Goal: Transaction & Acquisition: Purchase product/service

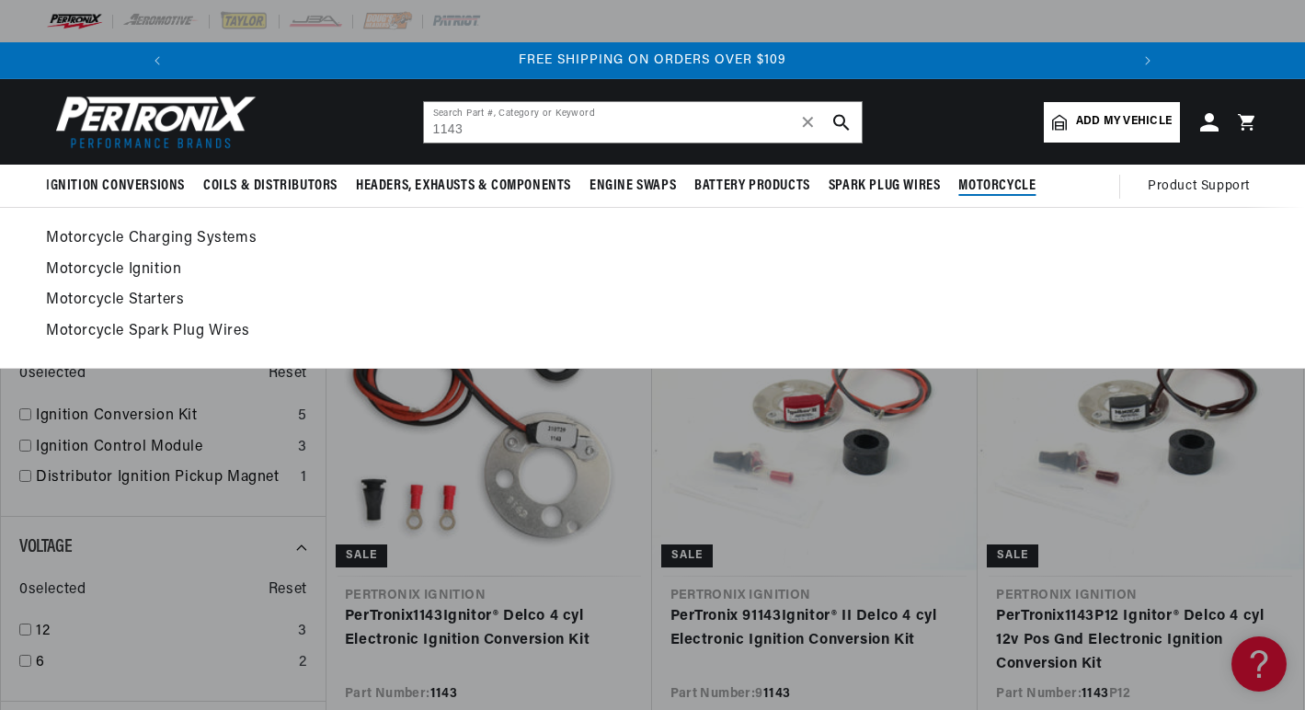
scroll to position [0, 1967]
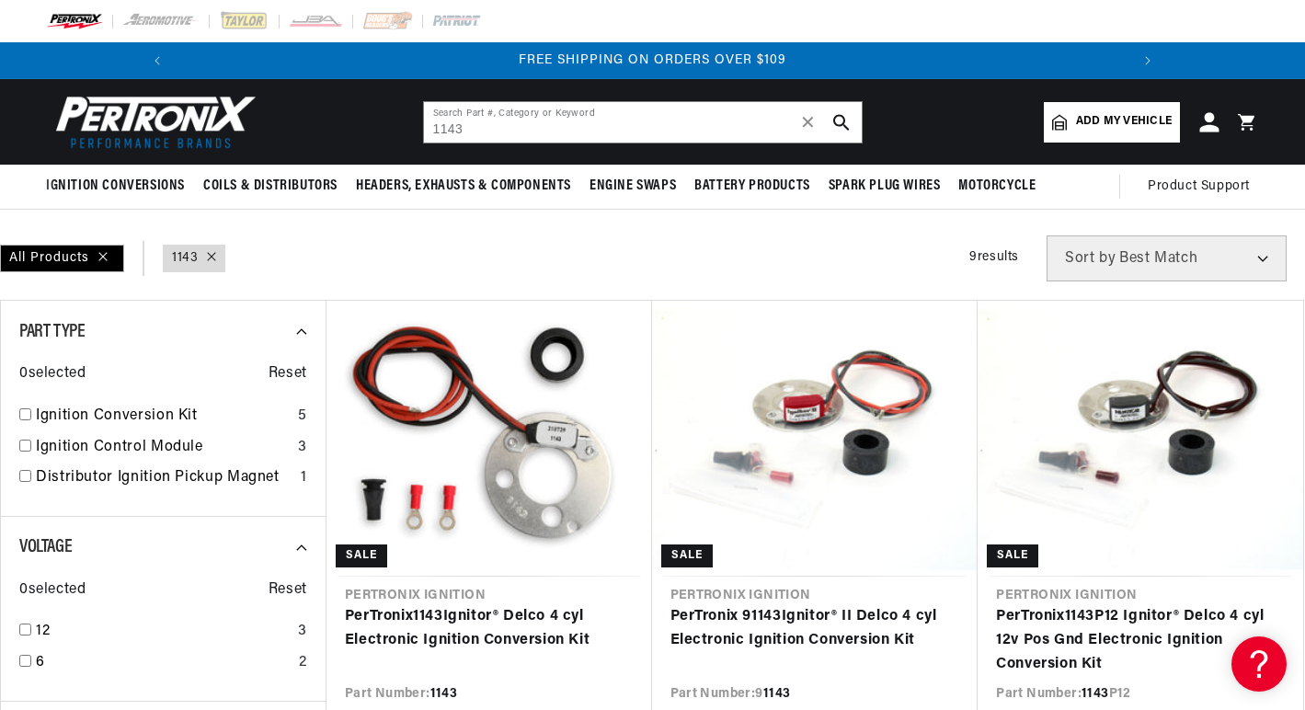
click at [1208, 131] on icon at bounding box center [1208, 121] width 19 height 19
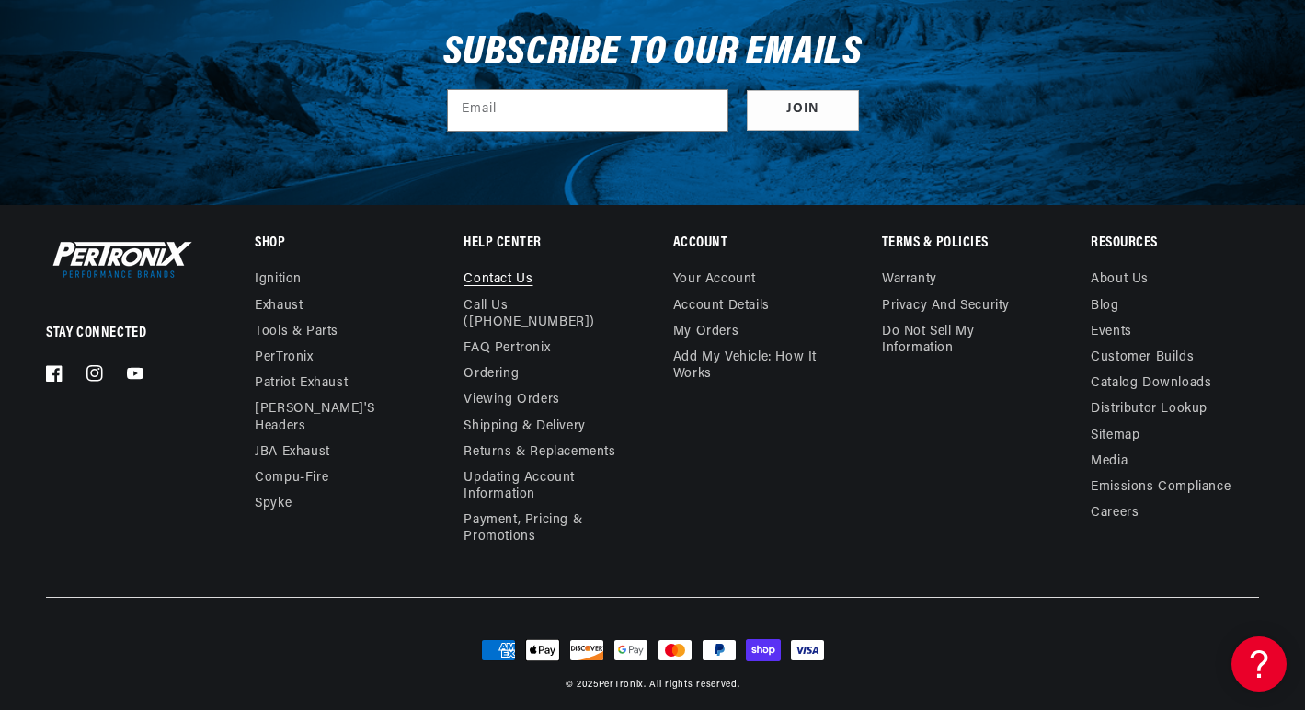
click at [514, 278] on link "Contact us" at bounding box center [497, 281] width 69 height 21
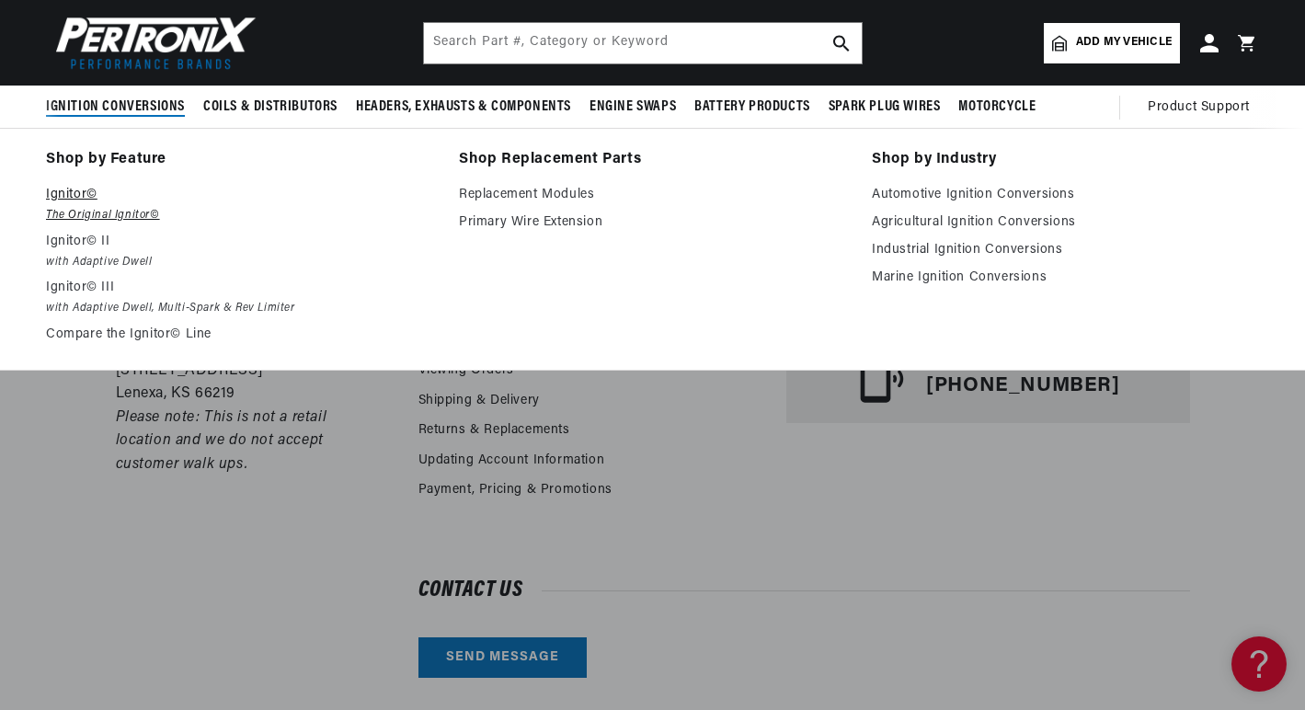
scroll to position [0, 2278]
click at [65, 190] on p "Ignitor©" at bounding box center [239, 195] width 387 height 22
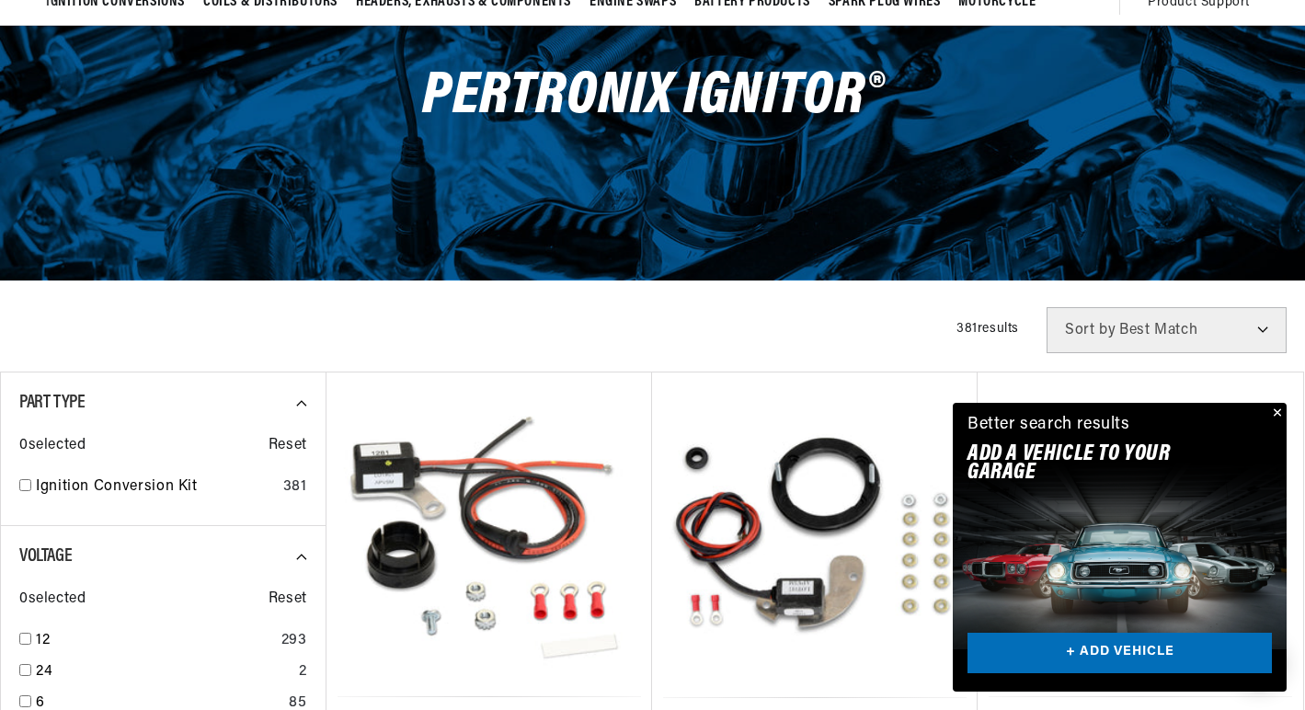
scroll to position [276, 0]
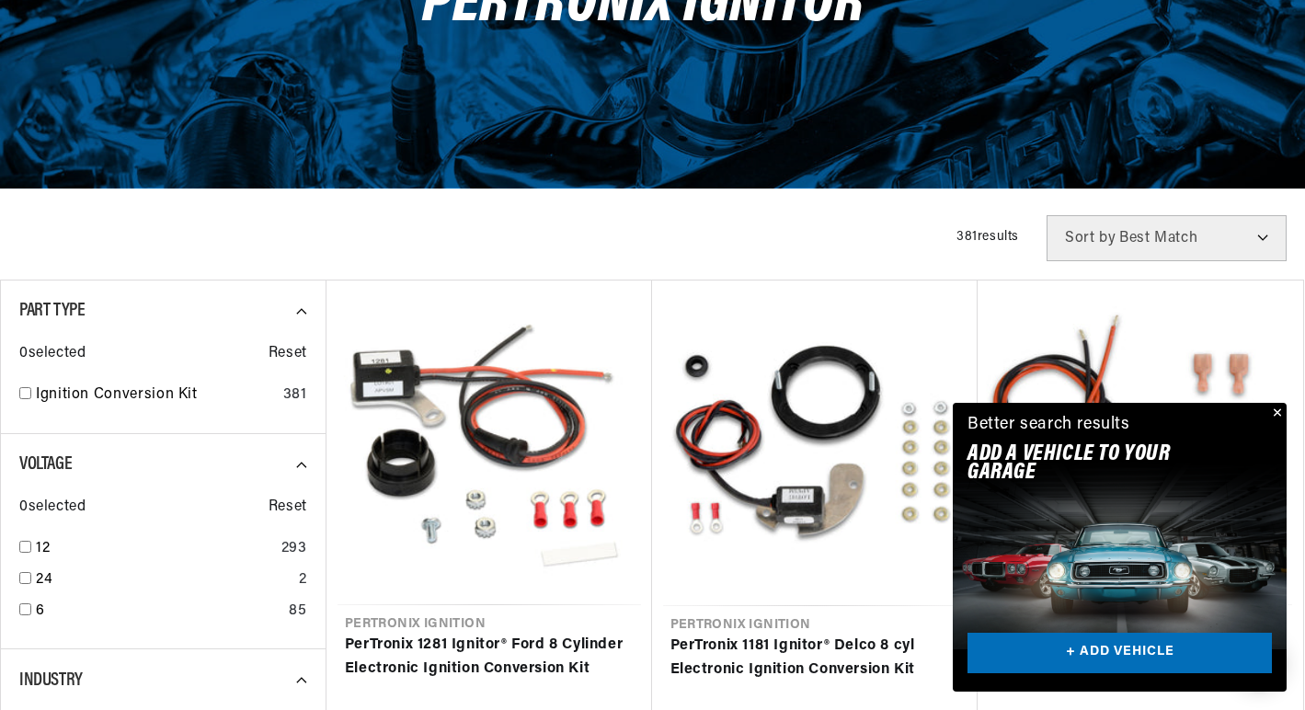
click at [1274, 404] on button "Close" at bounding box center [1275, 414] width 22 height 22
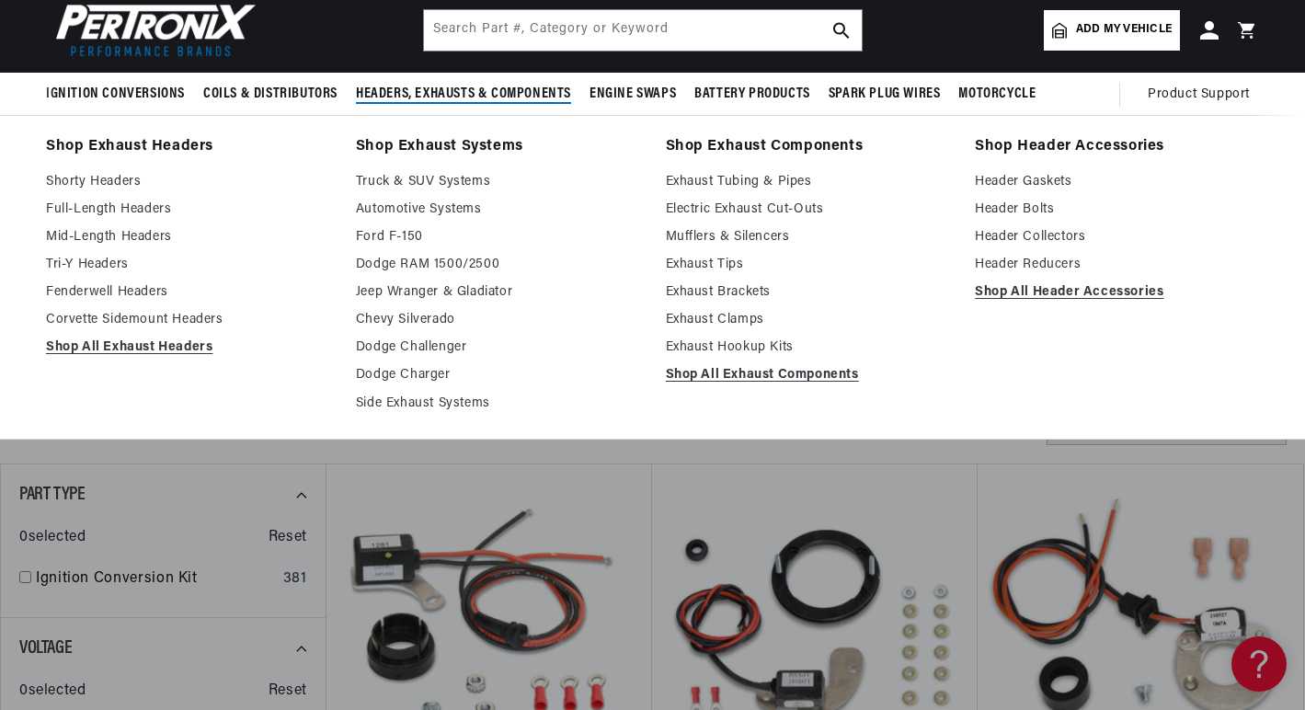
scroll to position [0, 0]
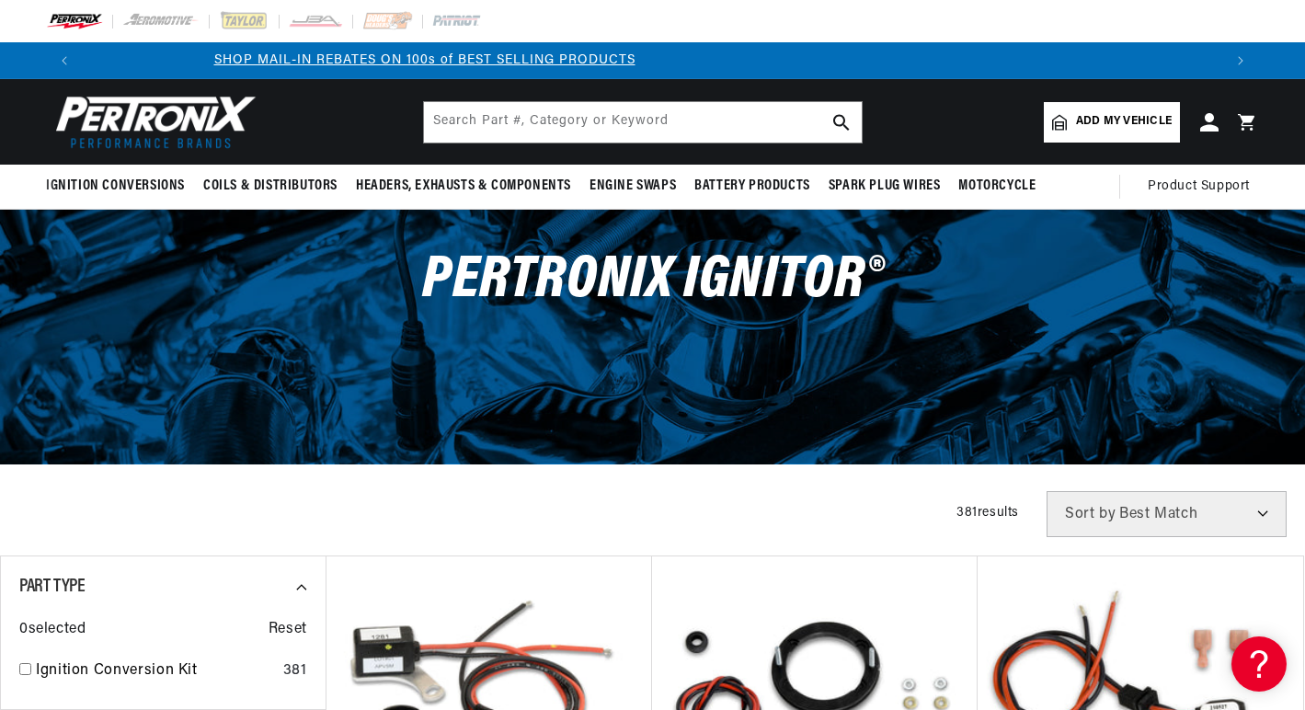
click at [194, 113] on img at bounding box center [151, 121] width 211 height 63
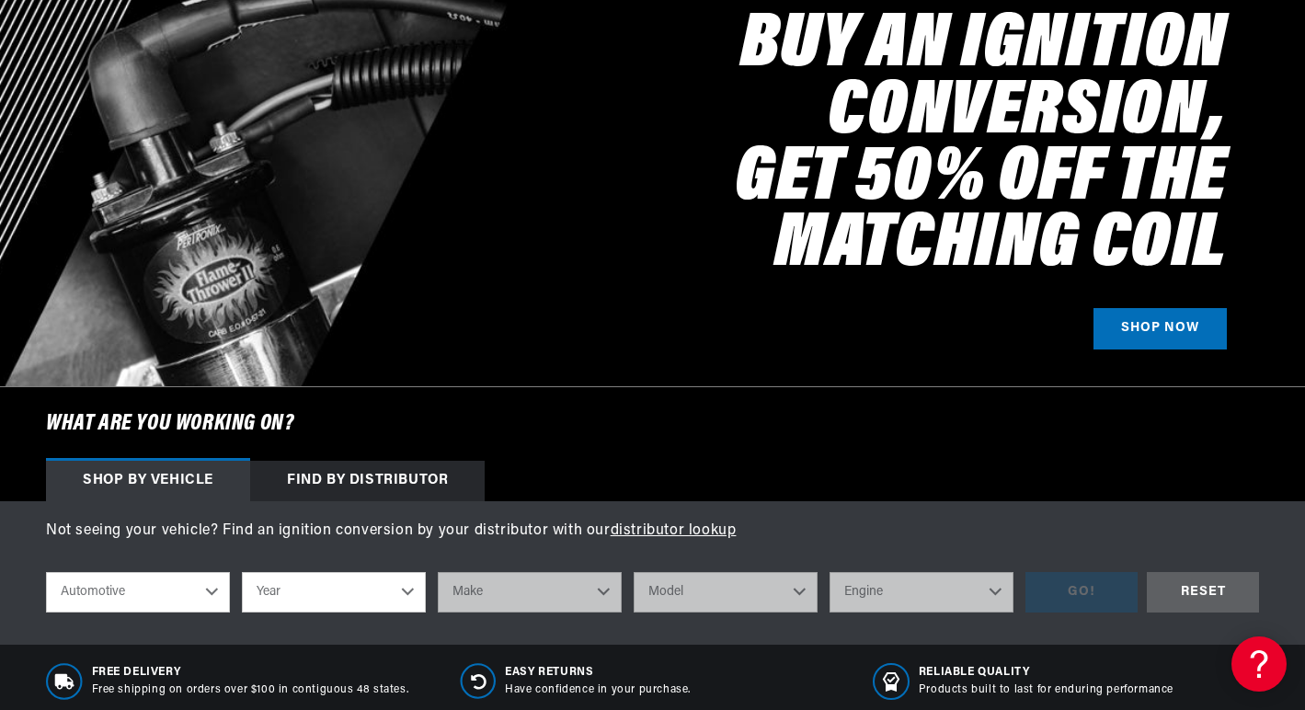
scroll to position [276, 0]
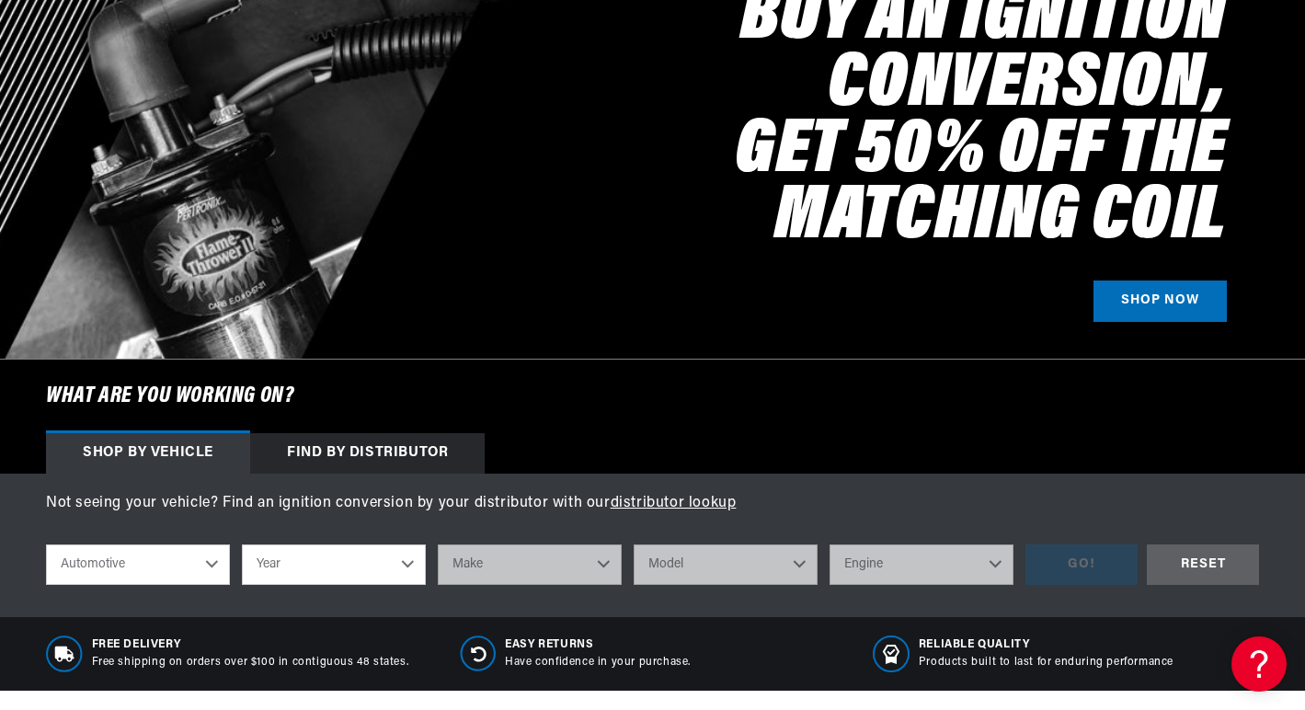
click at [407, 449] on div "Find by Distributor" at bounding box center [367, 453] width 234 height 40
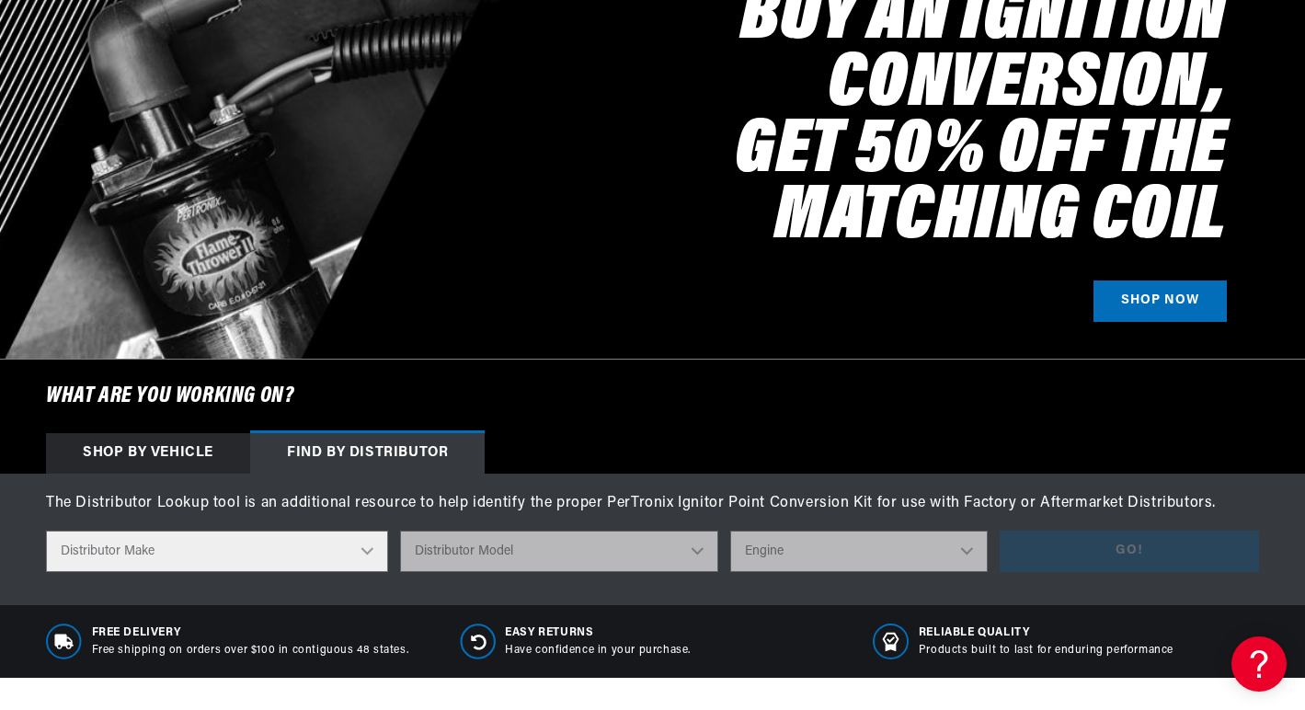
drag, startPoint x: 370, startPoint y: 556, endPoint x: 352, endPoint y: 546, distance: 20.2
click at [370, 556] on select "Distributor Make Accel [PERSON_NAME] Autolite Bosch Century Chrysler Clark Colt…" at bounding box center [217, 551] width 342 height 41
select select "Delco"
click at [46, 531] on select "Distributor Make Accel [PERSON_NAME] Autolite Bosch Century Chrysler Clark Colt…" at bounding box center [217, 551] width 342 height 41
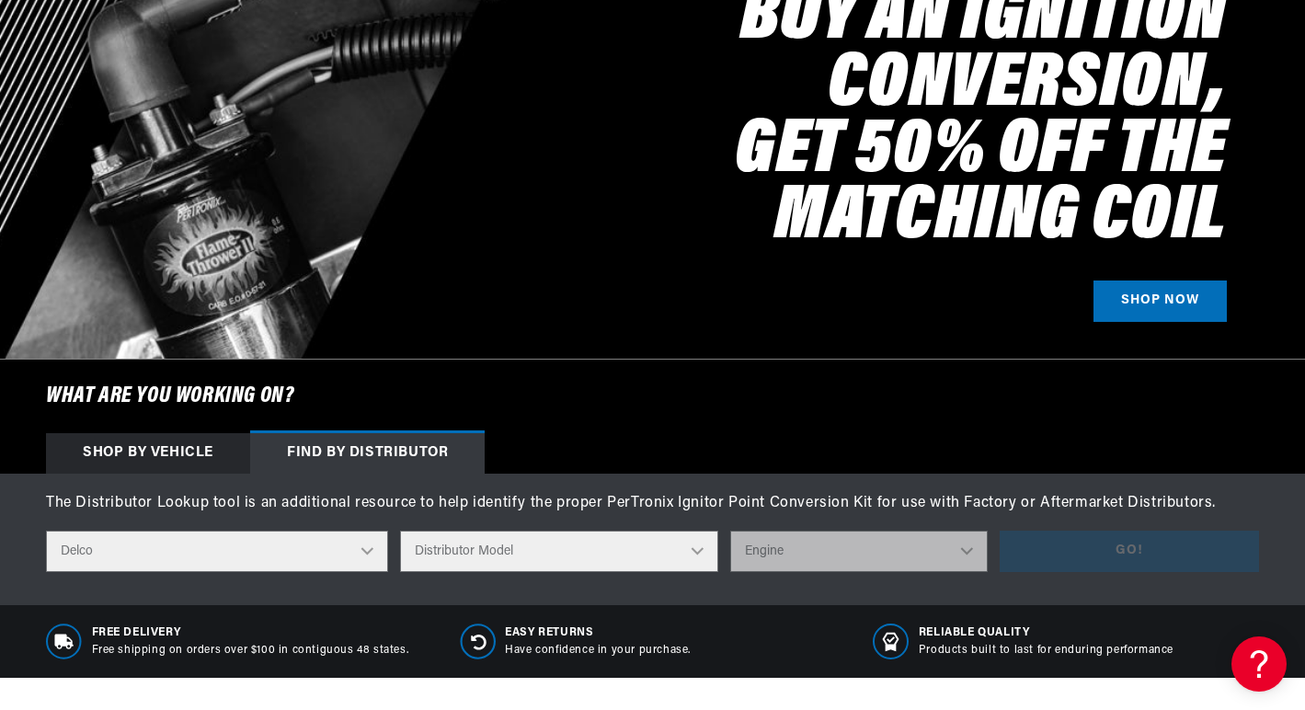
click at [698, 549] on select "Distributor Model 660 661 663 4145 6490 30137 91415 383581 384258 795329 980156…" at bounding box center [559, 551] width 318 height 41
click at [401, 531] on select "Distributor Model 660 661 663 4145 6490 30137 91415 383581 384258 795329 980156…" at bounding box center [559, 551] width 318 height 41
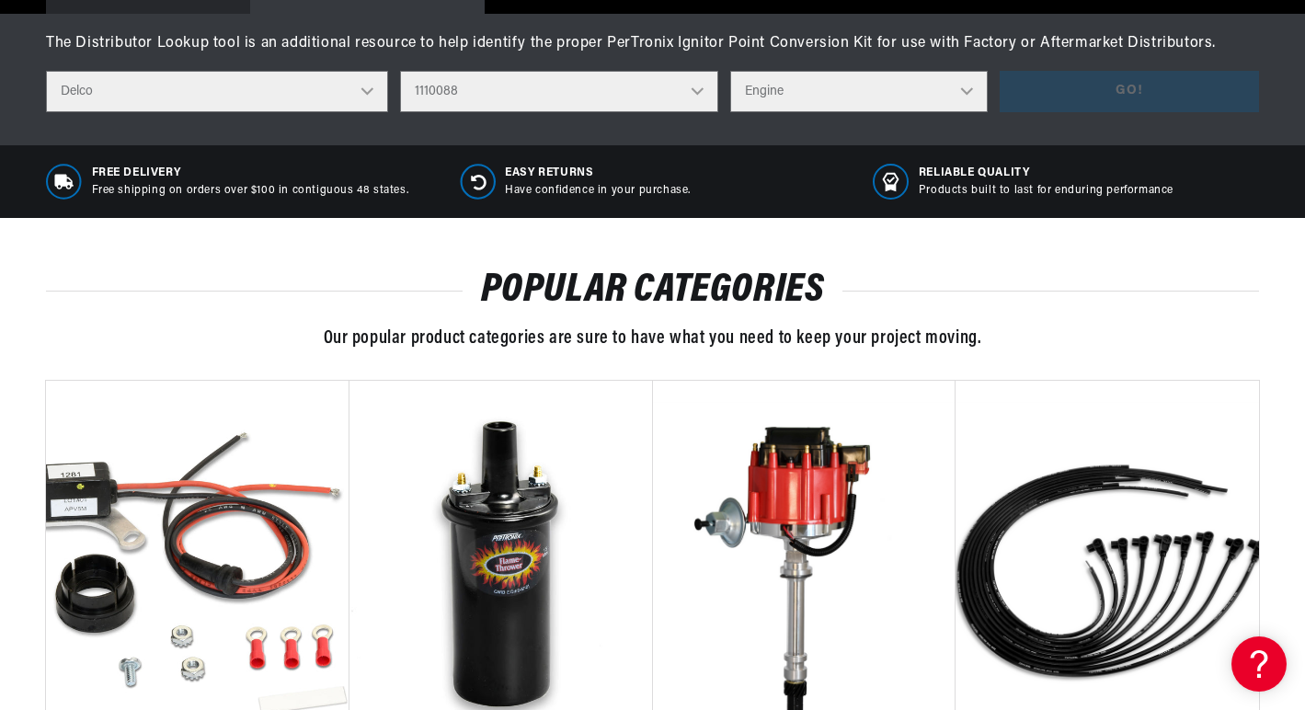
scroll to position [0, 2278]
click at [702, 94] on select "Distributor Model 660 661 663 4145 6490 30137 91415 383581 384258 795329 980156…" at bounding box center [559, 91] width 318 height 41
click at [401, 71] on select "Distributor Model 660 661 663 4145 6490 30137 91415 383581 384258 795329 980156…" at bounding box center [559, 91] width 318 height 41
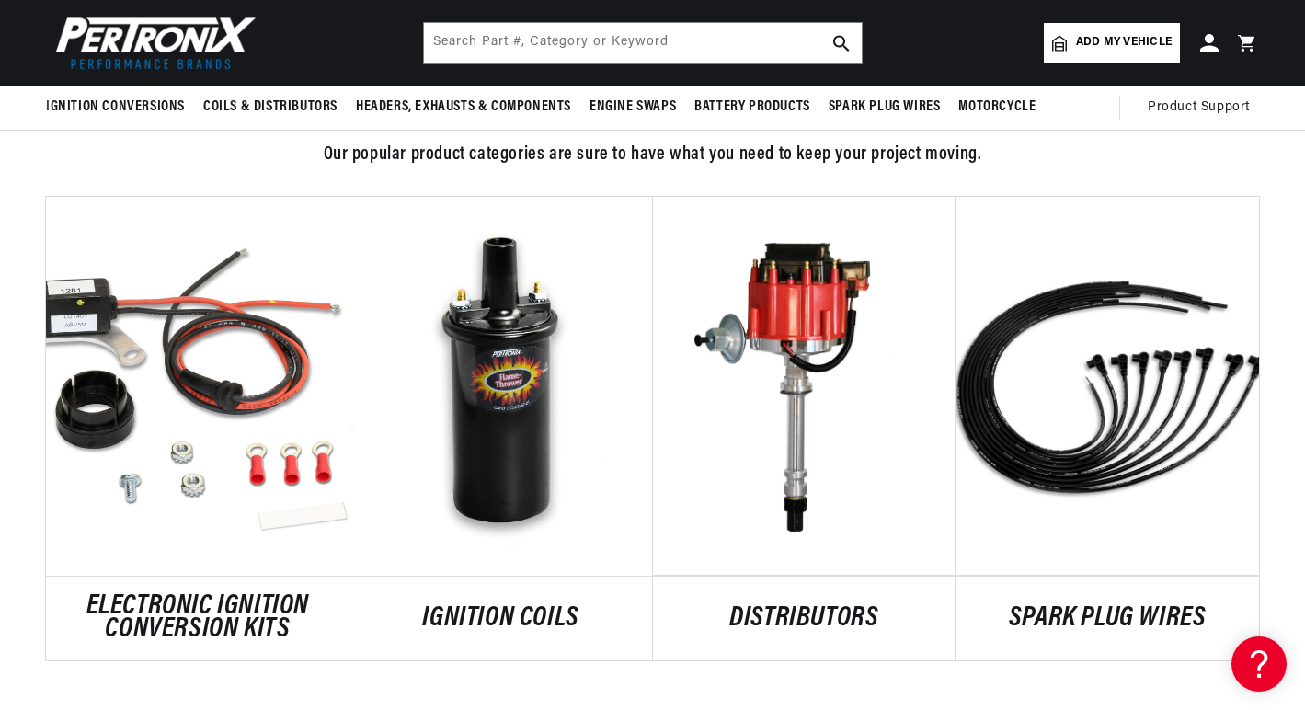
scroll to position [552, 0]
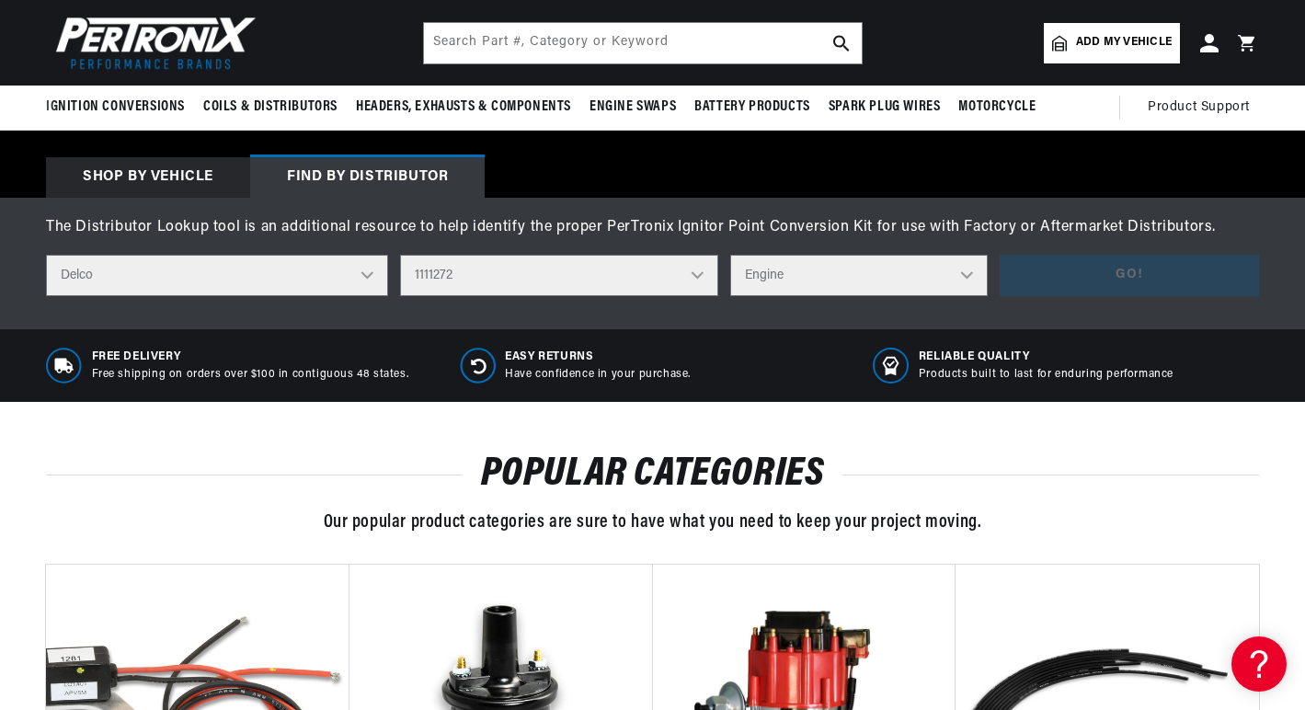
click at [610, 276] on select "Distributor Model 660 661 663 4145 6490 30137 91415 383581 384258 795329 980156…" at bounding box center [559, 275] width 318 height 41
select select "1112623"
click at [401, 255] on select "Distributor Model 660 661 663 4145 6490 30137 91415 383581 384258 795329 980156…" at bounding box center [559, 275] width 318 height 41
click at [978, 280] on select "Engine 4" at bounding box center [859, 275] width 258 height 41
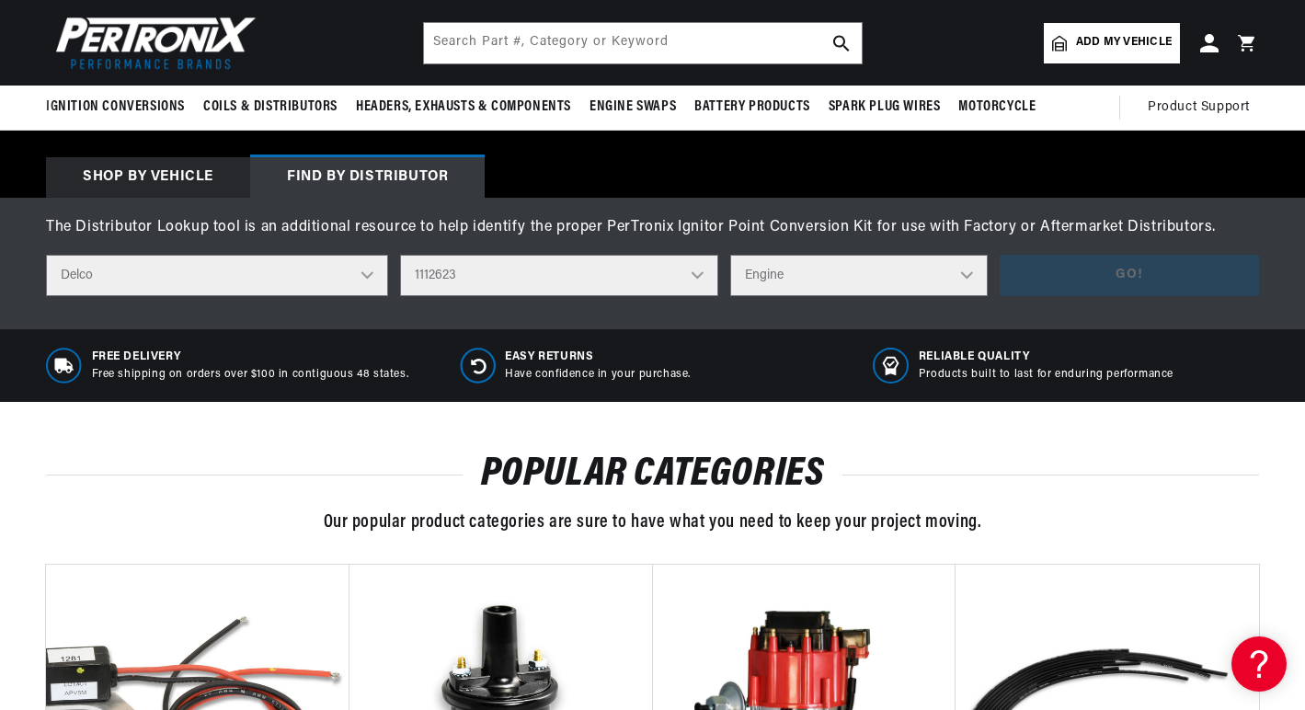
select select "4"
click at [731, 255] on select "Engine 4" at bounding box center [859, 275] width 258 height 41
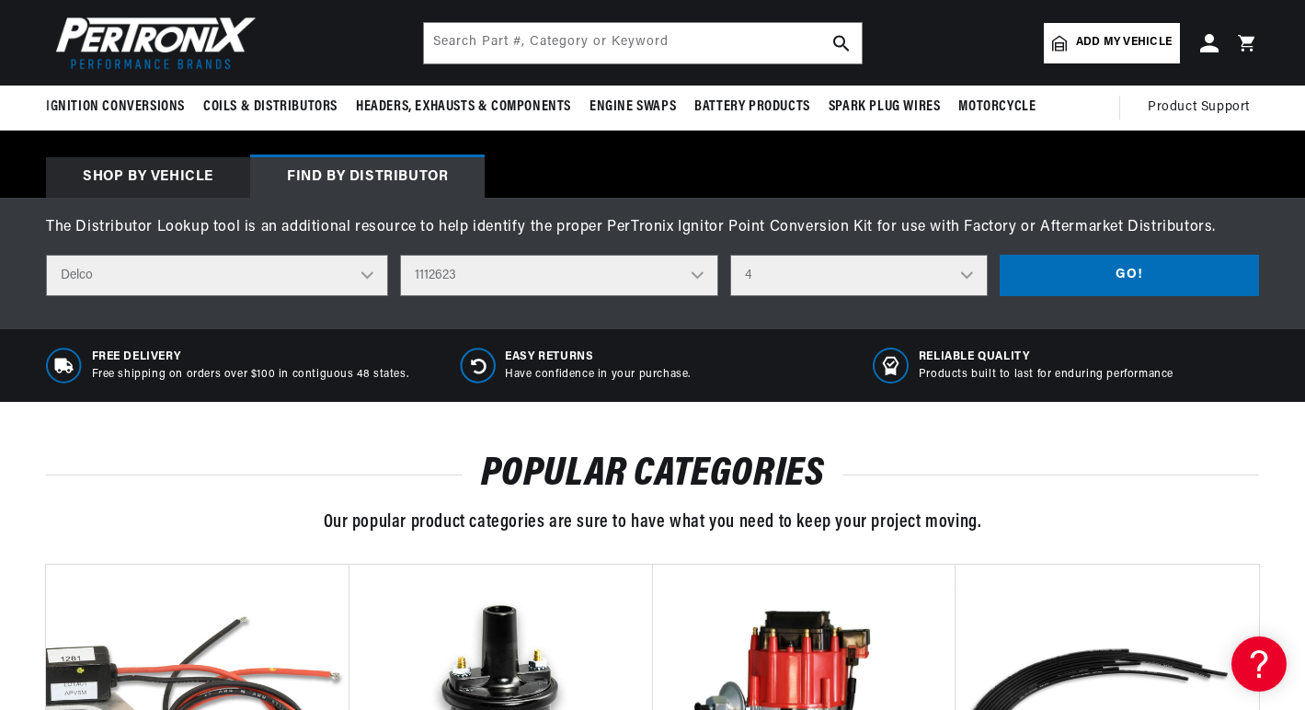
click at [1085, 252] on div "The Distributor Lookup tool is an additional resource to help identify the prop…" at bounding box center [652, 256] width 1305 height 80
click at [1082, 273] on button "Go!" at bounding box center [1128, 275] width 259 height 41
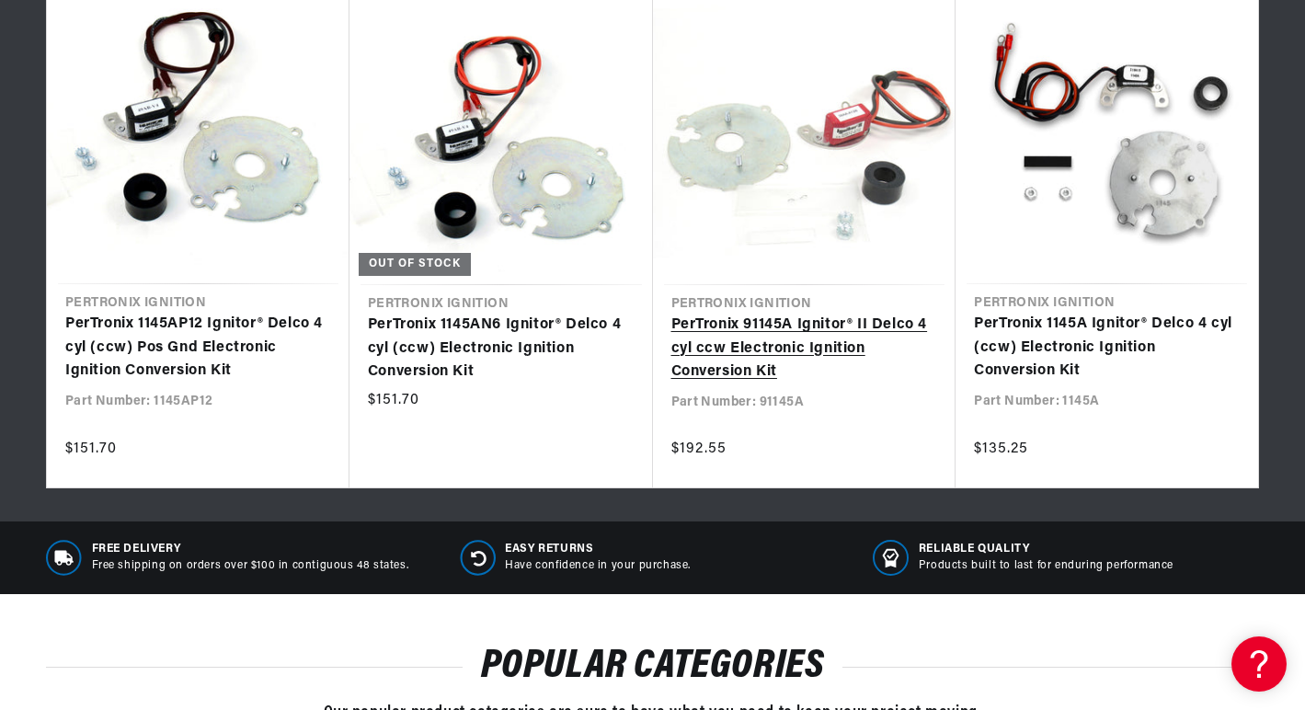
click at [733, 348] on link "PerTronix 91145A Ignitor® II Delco 4 cyl ccw Electronic Ignition Conversion Kit" at bounding box center [804, 349] width 267 height 71
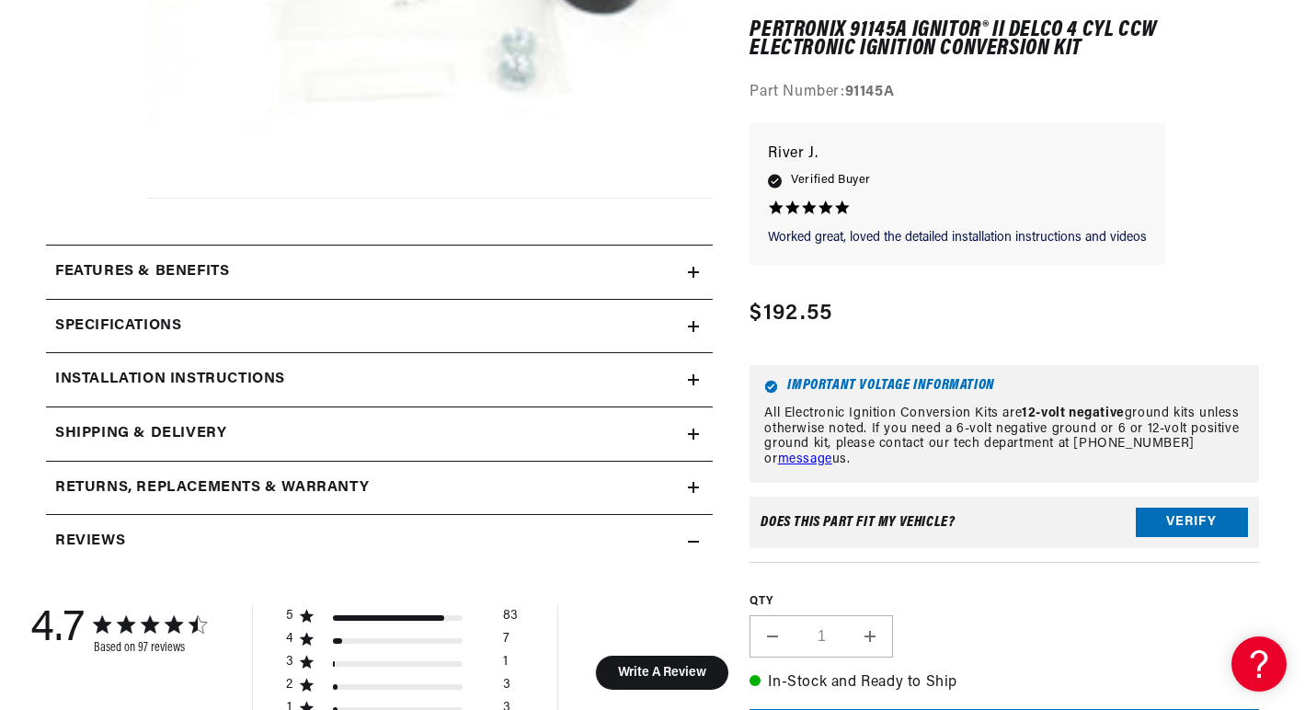
scroll to position [57, 0]
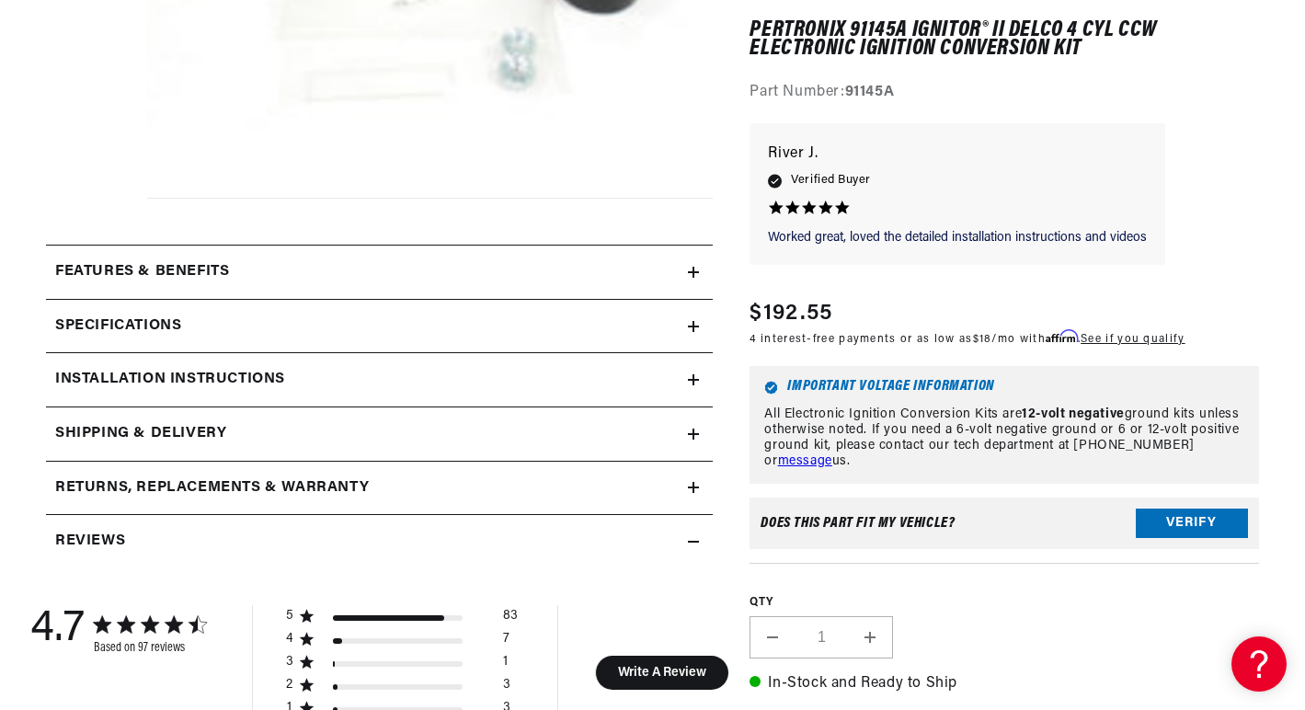
click at [688, 329] on icon at bounding box center [693, 326] width 11 height 11
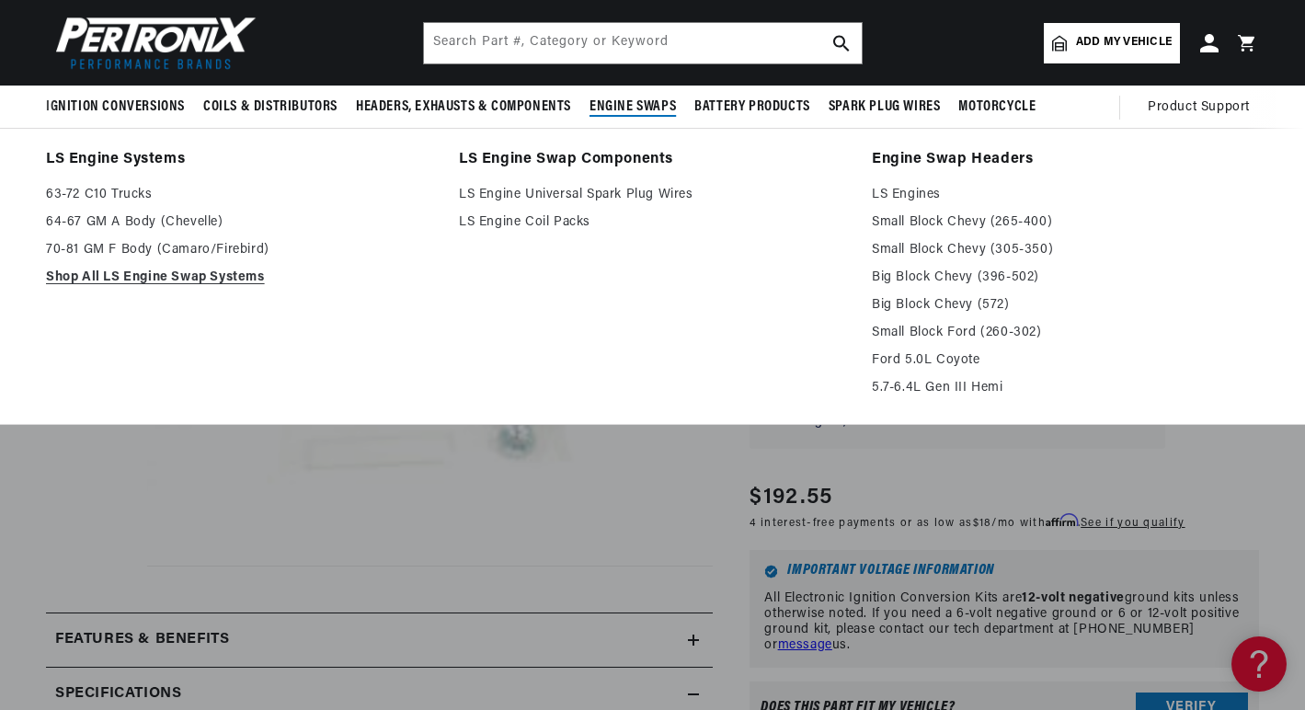
scroll to position [0, 2278]
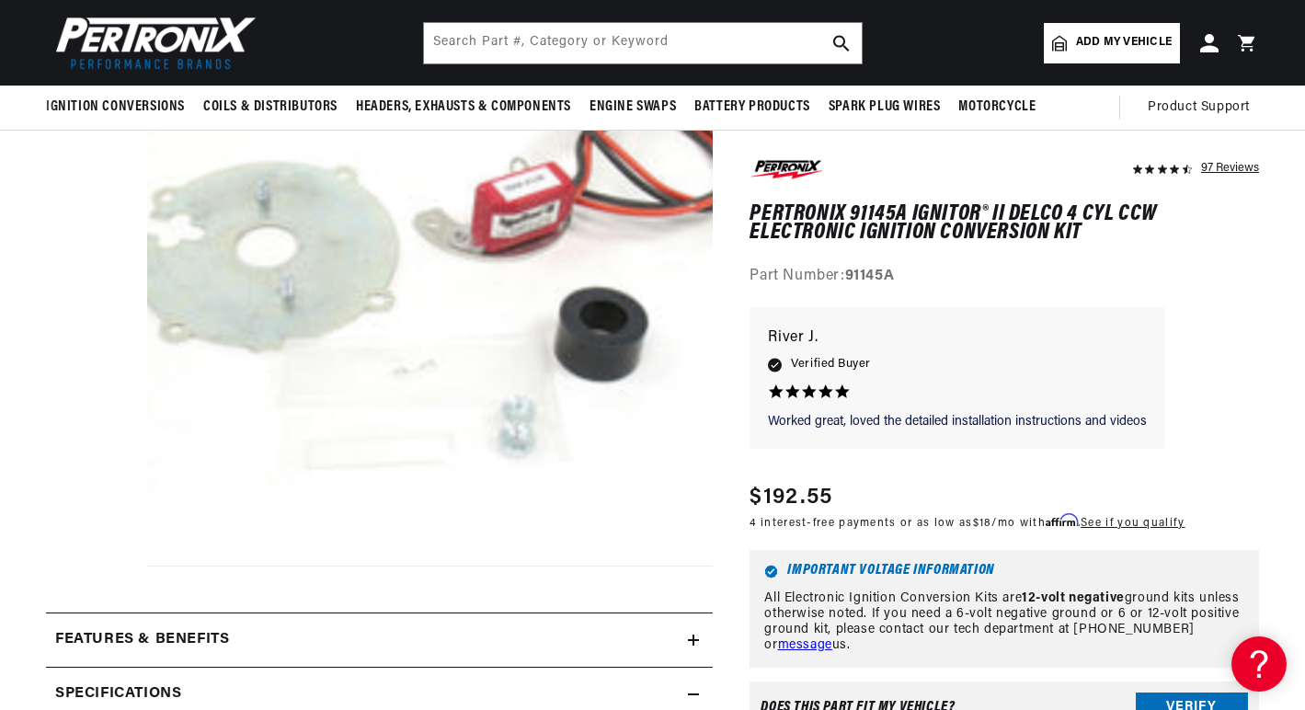
click at [197, 34] on img at bounding box center [151, 42] width 211 height 63
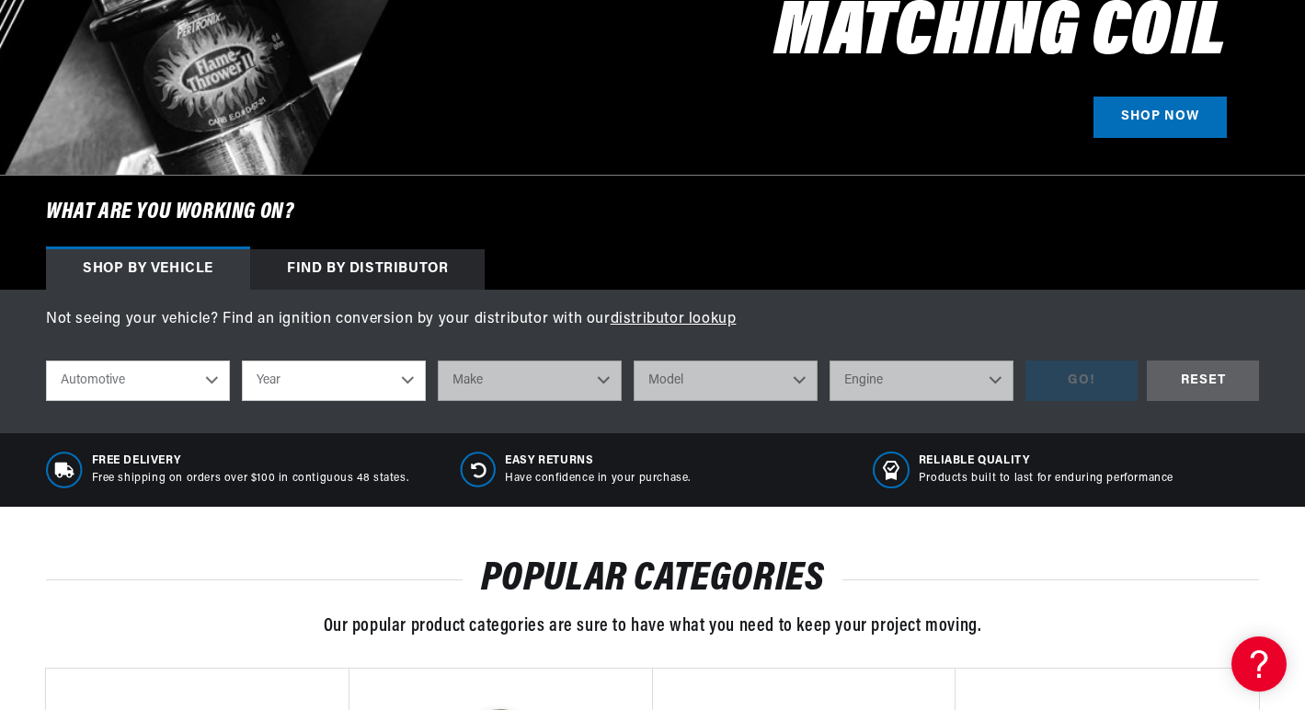
scroll to position [0, 1139]
click at [364, 262] on div "Find by Distributor" at bounding box center [367, 269] width 234 height 40
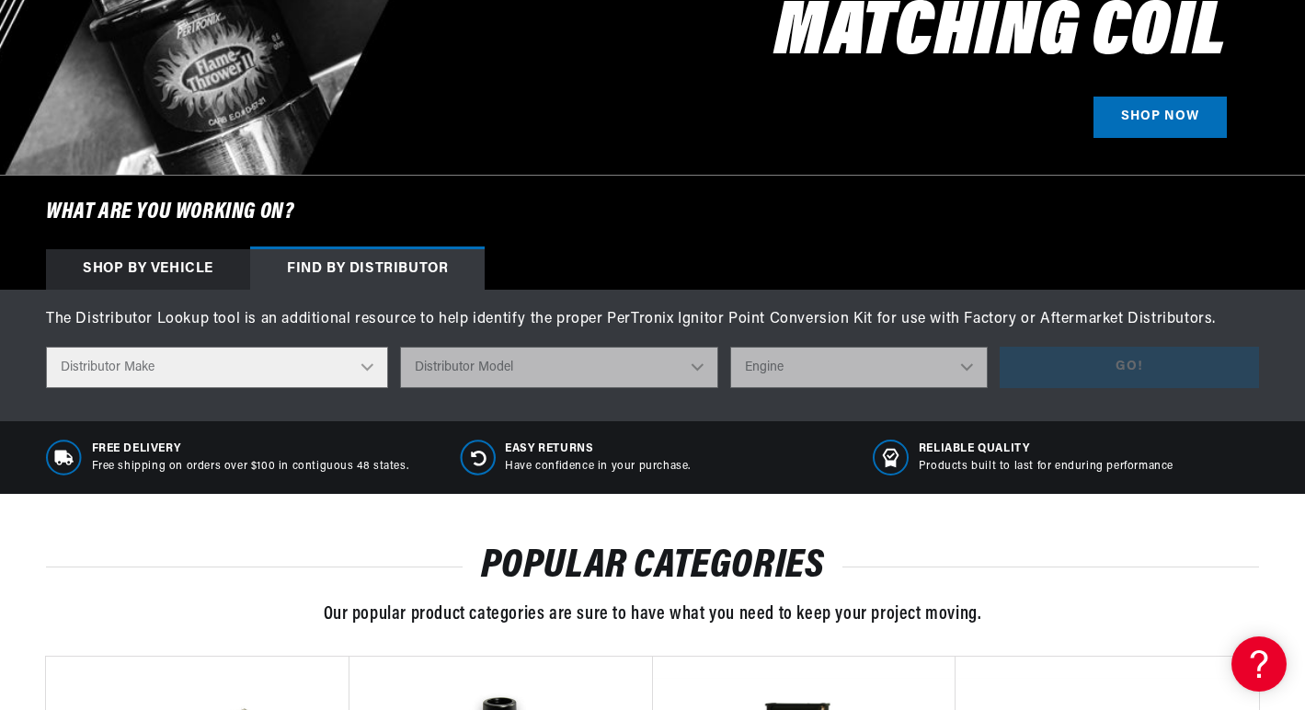
drag, startPoint x: 371, startPoint y: 365, endPoint x: 359, endPoint y: 369, distance: 11.6
click at [371, 365] on select "Distributor Make Accel [PERSON_NAME] Autolite Bosch Century Chrysler Clark Colt…" at bounding box center [217, 367] width 342 height 41
select select "Delco"
click at [46, 347] on select "Distributor Make Accel Aldon Autolite Bosch Century Chrysler Clark Colt Contine…" at bounding box center [217, 367] width 342 height 41
click at [613, 367] on select "Distributor Model" at bounding box center [559, 367] width 318 height 41
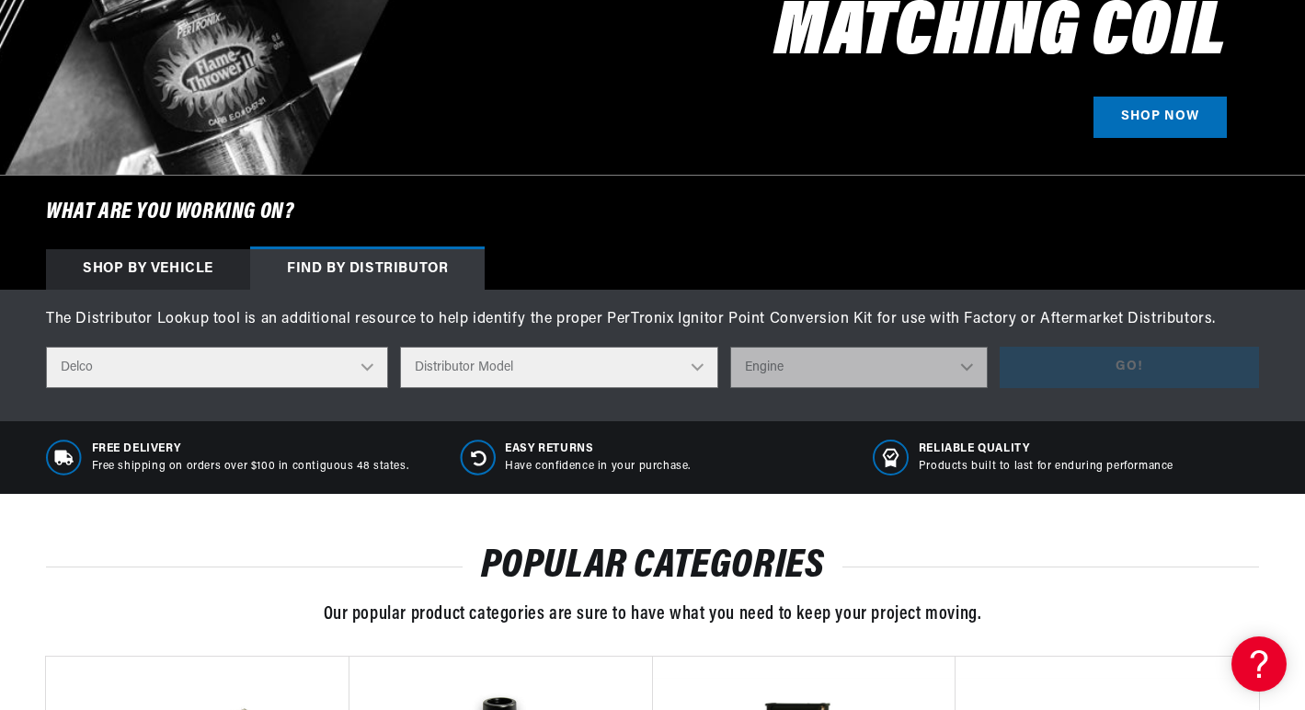
scroll to position [0, 2278]
click at [401, 347] on select "Distributor Model 660 661 663 4145 6490 30137 91415 383581 384258 795329 980156…" at bounding box center [559, 367] width 318 height 41
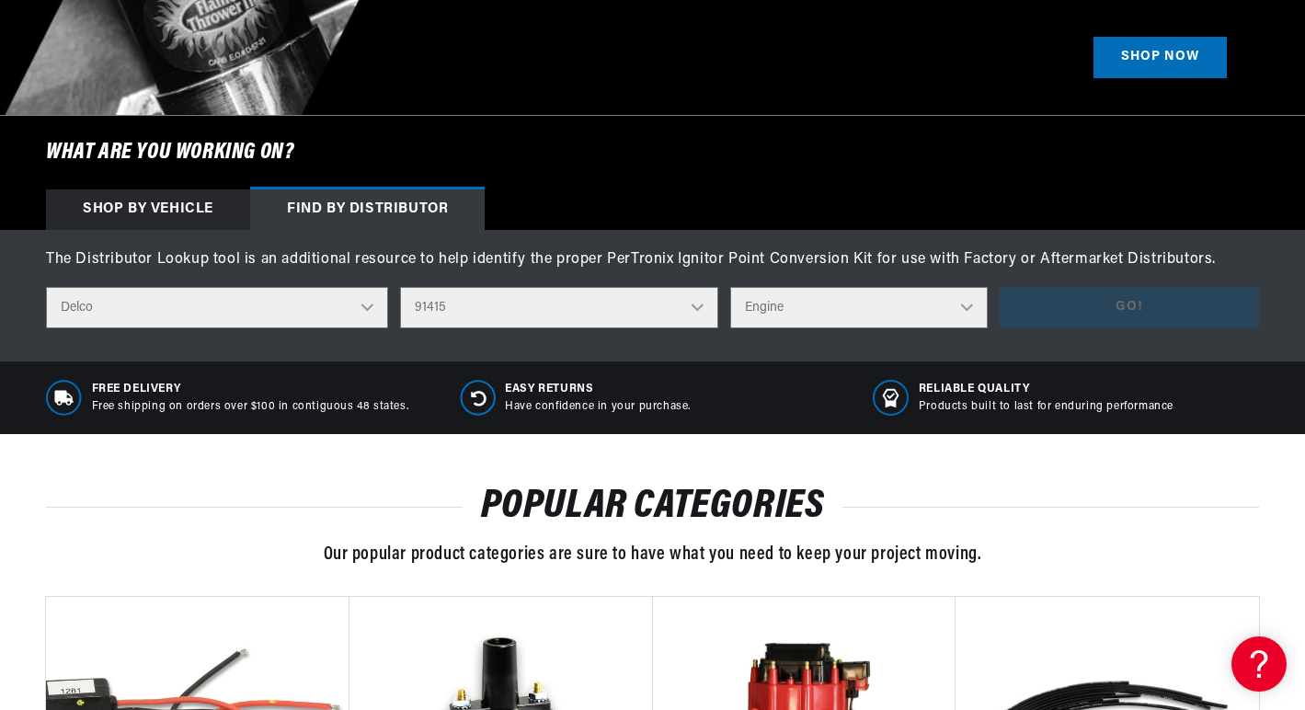
scroll to position [552, 0]
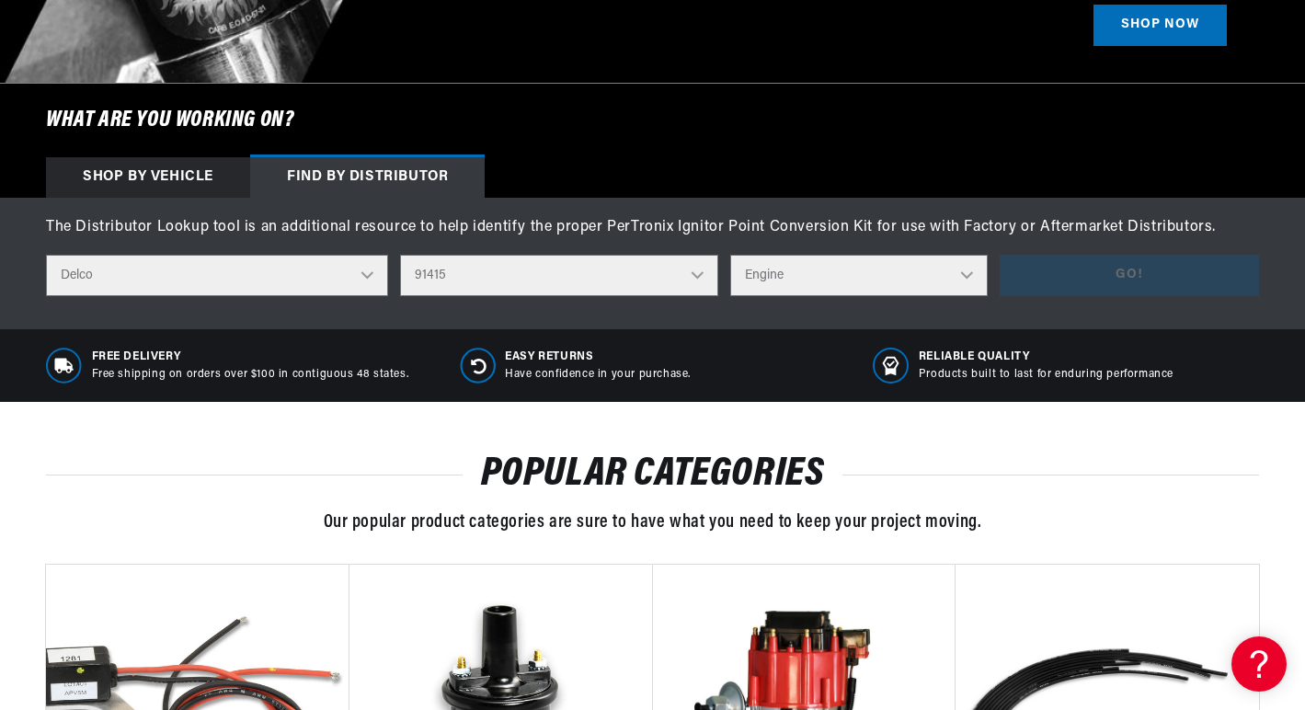
click at [656, 268] on select "Distributor Model 660 661 663 4145 6490 30137 91415 383581 384258 795329 980156…" at bounding box center [559, 275] width 318 height 41
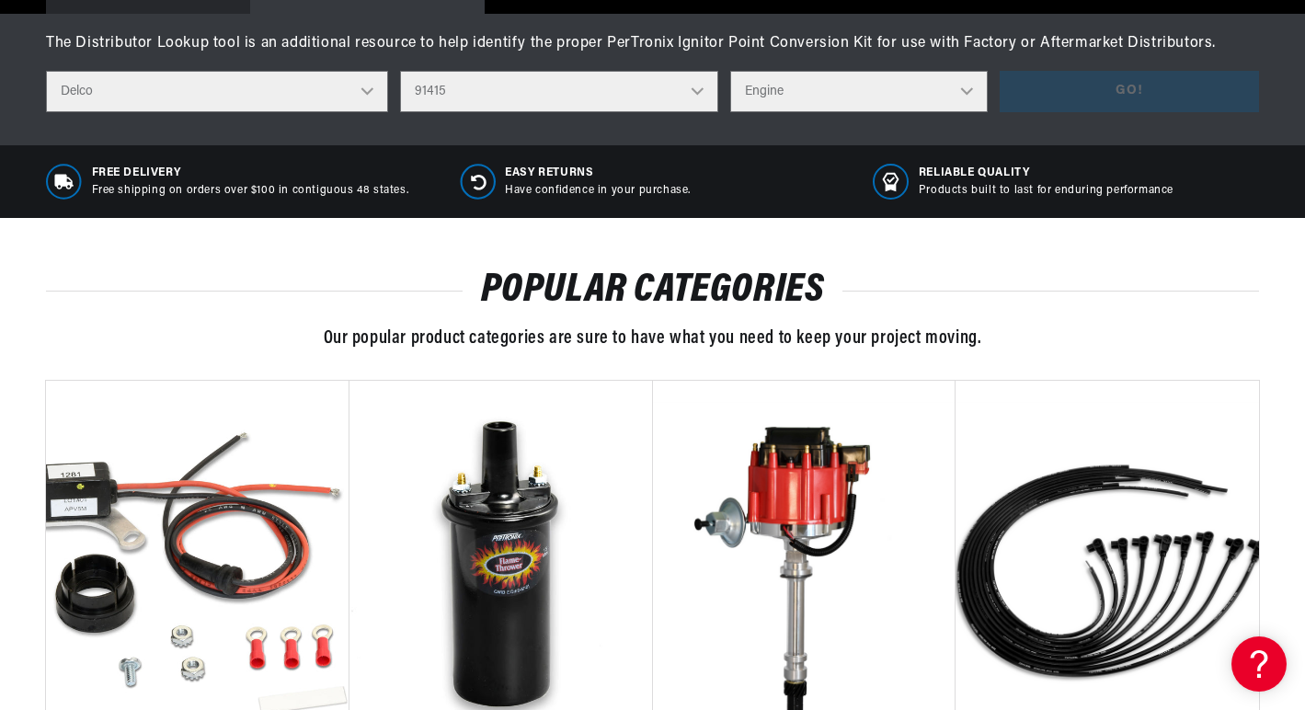
scroll to position [0, 5]
click at [643, 81] on select "Distributor Model 660 661 663 4145 6490 30137 91415 383581 384258 795329 980156…" at bounding box center [559, 91] width 318 height 41
click at [401, 71] on select "Distributor Model 660 661 663 4145 6490 30137 91415 383581 384258 795329 980156…" at bounding box center [559, 91] width 318 height 41
drag, startPoint x: 968, startPoint y: 93, endPoint x: 961, endPoint y: 102, distance: 11.8
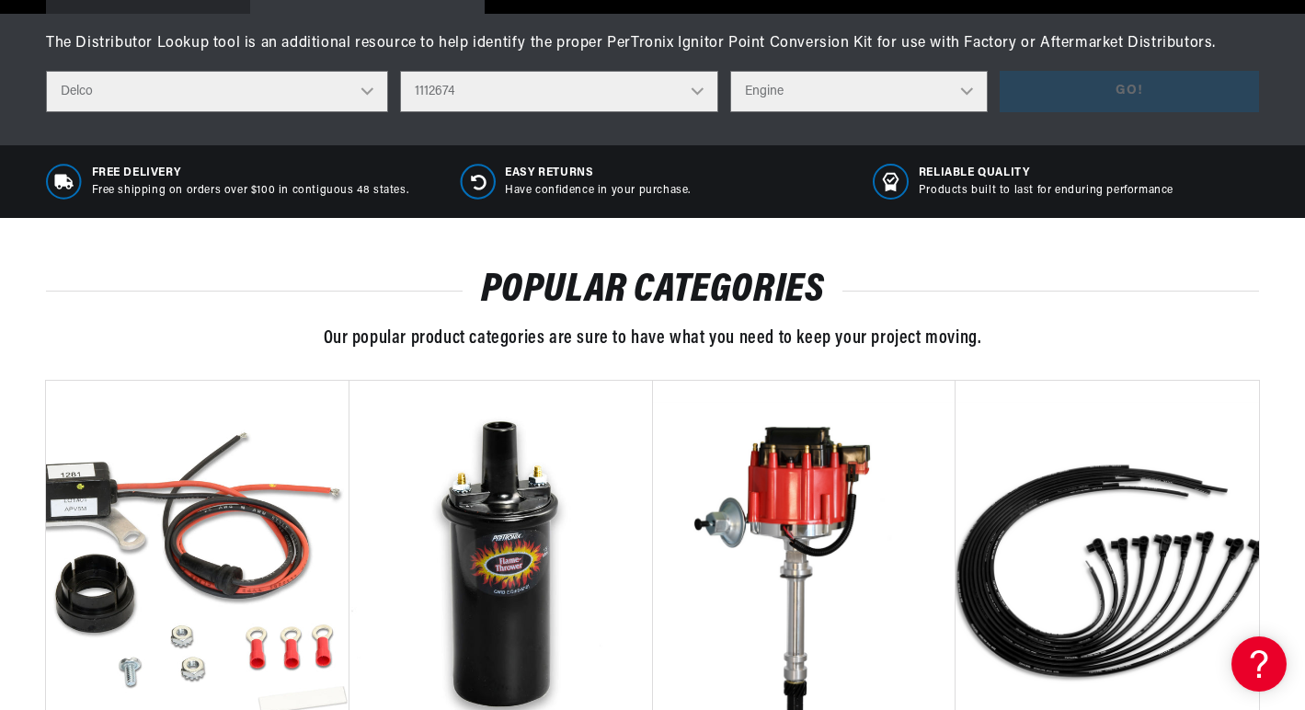
click at [968, 96] on select "Engine 6" at bounding box center [859, 91] width 258 height 41
click at [701, 95] on select "Distributor Model 660 661 663 4145 6490 30137 91415 383581 384258 795329 980156…" at bounding box center [559, 91] width 318 height 41
select select "1112648"
click at [401, 71] on select "Distributor Model 660 661 663 4145 6490 30137 91415 383581 384258 795329 980156…" at bounding box center [559, 91] width 318 height 41
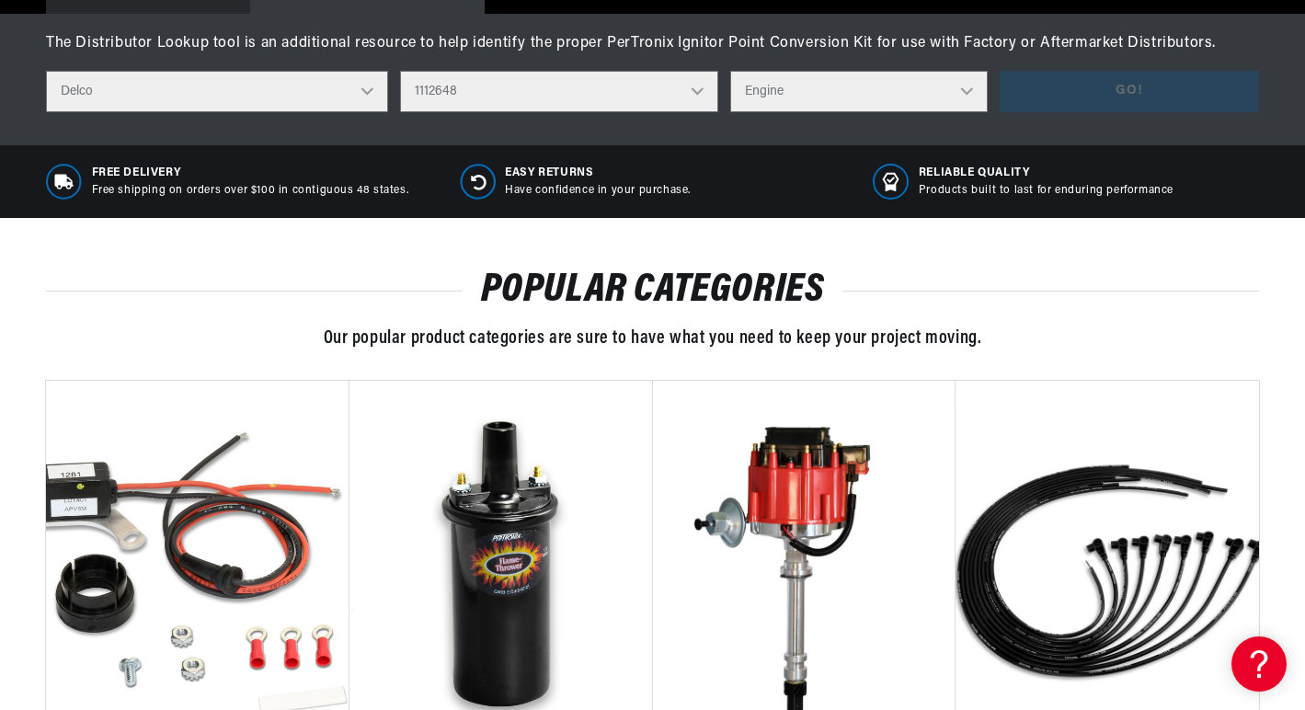
scroll to position [0, 0]
click at [975, 96] on select "Engine 4" at bounding box center [859, 91] width 258 height 41
select select "4"
click at [731, 71] on select "Engine 4" at bounding box center [859, 91] width 258 height 41
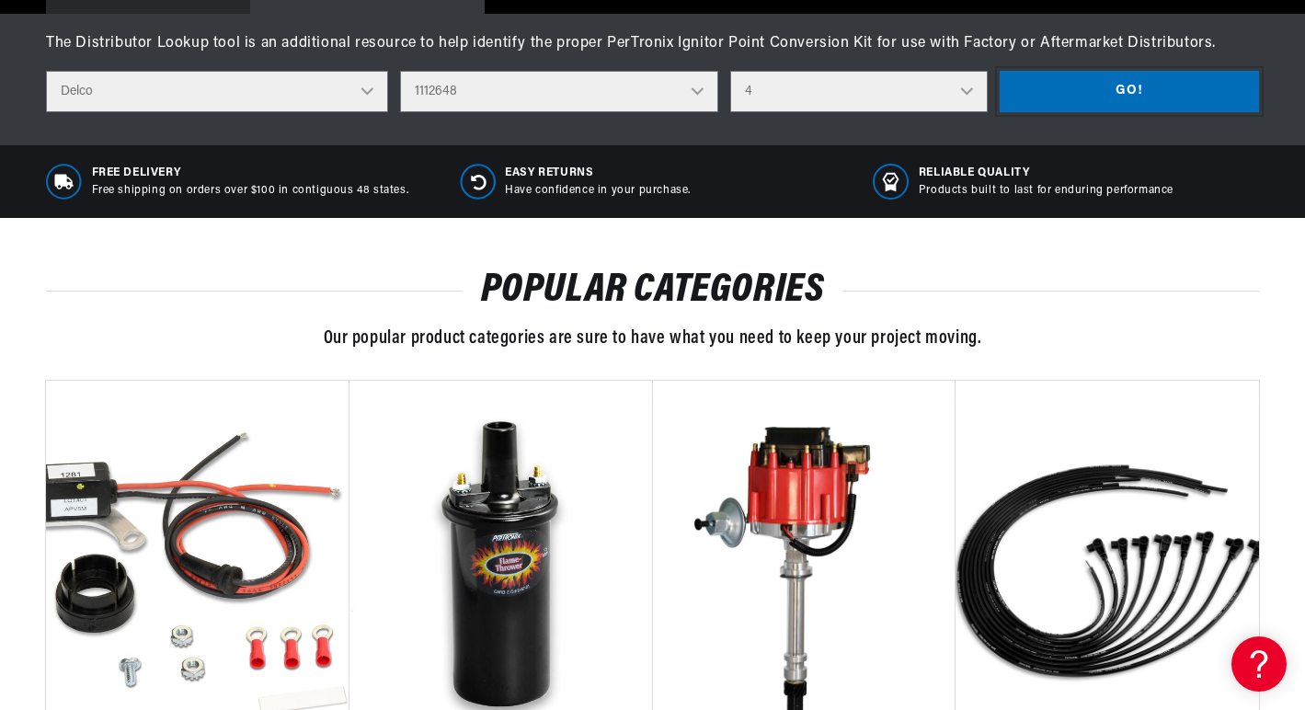
click at [1057, 94] on button "Go!" at bounding box center [1128, 91] width 259 height 41
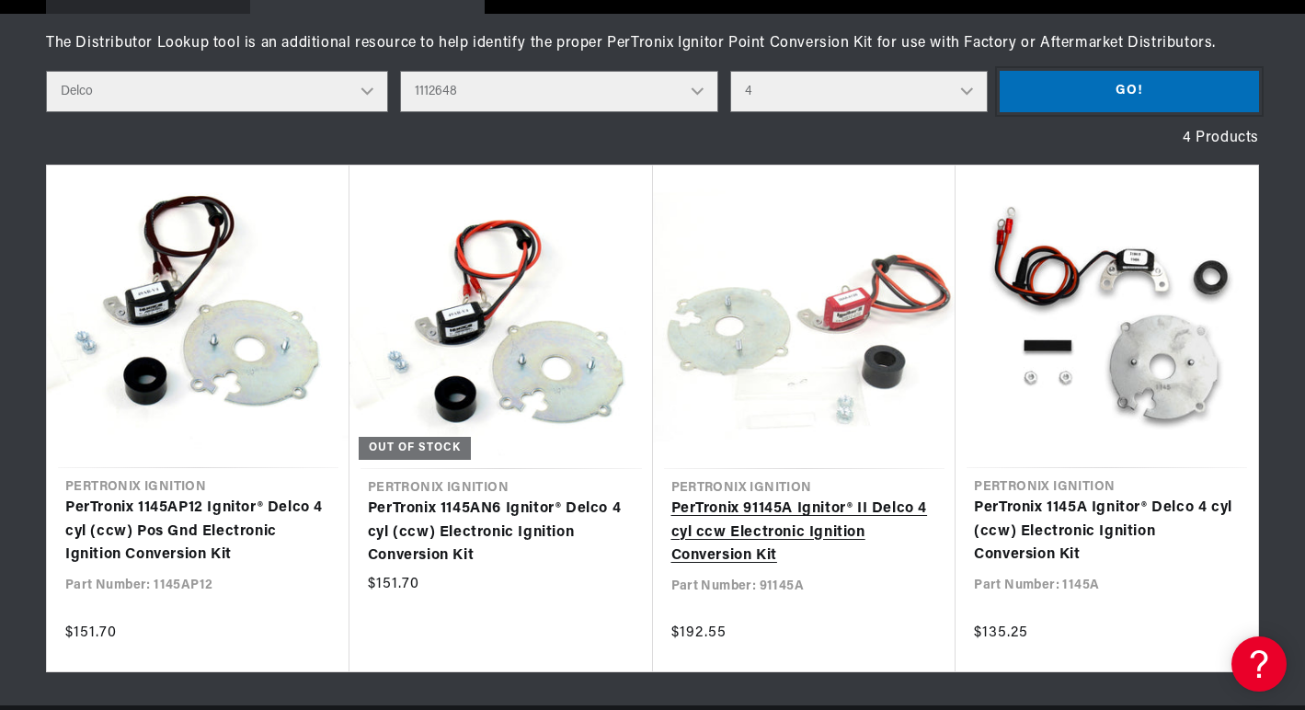
scroll to position [0, 1139]
click at [740, 508] on link "PerTronix 91145A Ignitor® II Delco 4 cyl ccw Electronic Ignition Conversion Kit" at bounding box center [804, 532] width 267 height 71
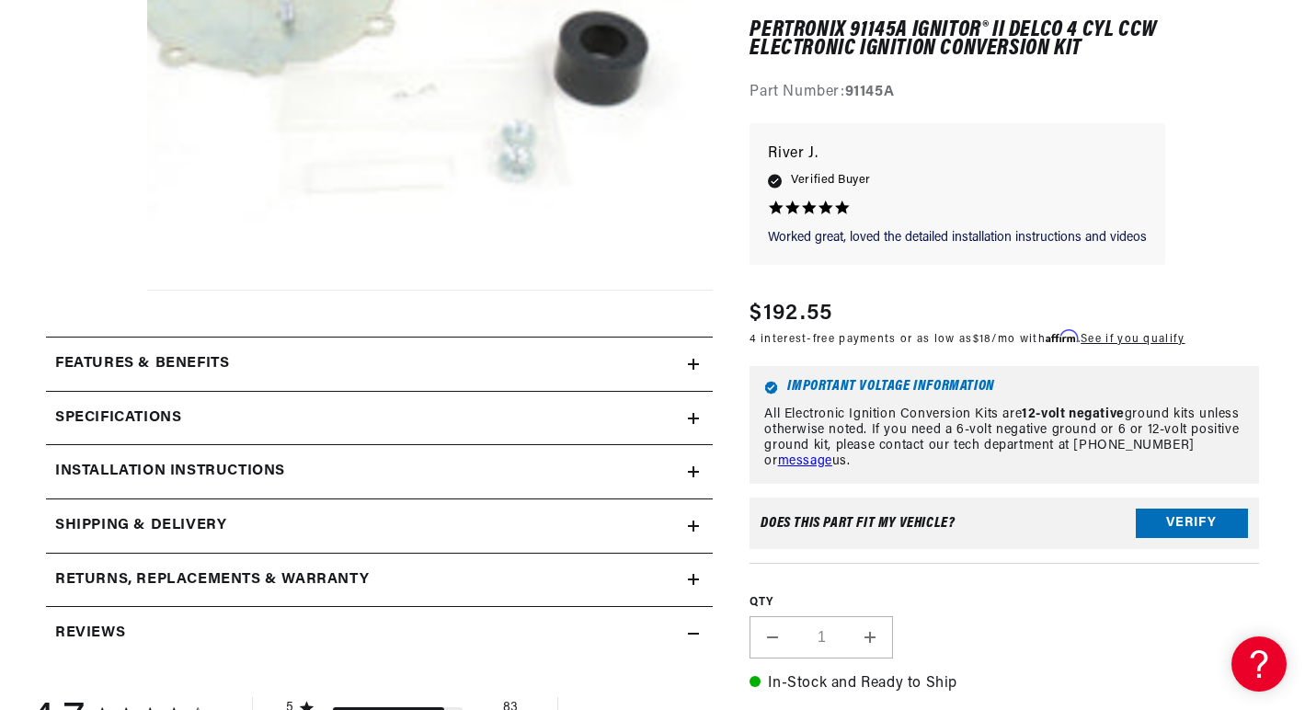
scroll to position [0, 1139]
click at [693, 414] on icon at bounding box center [693, 418] width 0 height 11
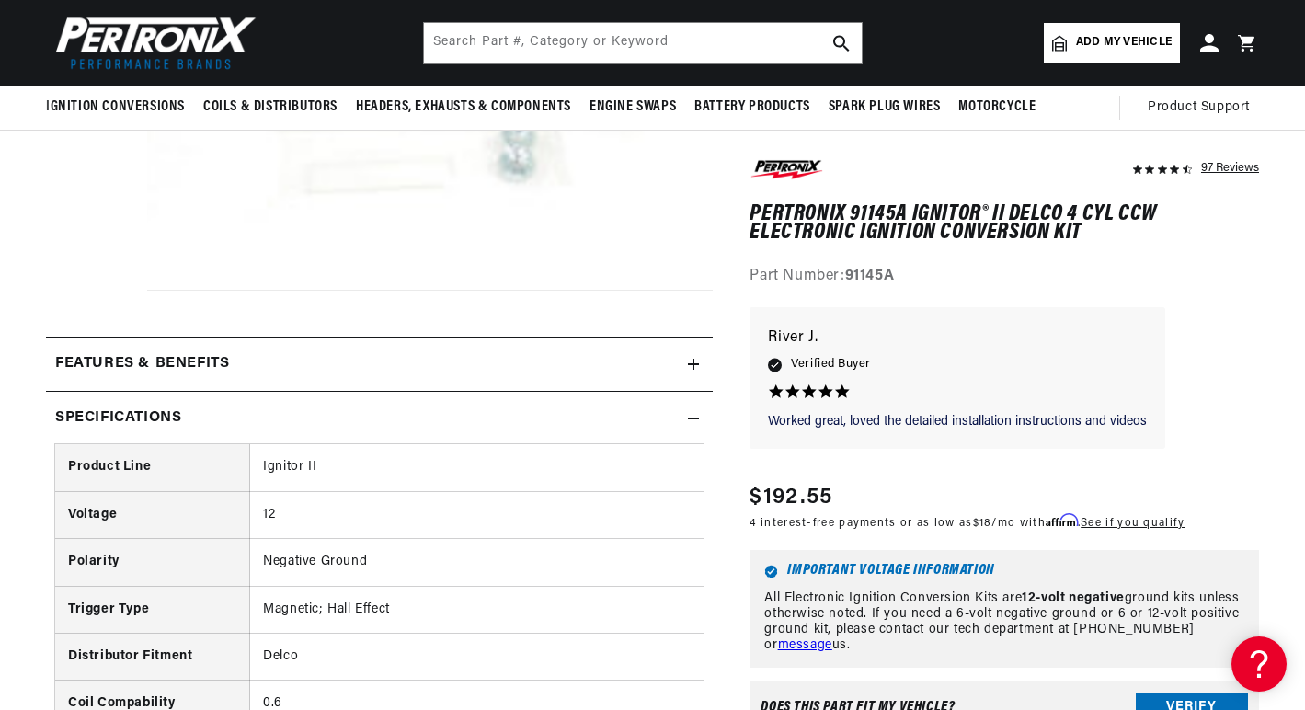
click at [154, 31] on img at bounding box center [151, 42] width 211 height 63
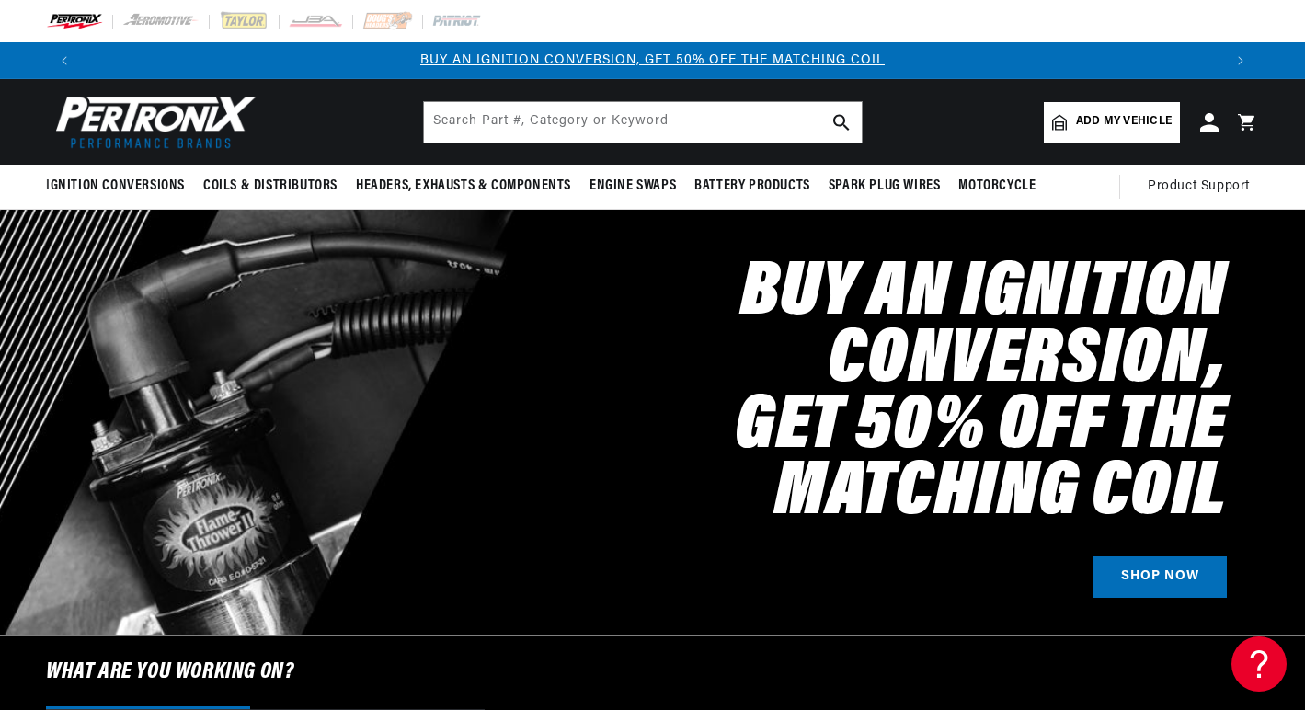
click at [176, 121] on img at bounding box center [151, 121] width 211 height 63
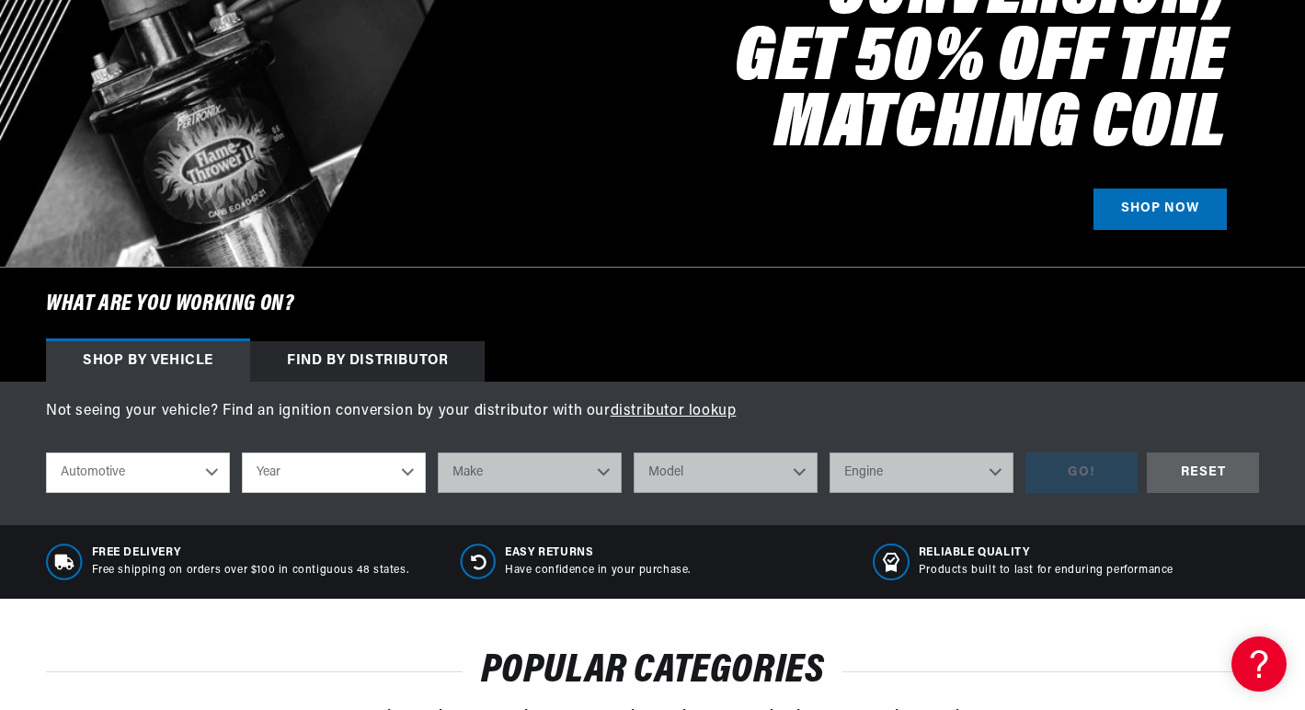
click at [368, 354] on div "Find by Distributor" at bounding box center [367, 361] width 234 height 40
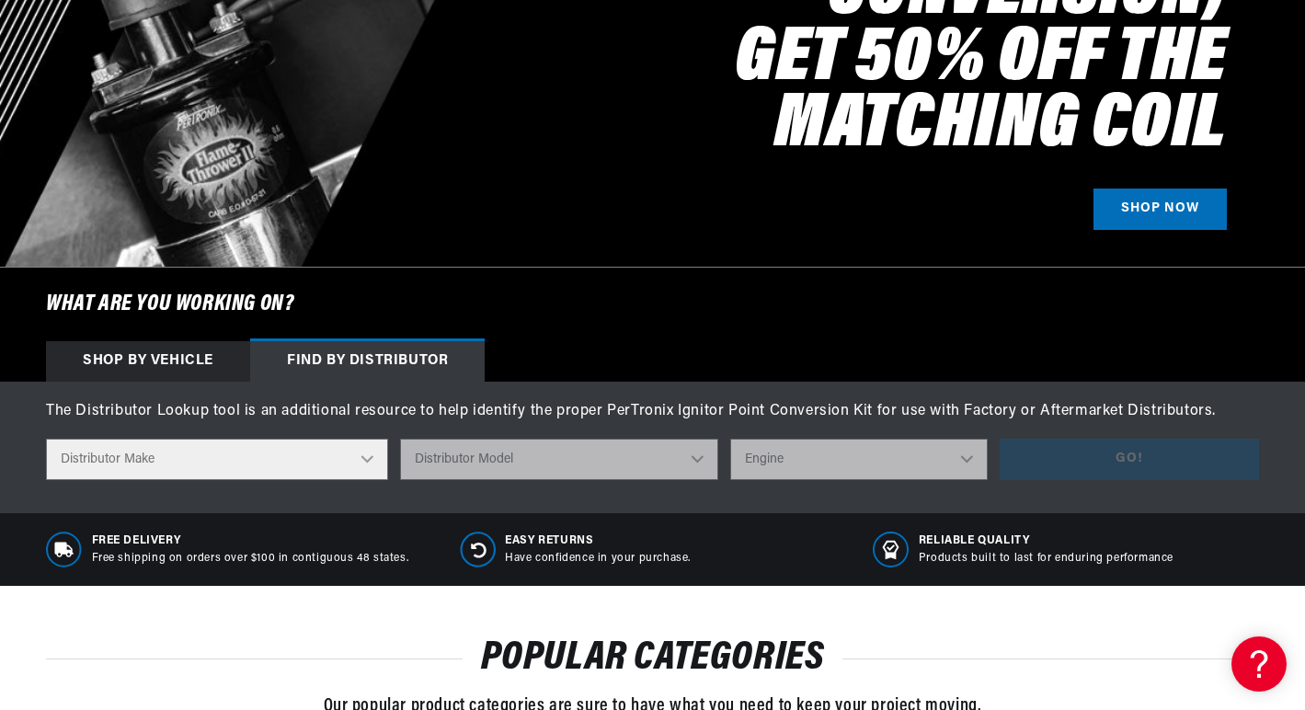
click at [371, 459] on select "Distributor Make Accel [PERSON_NAME] Autolite Bosch Century Chrysler Clark Colt…" at bounding box center [217, 459] width 342 height 41
select select "Delco"
click at [46, 439] on select "Distributor Make Accel [PERSON_NAME] Autolite Bosch Century Chrysler Clark Colt…" at bounding box center [217, 459] width 342 height 41
click at [659, 445] on select "Distributor Model" at bounding box center [559, 459] width 318 height 41
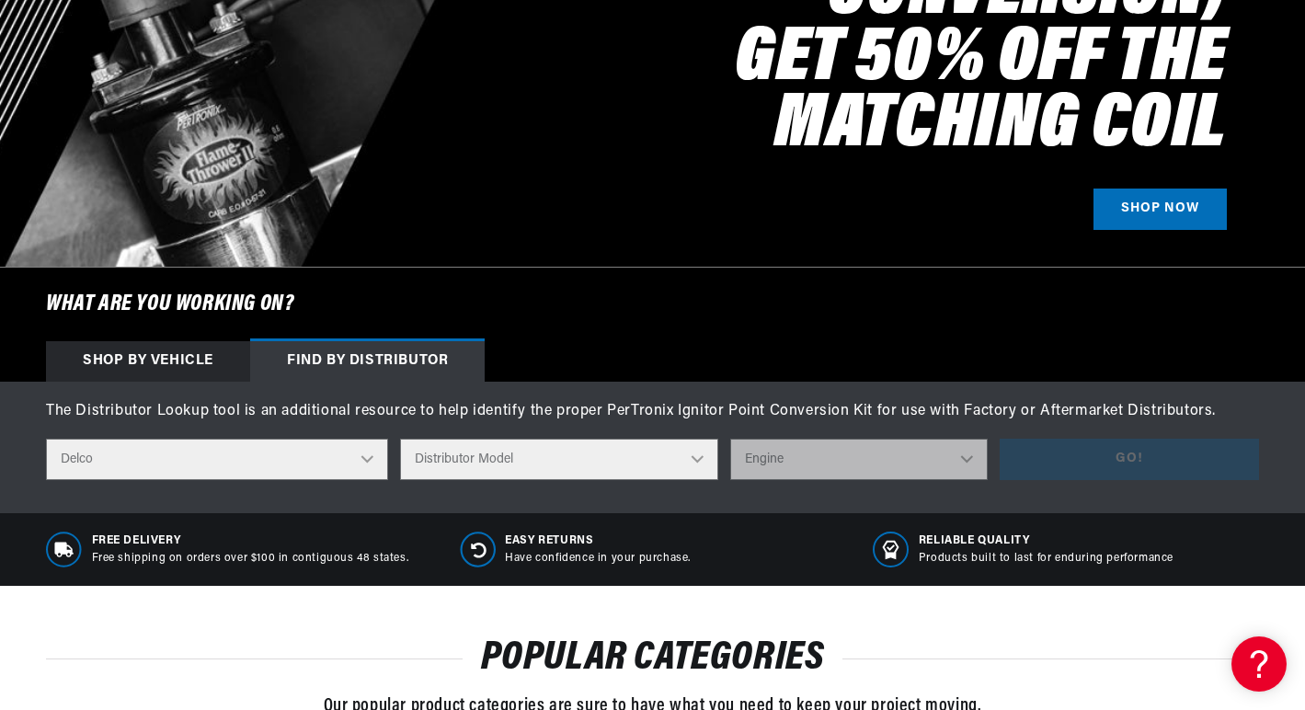
select select "1112637"
click at [401, 439] on select "Distributor Model 660 661 663 4145 6490 30137 91415 383581 384258 795329 980156…" at bounding box center [559, 459] width 318 height 41
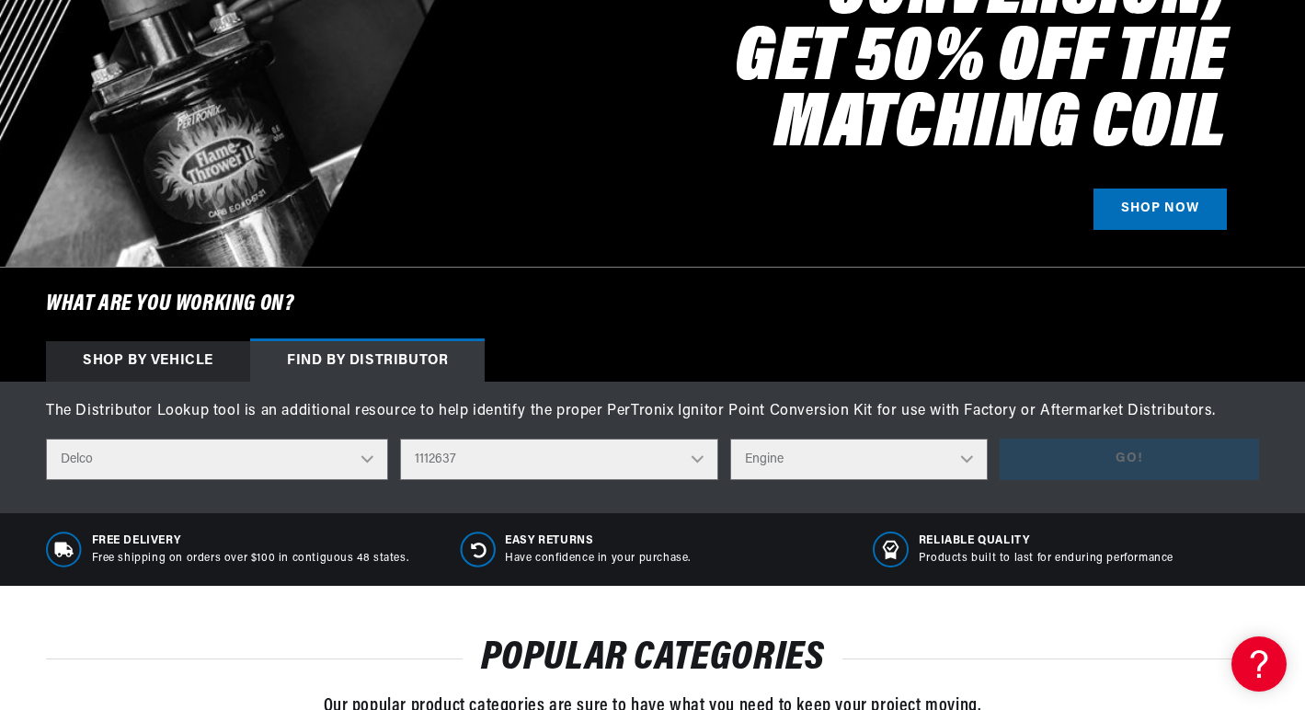
scroll to position [0, 1139]
click at [966, 451] on select "Engine 4" at bounding box center [859, 459] width 258 height 41
select select "4"
click at [731, 439] on select "Engine 4" at bounding box center [859, 459] width 258 height 41
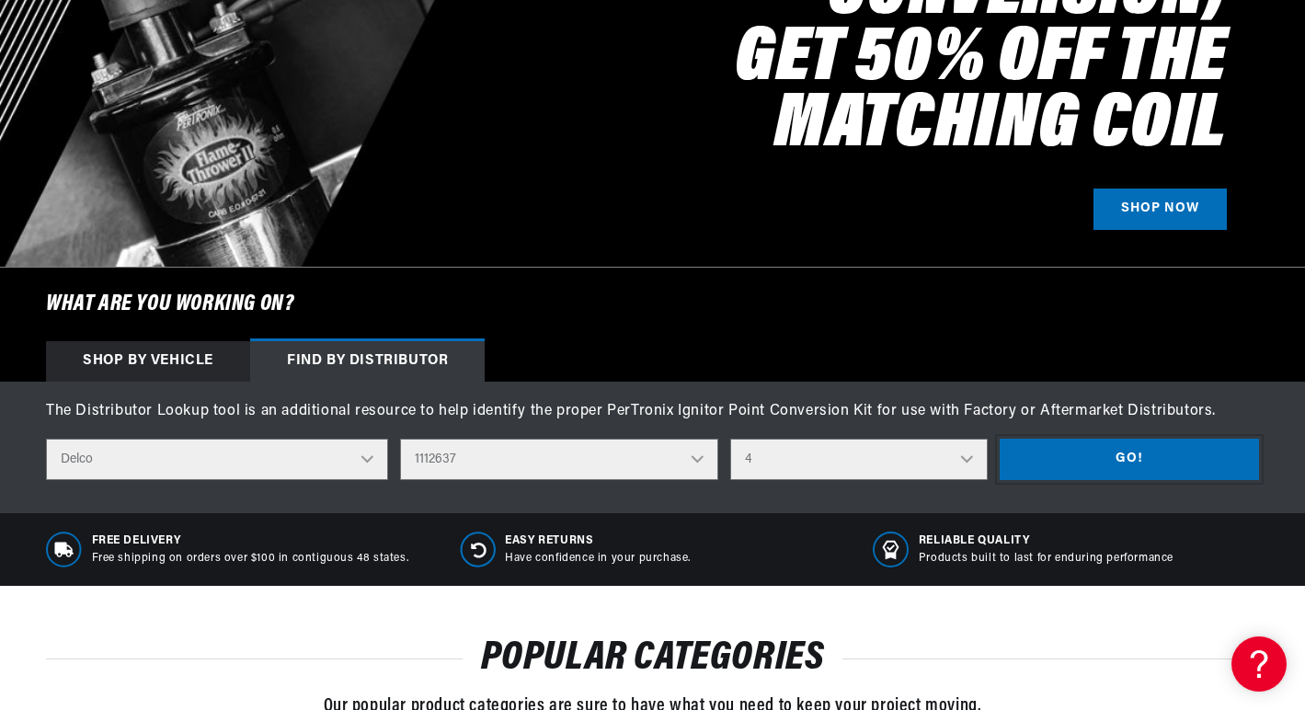
drag, startPoint x: 1143, startPoint y: 460, endPoint x: 1124, endPoint y: 453, distance: 20.4
click at [1145, 460] on button "Go!" at bounding box center [1128, 459] width 259 height 41
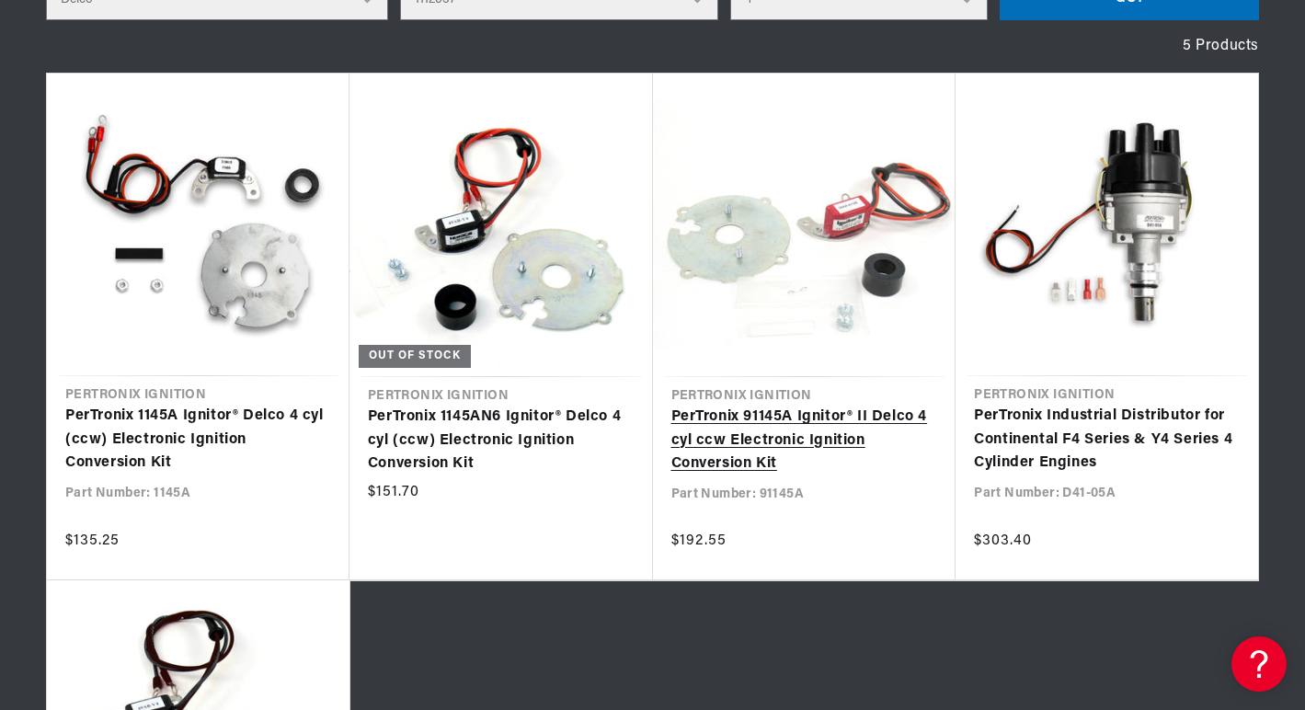
scroll to position [0, 2275]
click at [752, 440] on link "PerTronix 91145A Ignitor® II Delco 4 cyl ccw Electronic Ignition Conversion Kit" at bounding box center [804, 440] width 267 height 71
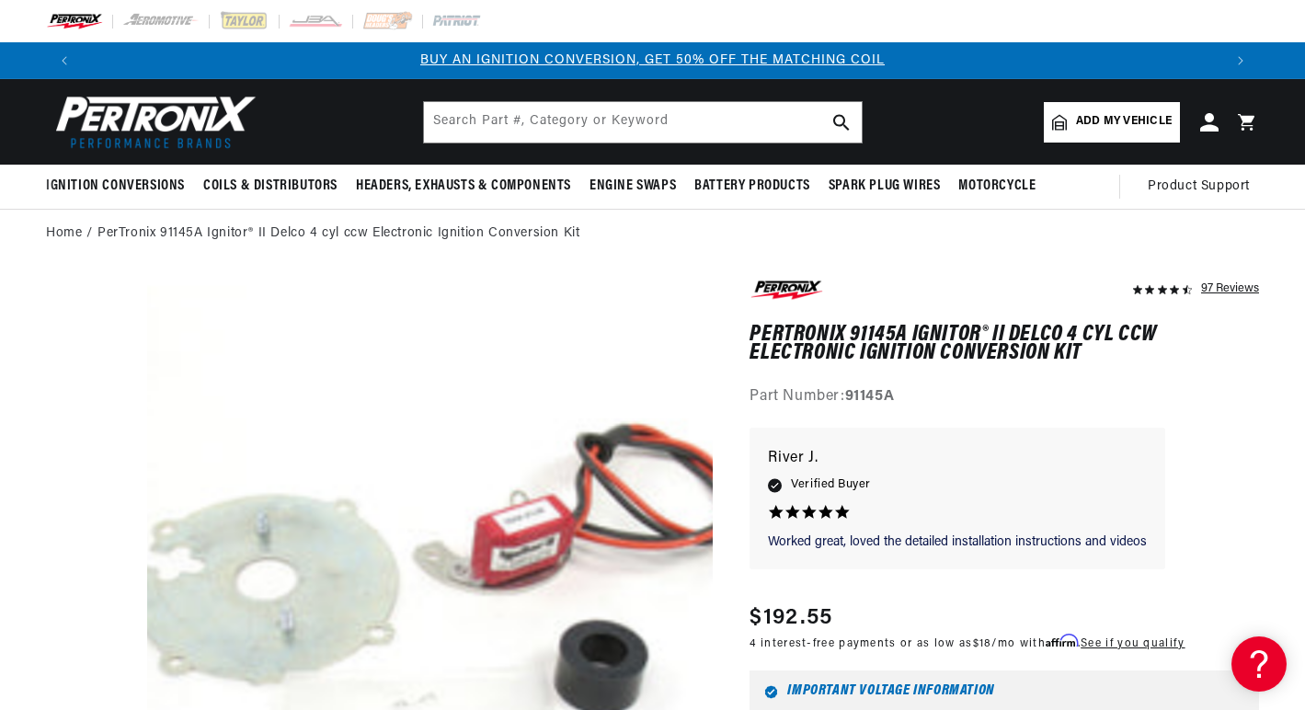
click at [177, 111] on img at bounding box center [151, 121] width 211 height 63
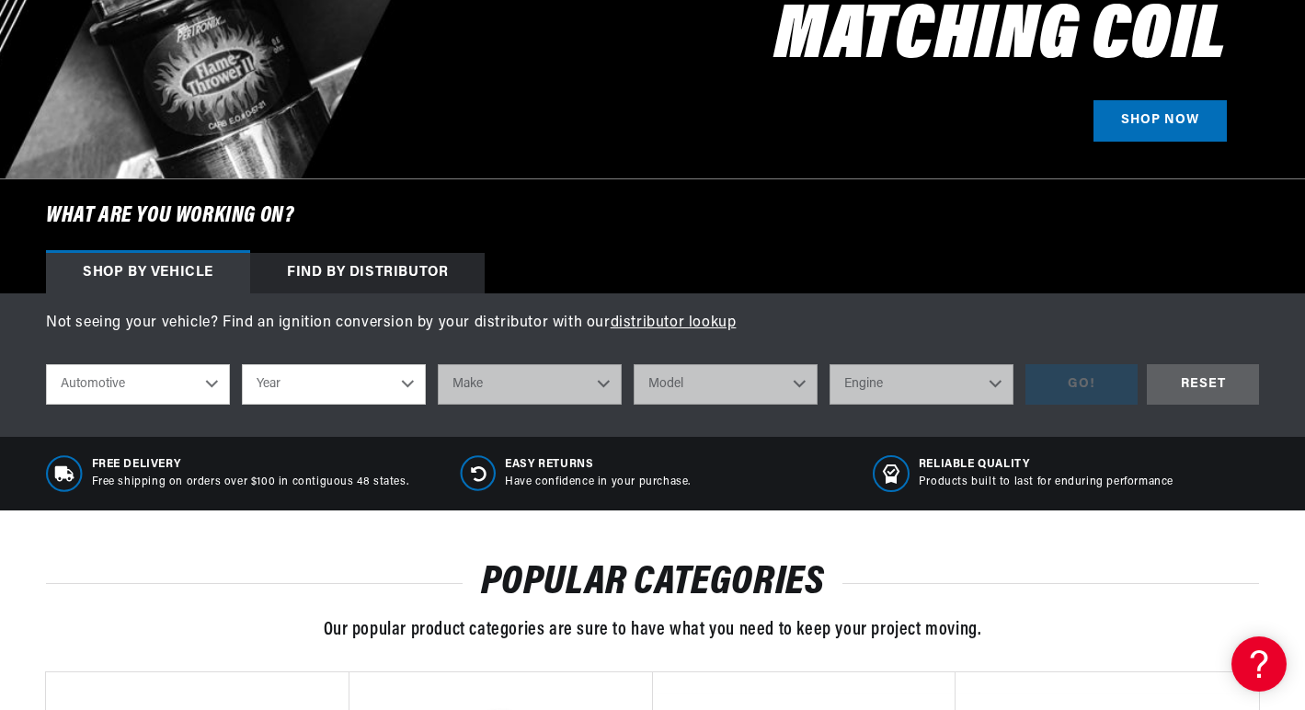
scroll to position [460, 0]
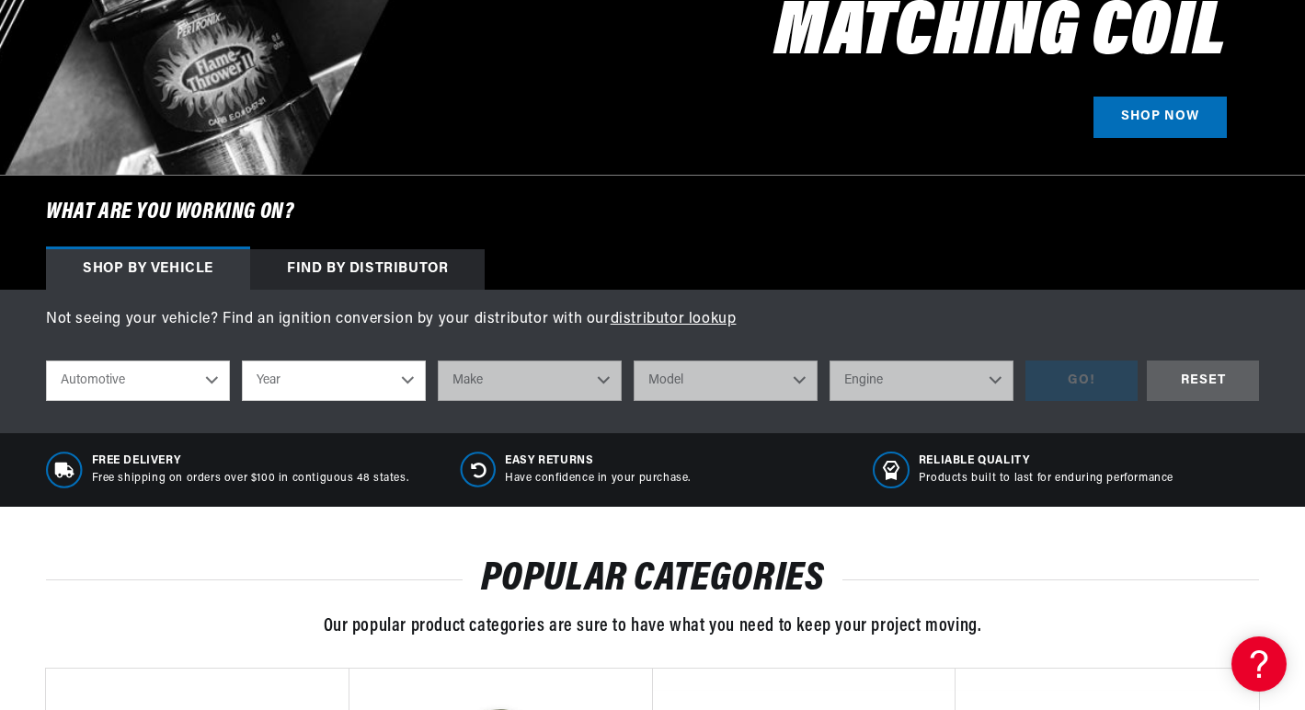
click at [394, 261] on div "Find by Distributor" at bounding box center [367, 269] width 234 height 40
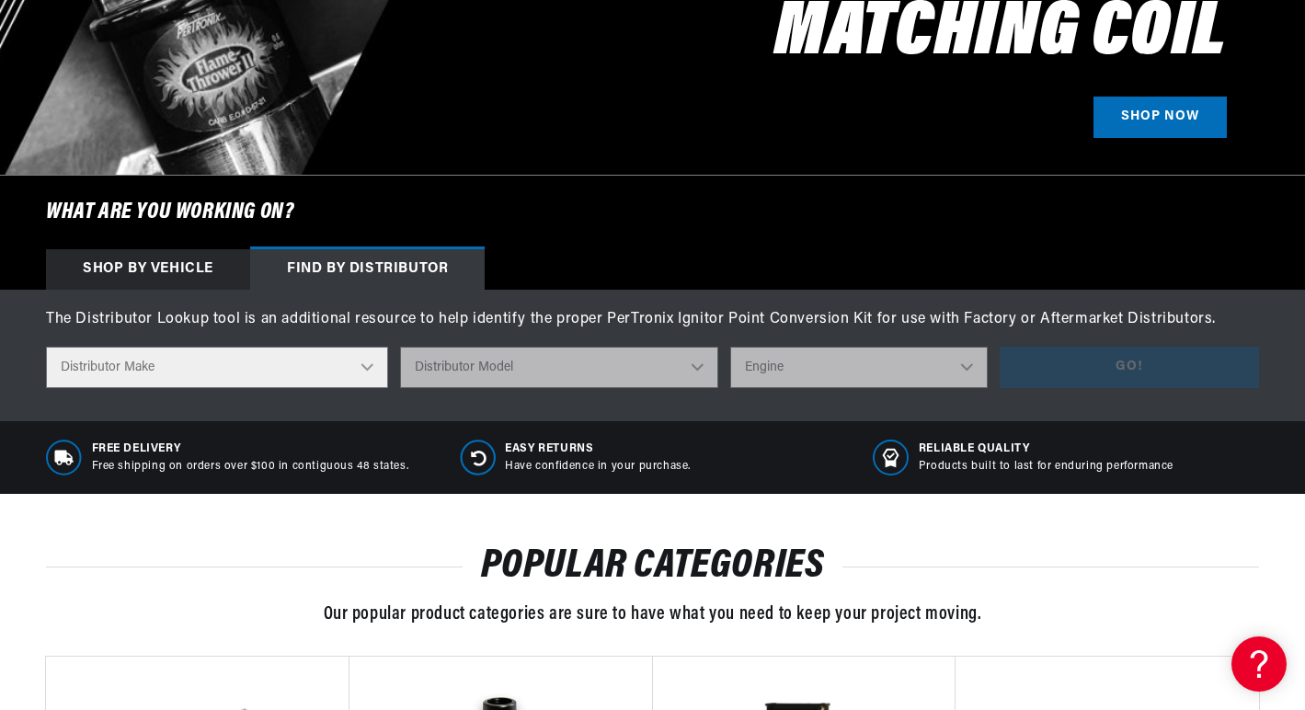
click at [365, 369] on select "Distributor Make Accel Aldon Autolite Bosch Century Chrysler Clark Colt Contine…" at bounding box center [217, 367] width 342 height 41
select select "Delco"
click at [46, 347] on select "Distributor Make Accel Aldon Autolite Bosch Century Chrysler Clark Colt Contine…" at bounding box center [217, 367] width 342 height 41
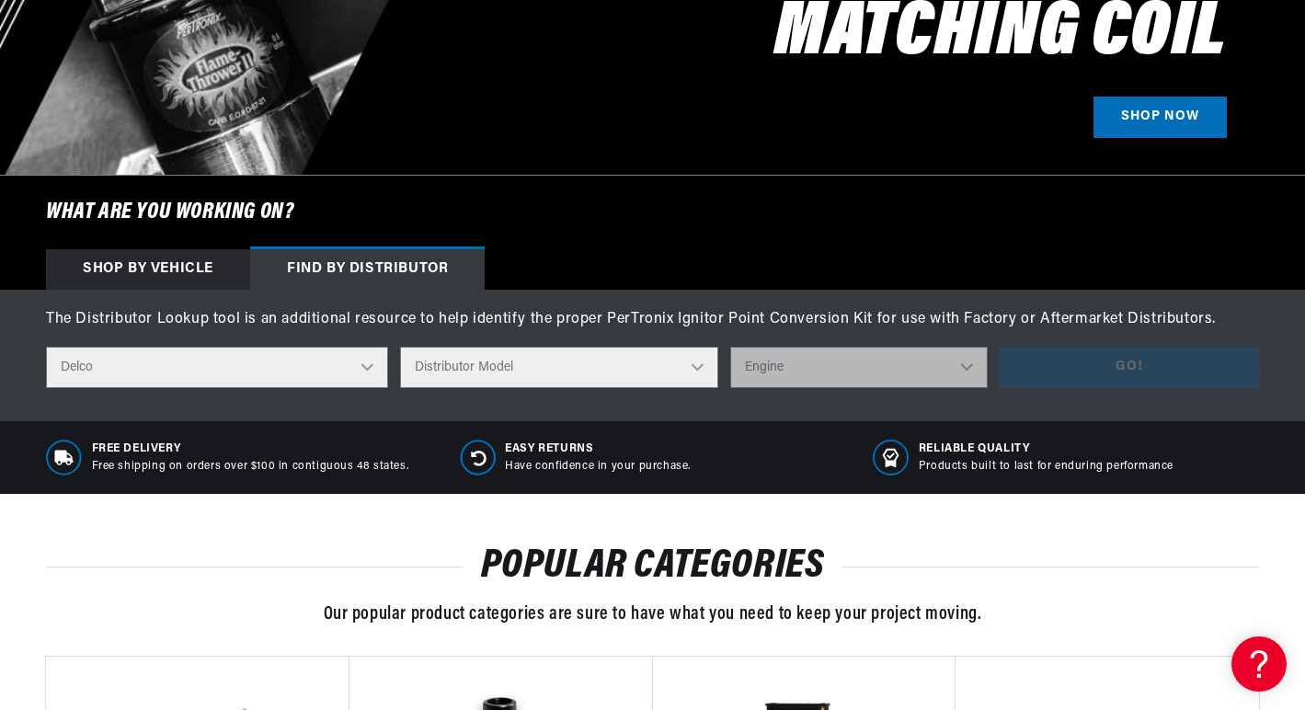
click at [702, 369] on select "Distributor Model 660 661 663 4145 6490 30137 91415 383581 384258 795329 980156…" at bounding box center [559, 367] width 318 height 41
select select "1112673"
click at [401, 347] on select "Distributor Model 660 661 663 4145 6490 30137 91415 383581 384258 795329 980156…" at bounding box center [559, 367] width 318 height 41
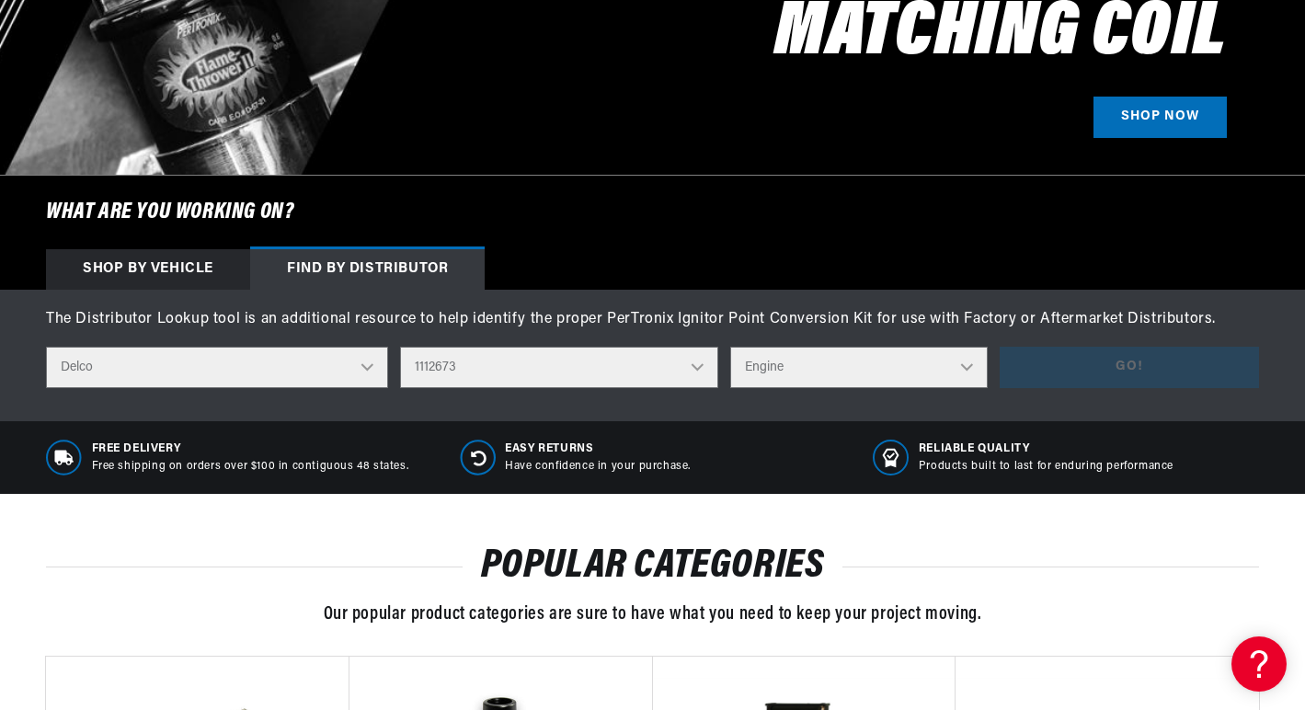
scroll to position [0, 1139]
click at [983, 370] on select "Engine 4" at bounding box center [859, 367] width 258 height 41
select select "4"
click at [731, 347] on select "Engine 4" at bounding box center [859, 367] width 258 height 41
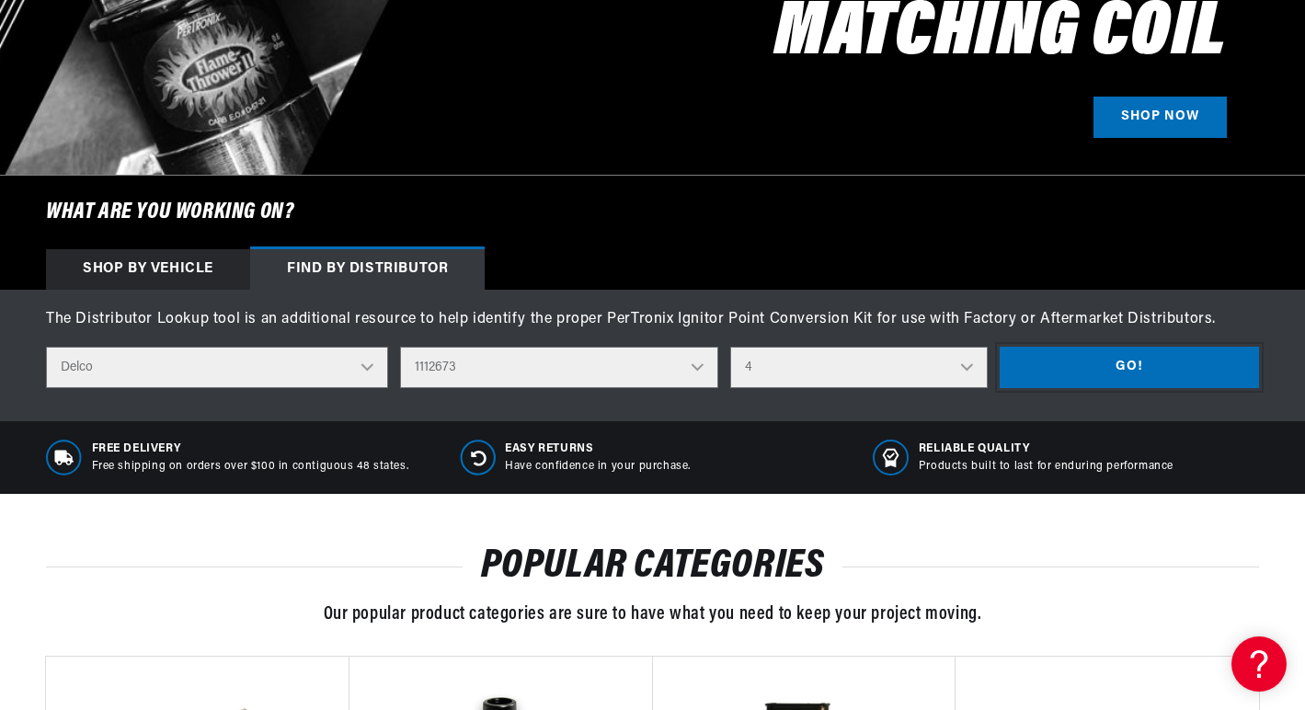
click at [1075, 359] on button "Go!" at bounding box center [1128, 367] width 259 height 41
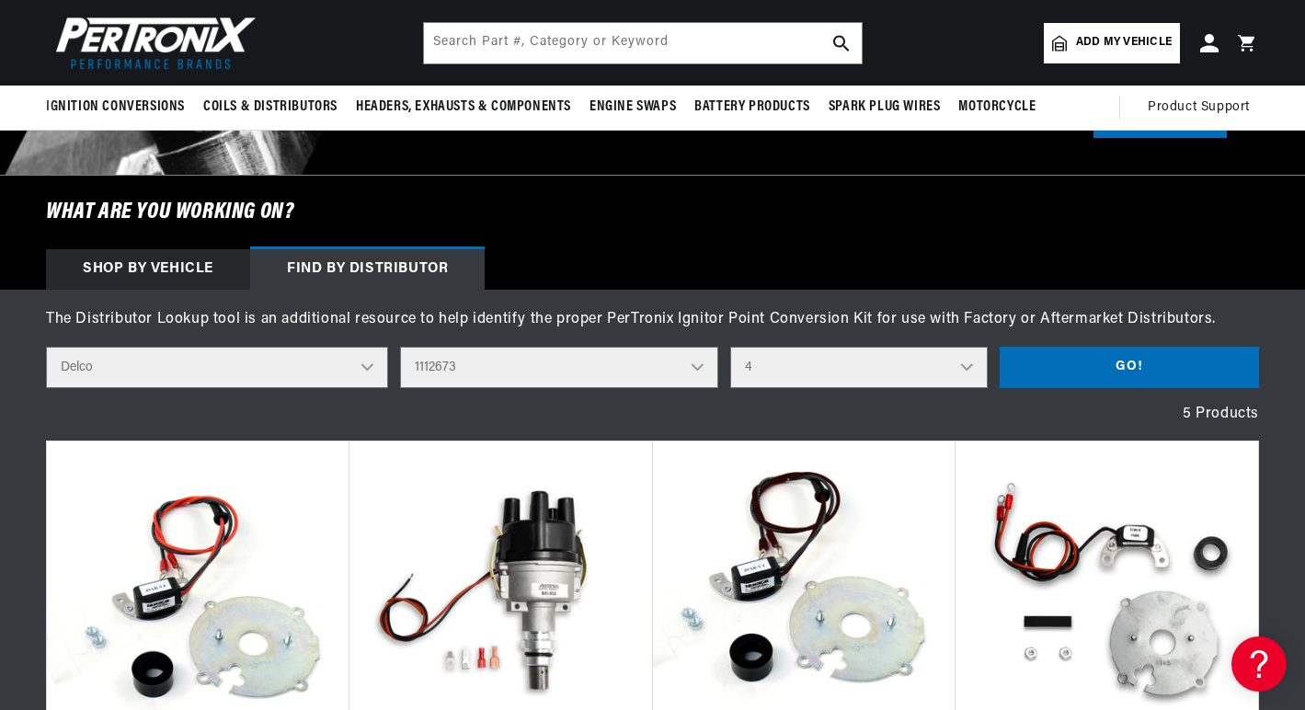
click at [701, 376] on select "Distributor Model 660 661 663 4145 6490 30137 91415 383581 384258 795329 980156…" at bounding box center [559, 367] width 318 height 41
select select "1112677"
click at [401, 347] on select "Distributor Model 660 661 663 4145 6490 30137 91415 383581 384258 795329 980156…" at bounding box center [559, 367] width 318 height 41
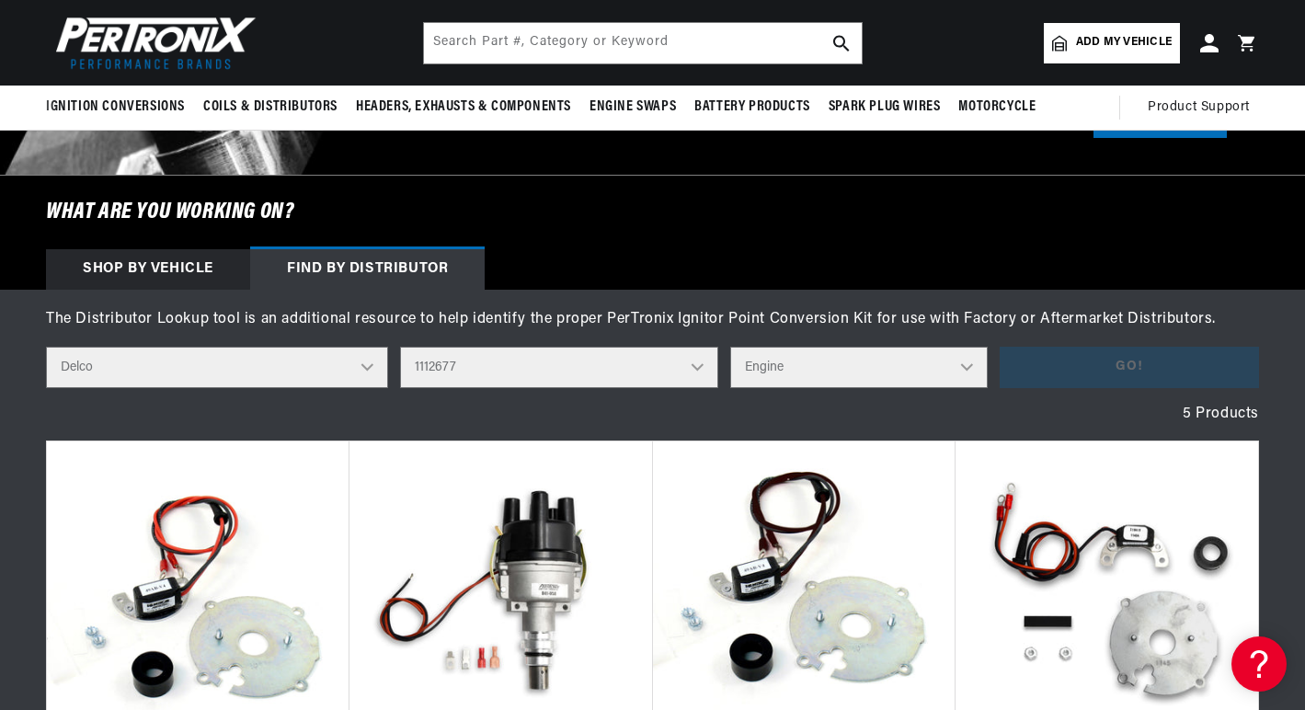
click at [963, 369] on select "Engine 4" at bounding box center [859, 367] width 258 height 41
select select "4"
click at [731, 347] on select "Engine 4" at bounding box center [859, 367] width 258 height 41
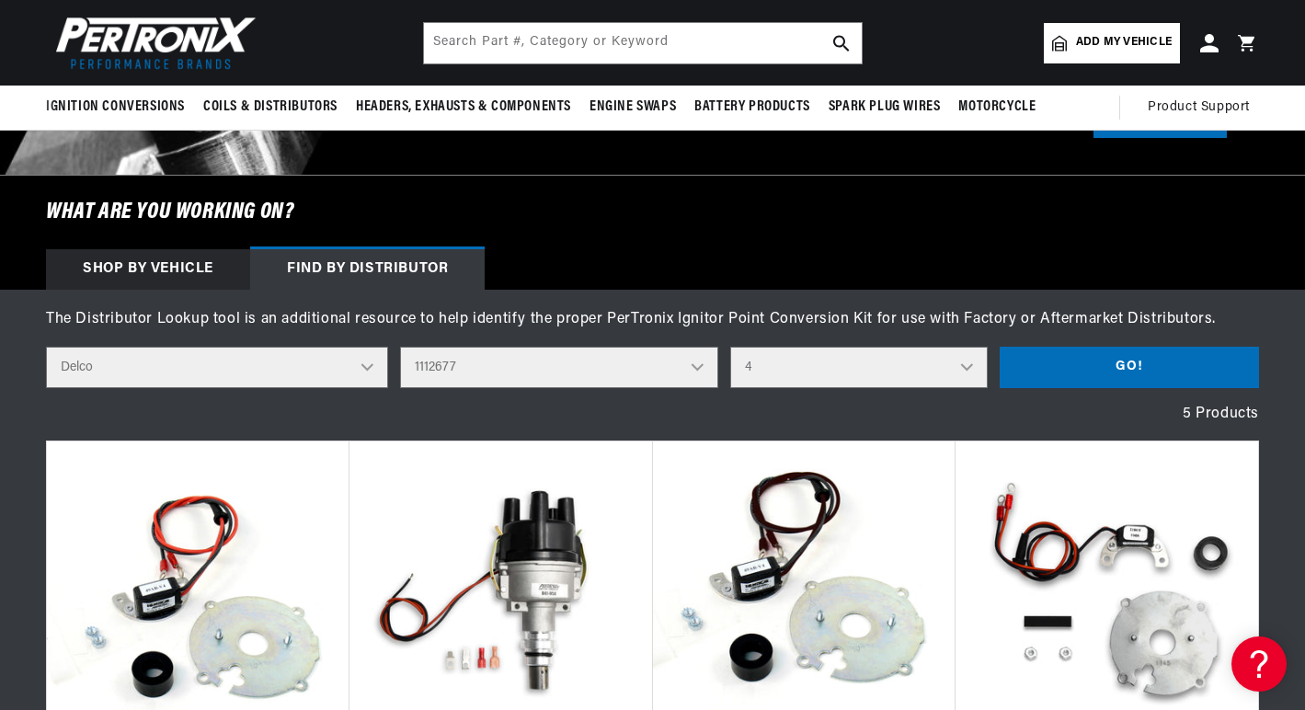
scroll to position [0, 0]
click at [1106, 366] on button "Go!" at bounding box center [1128, 367] width 259 height 41
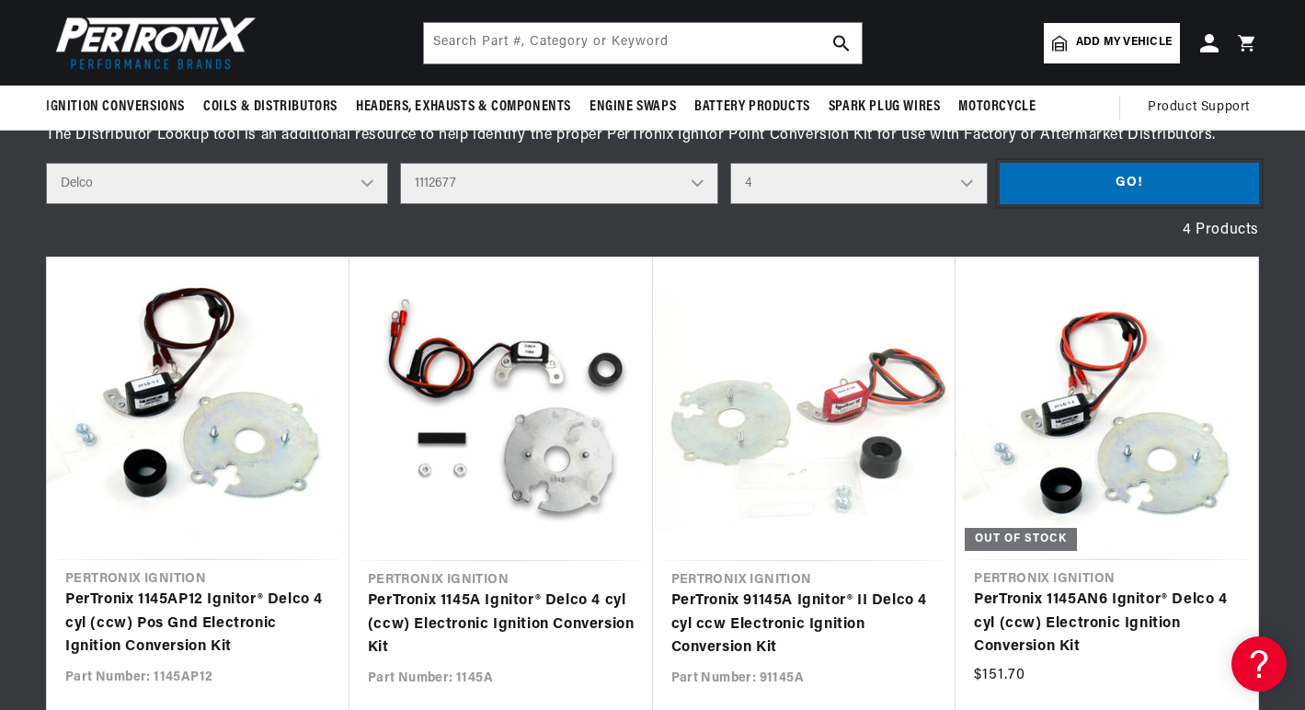
scroll to position [0, 2278]
click at [693, 188] on select "Distributor Model 660 661 663 4145 6490 30137 91415 383581 384258 795329 980156…" at bounding box center [559, 183] width 318 height 41
select select "1112696"
click at [401, 163] on select "Distributor Model 660 661 663 4145 6490 30137 91415 383581 384258 795329 980156…" at bounding box center [559, 183] width 318 height 41
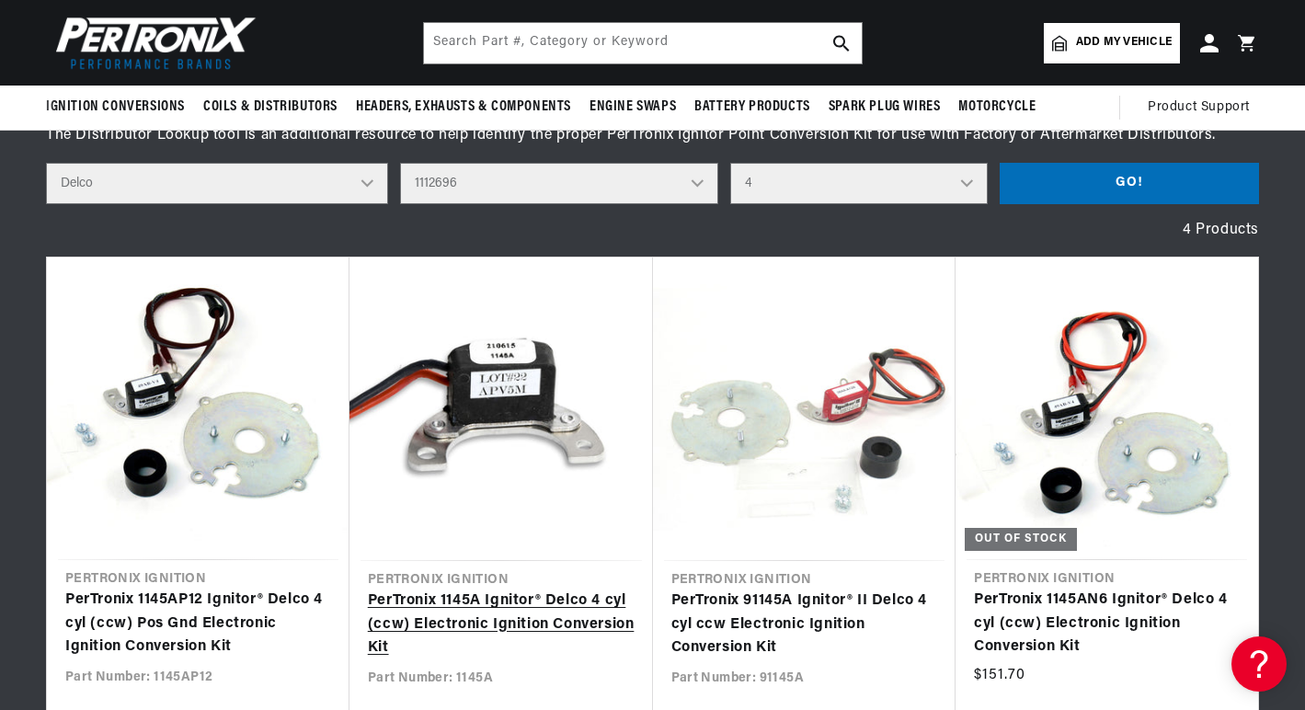
select select
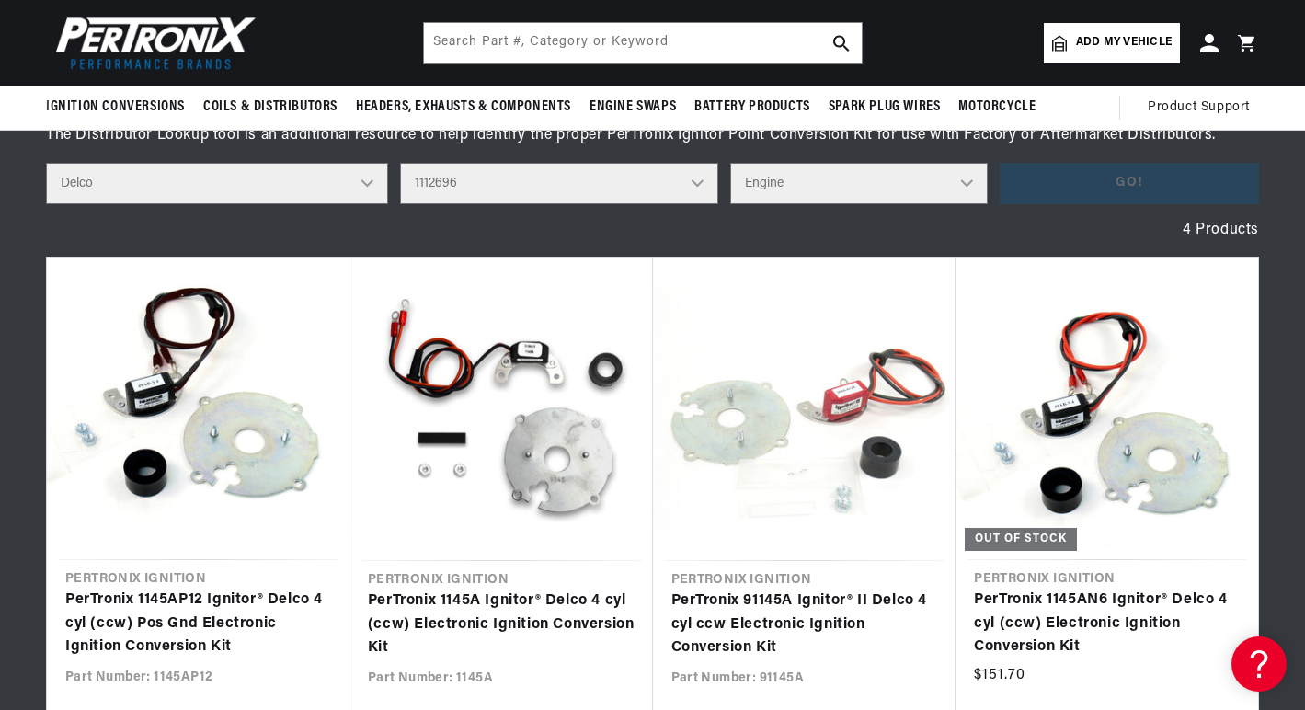
click at [968, 177] on select "Engine 6" at bounding box center [859, 183] width 258 height 41
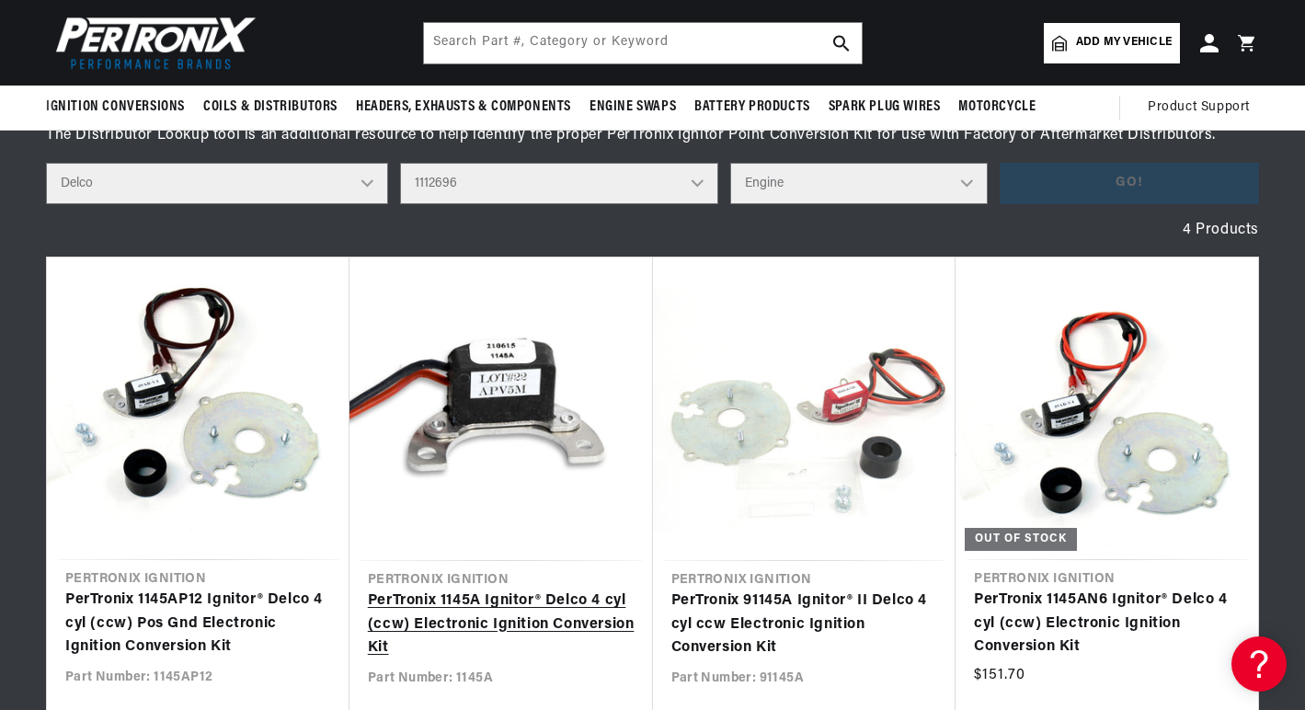
scroll to position [0, 2278]
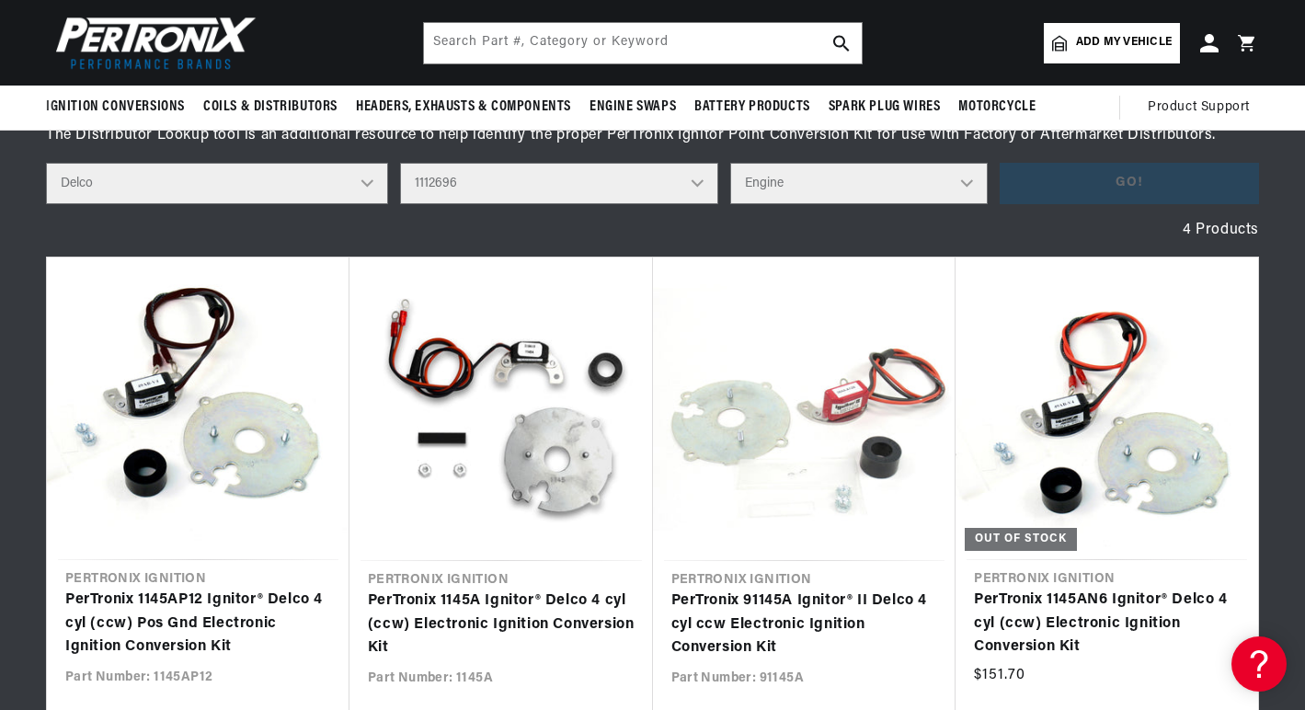
click at [700, 181] on select "Distributor Model 660 661 663 4145 6490 30137 91415 383581 384258 795329 980156…" at bounding box center [559, 183] width 318 height 41
select select "1112443"
click at [401, 163] on select "Distributor Model 660 661 663 4145 6490 30137 91415 383581 384258 795329 980156…" at bounding box center [559, 183] width 318 height 41
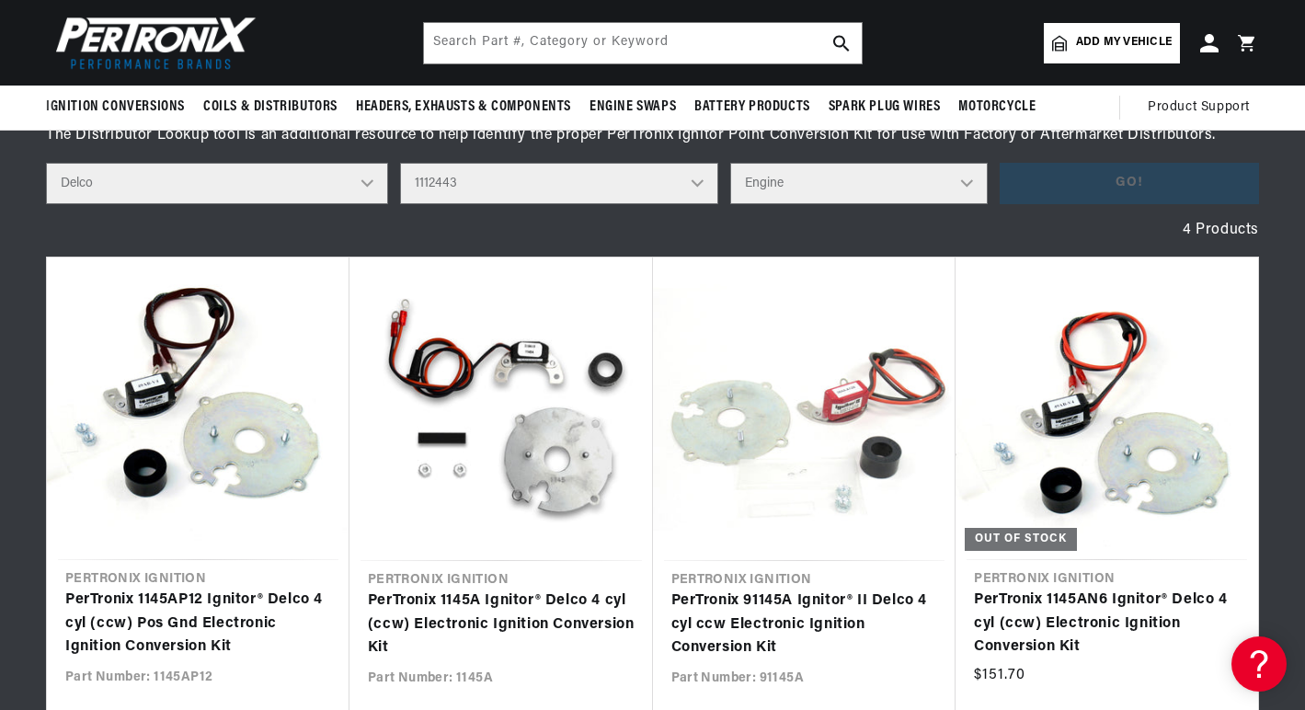
click at [966, 187] on select "Engine 4" at bounding box center [859, 183] width 258 height 41
select select "4"
click at [731, 163] on select "Engine 4" at bounding box center [859, 183] width 258 height 41
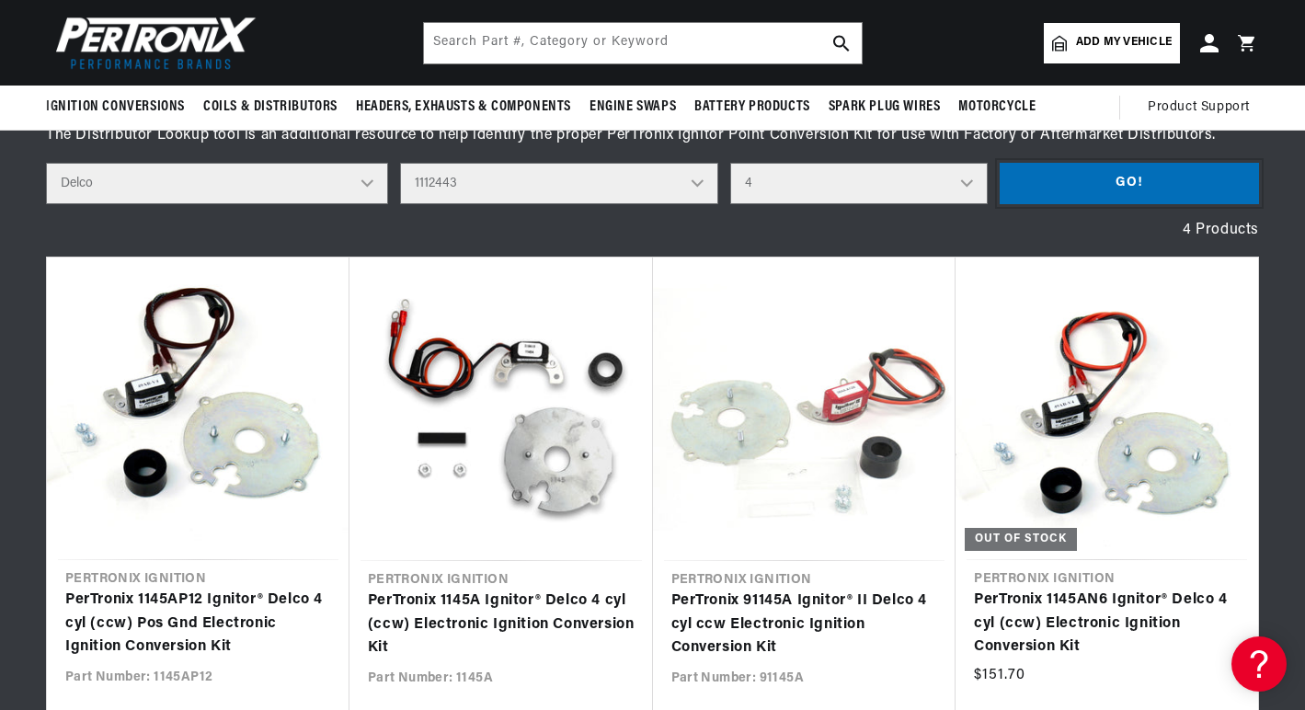
click at [1030, 175] on button "Go!" at bounding box center [1128, 183] width 259 height 41
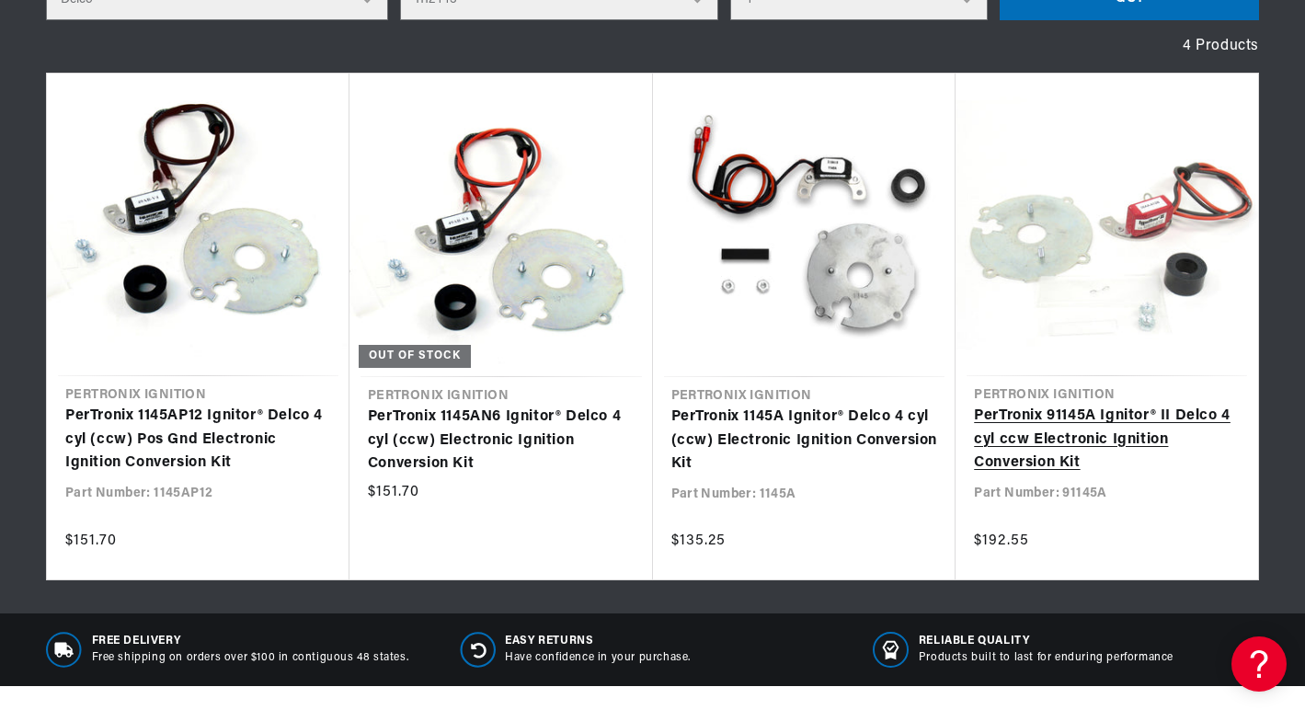
click at [1025, 440] on link "PerTronix 91145A Ignitor® II Delco 4 cyl ccw Electronic Ignition Conversion Kit" at bounding box center [1107, 440] width 266 height 71
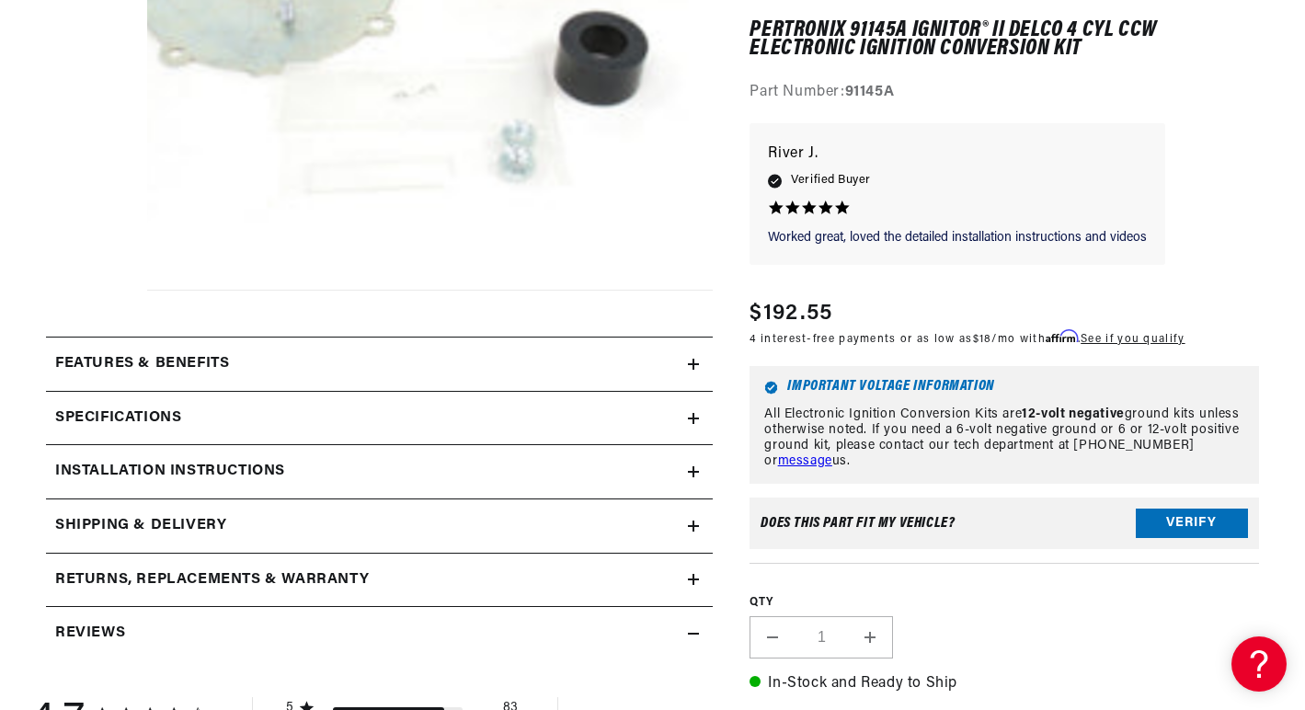
scroll to position [0, 1139]
click at [693, 416] on icon at bounding box center [693, 418] width 0 height 11
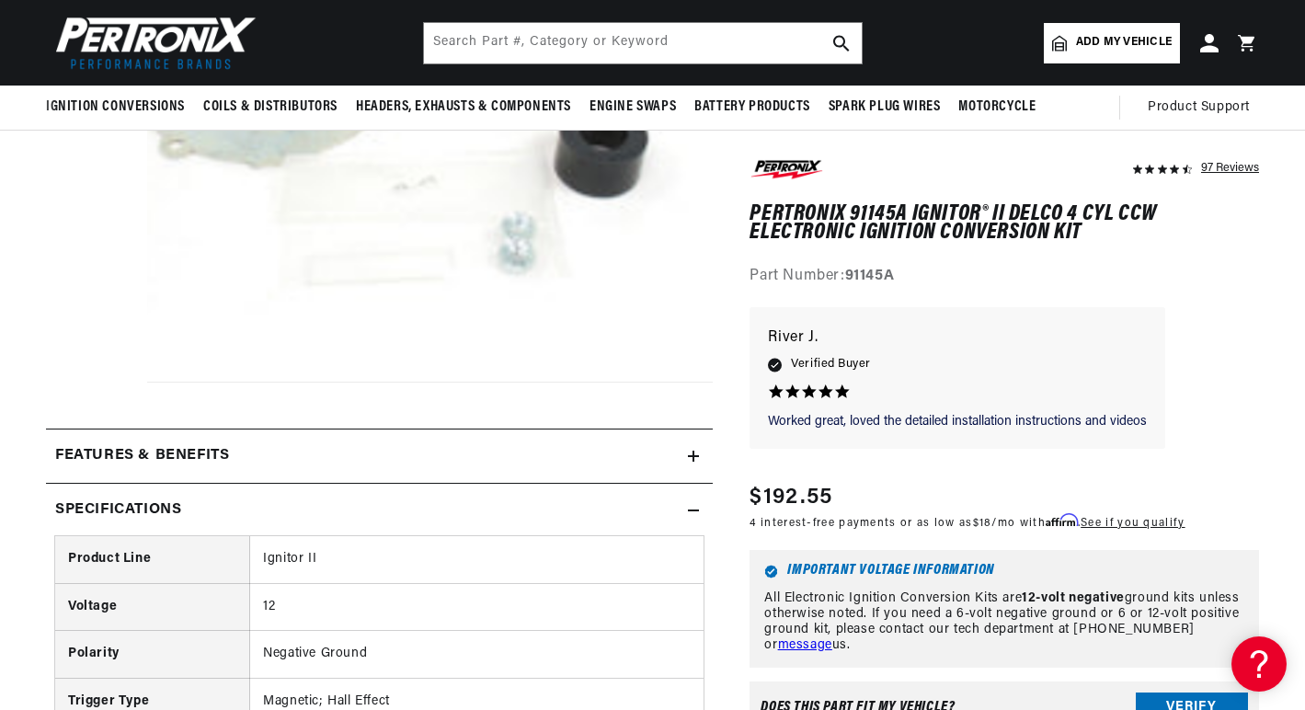
scroll to position [0, 0]
click at [690, 508] on icon at bounding box center [693, 510] width 11 height 11
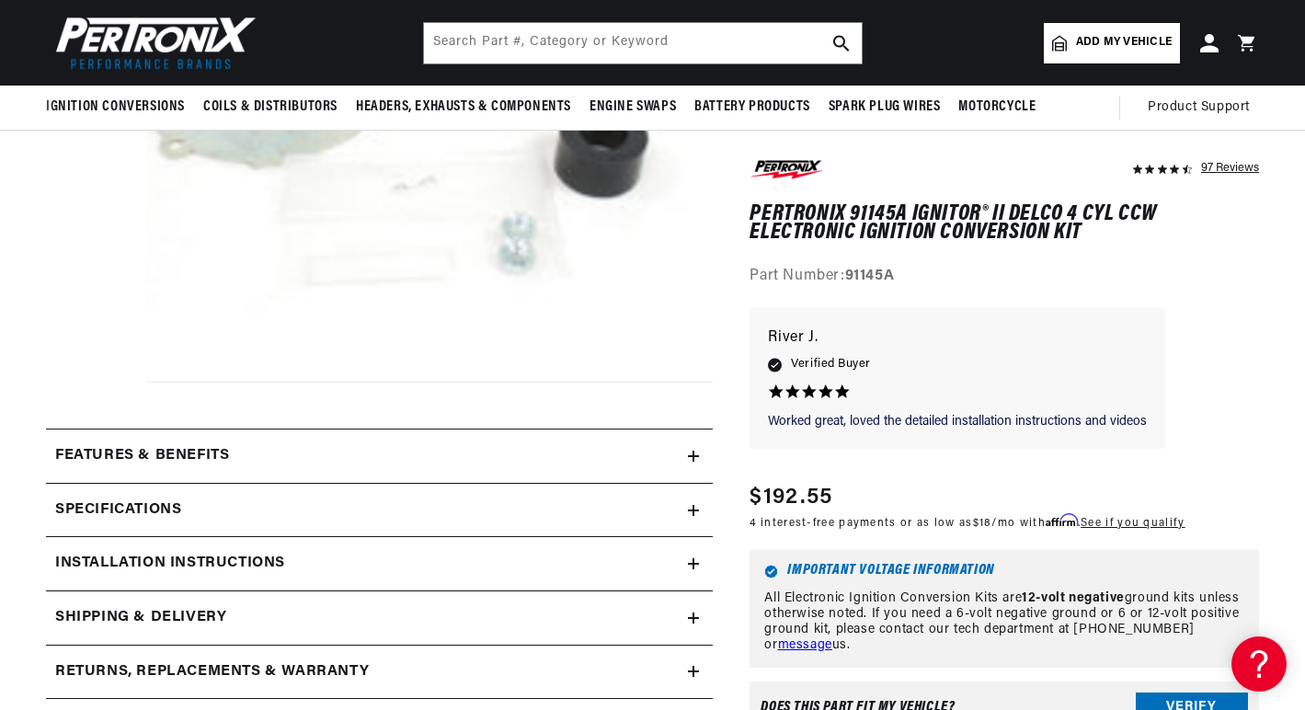
click at [696, 458] on icon at bounding box center [693, 456] width 11 height 11
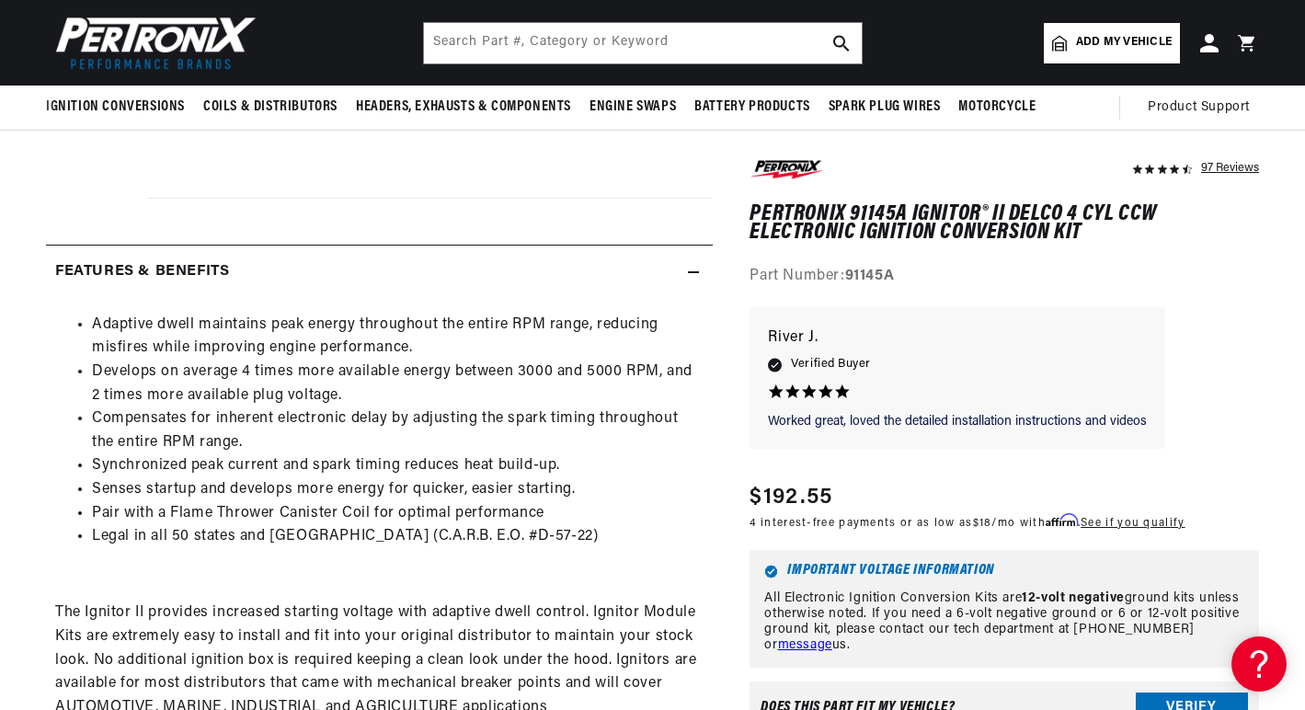
click at [691, 268] on icon at bounding box center [693, 272] width 11 height 11
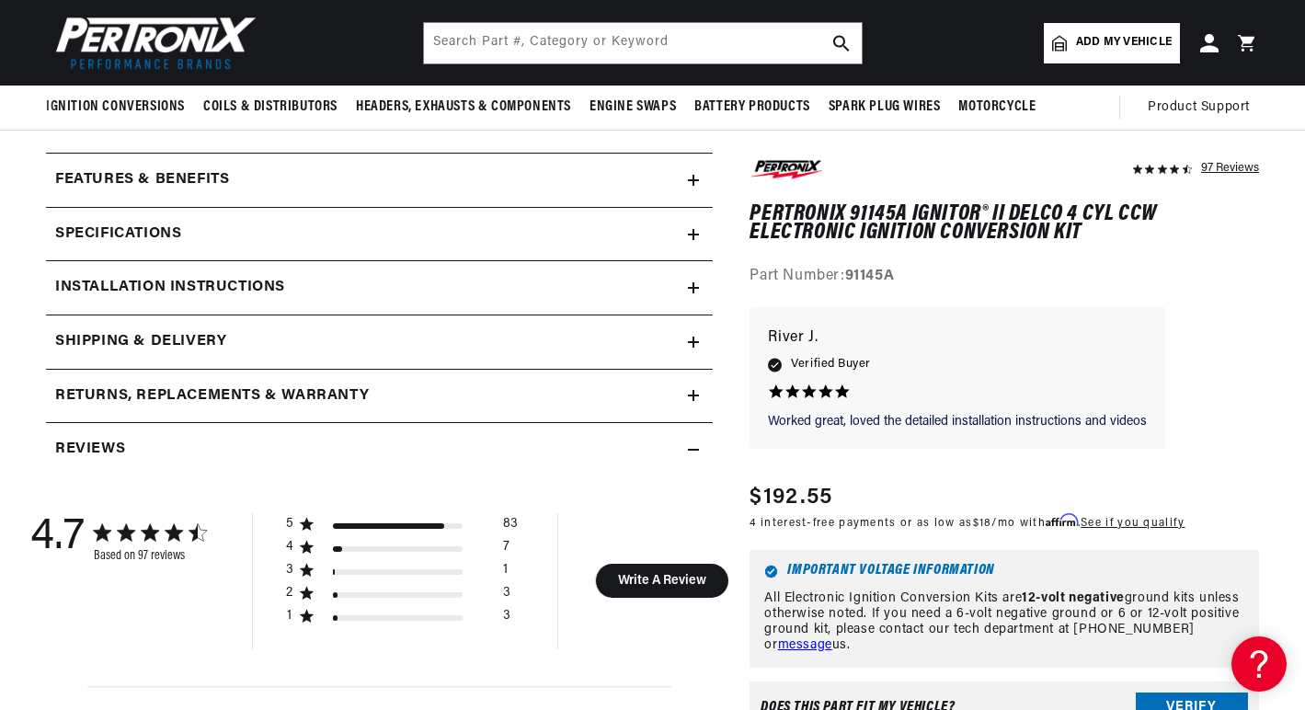
click at [691, 397] on icon at bounding box center [693, 395] width 11 height 11
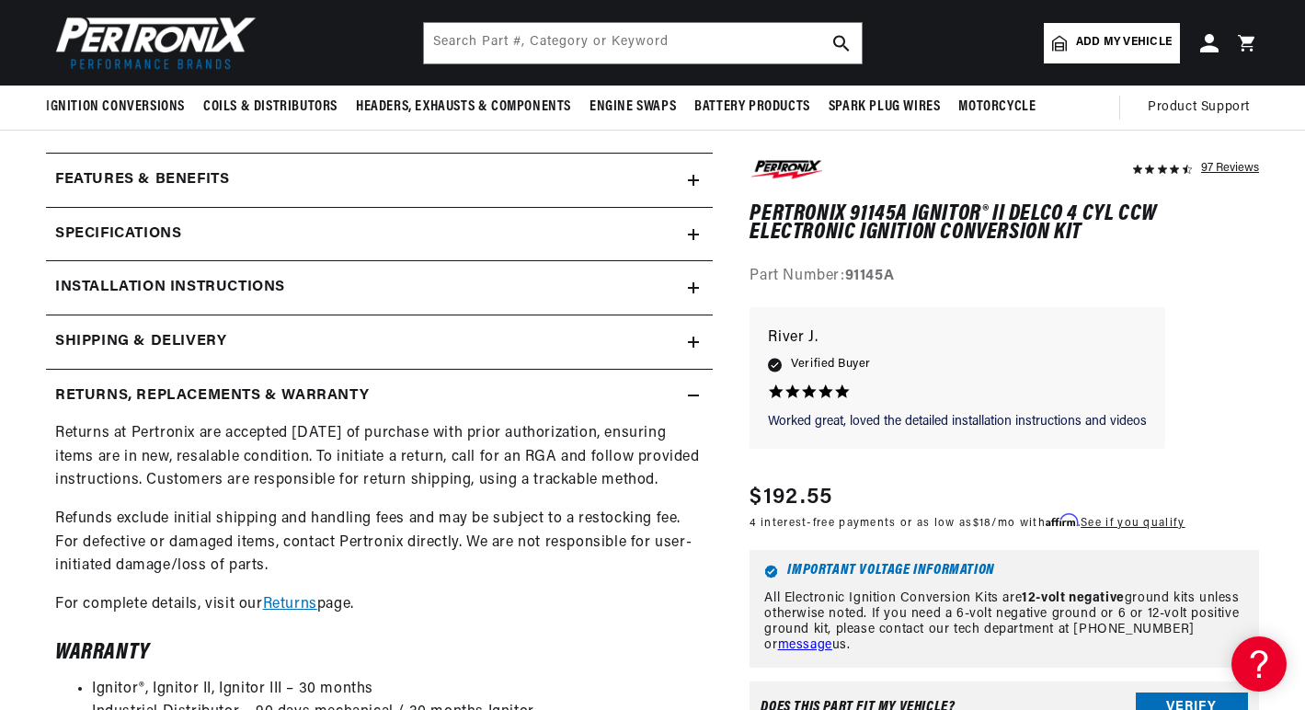
scroll to position [0, 1139]
click at [691, 397] on icon at bounding box center [693, 395] width 11 height 11
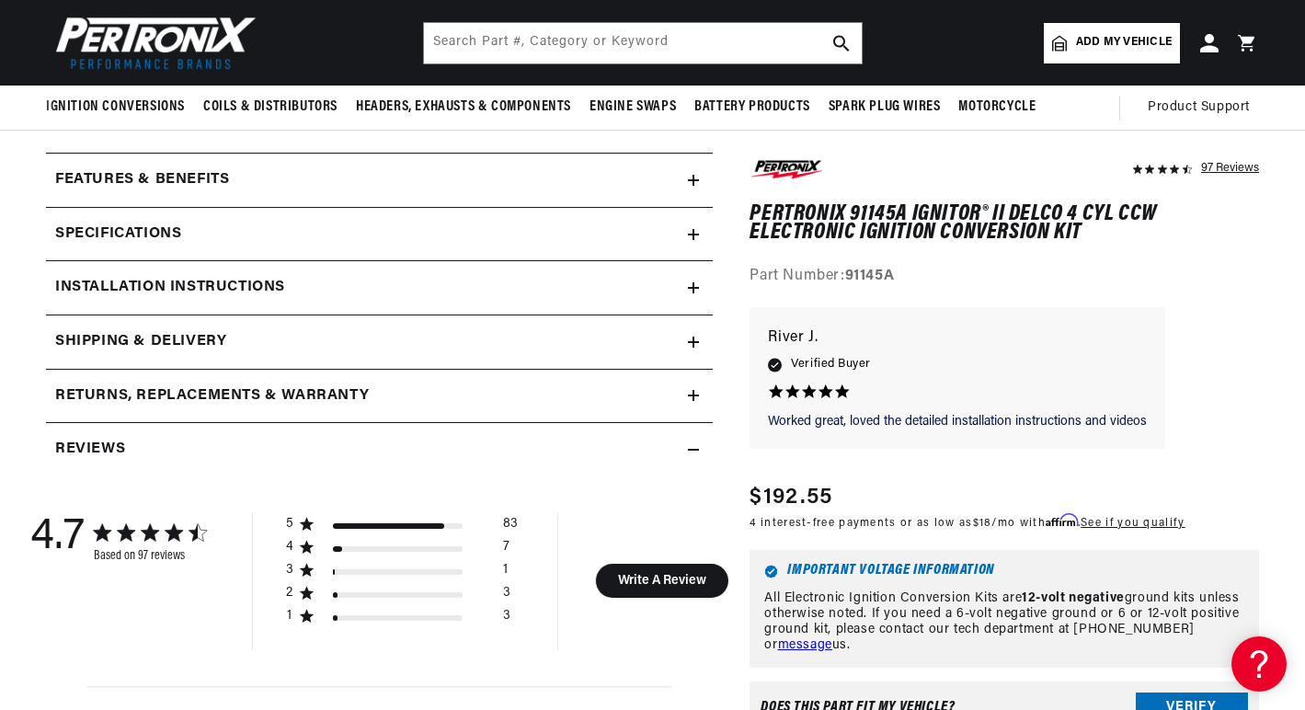
click at [692, 342] on icon at bounding box center [693, 342] width 11 height 0
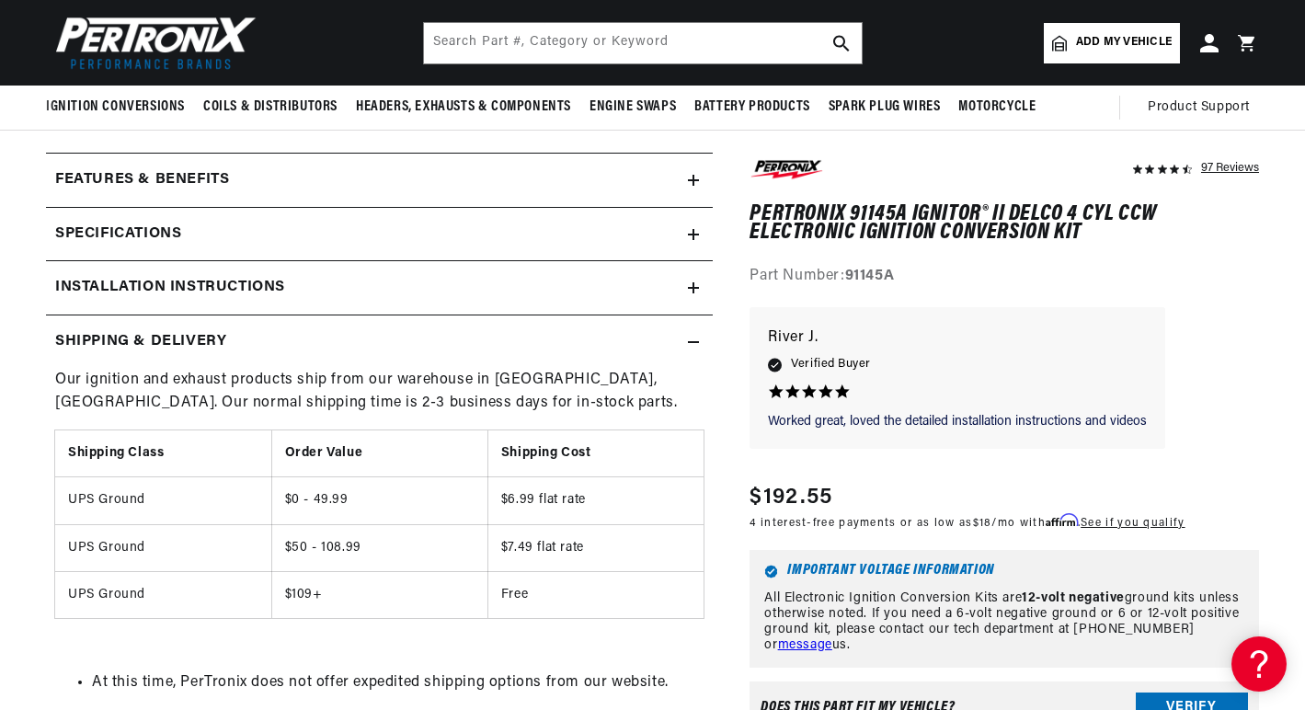
scroll to position [0, 27]
click at [695, 342] on icon at bounding box center [693, 342] width 11 height 0
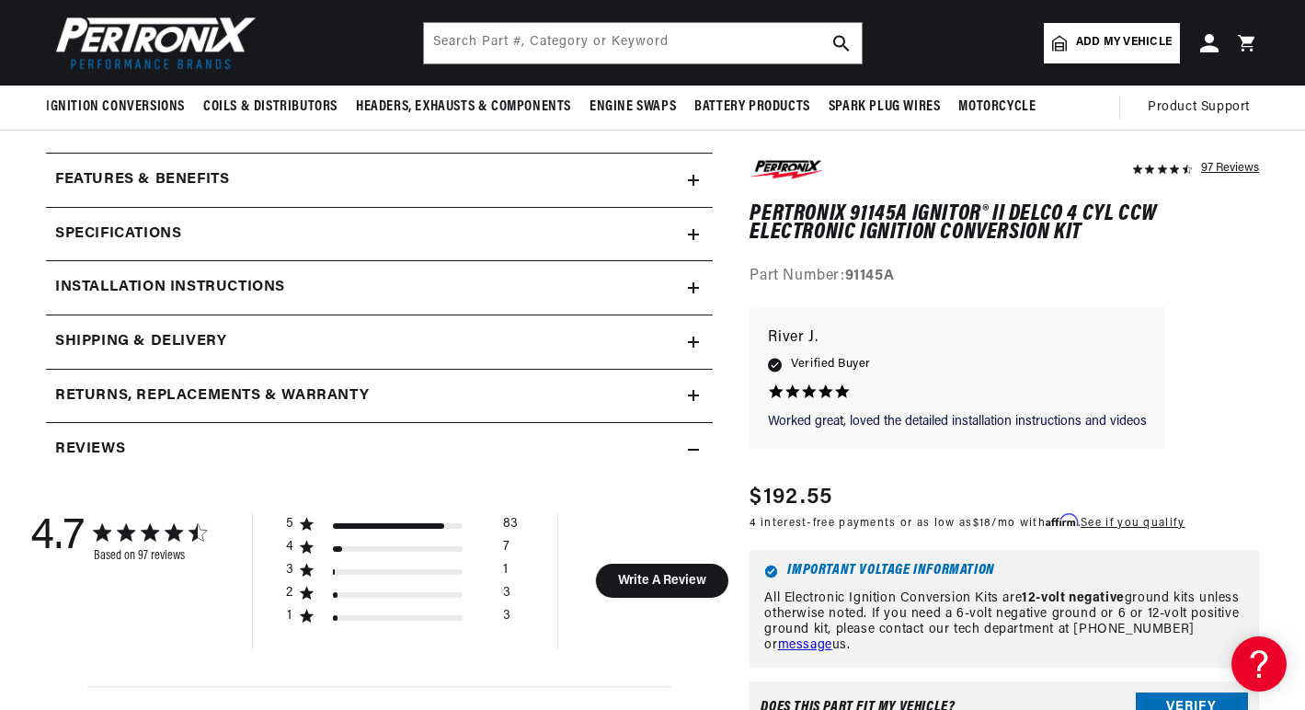
scroll to position [0, 0]
click at [689, 283] on icon at bounding box center [693, 287] width 11 height 11
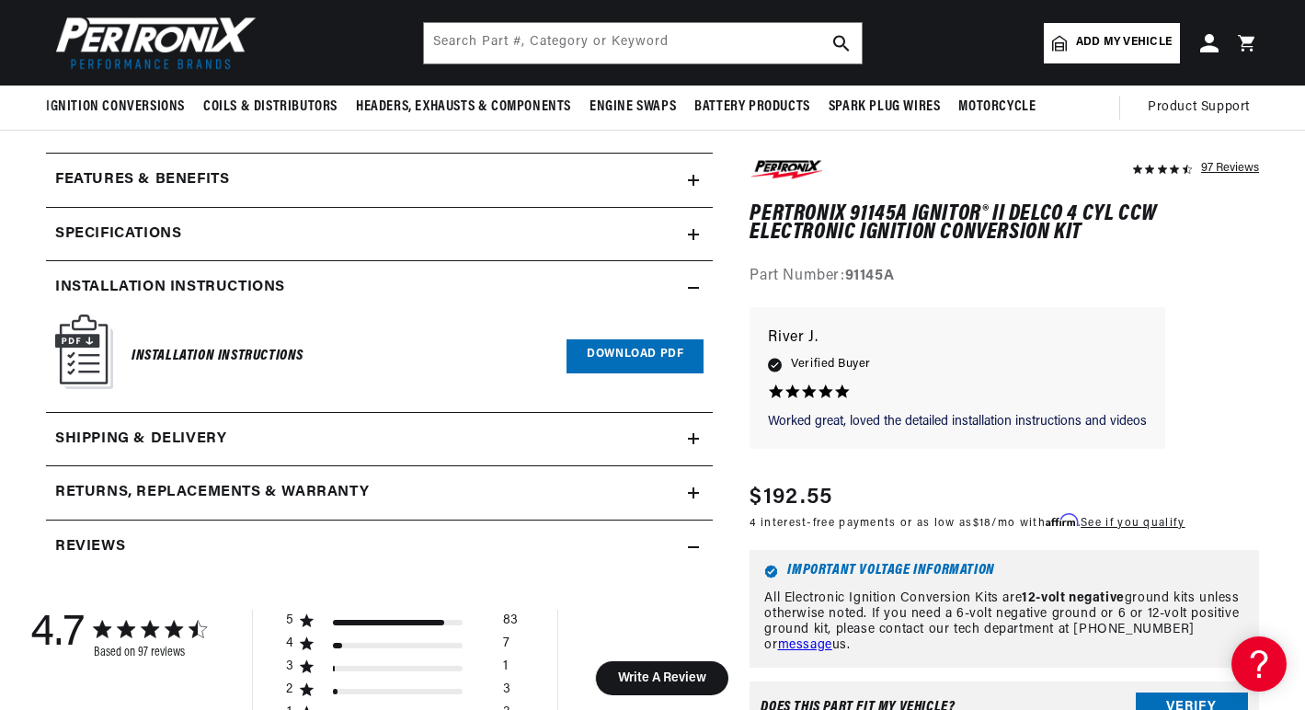
click at [689, 283] on icon at bounding box center [693, 287] width 11 height 11
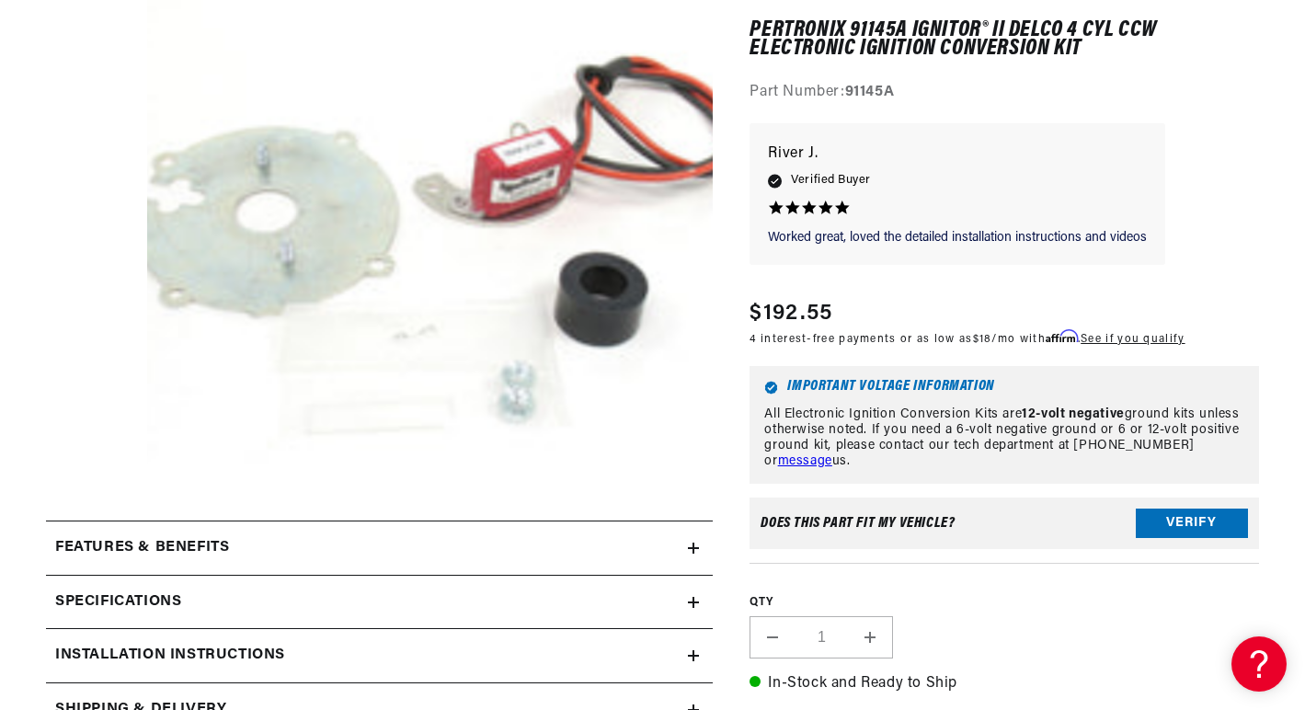
scroll to position [0, 1139]
click at [1181, 519] on button "Verify" at bounding box center [1191, 523] width 112 height 29
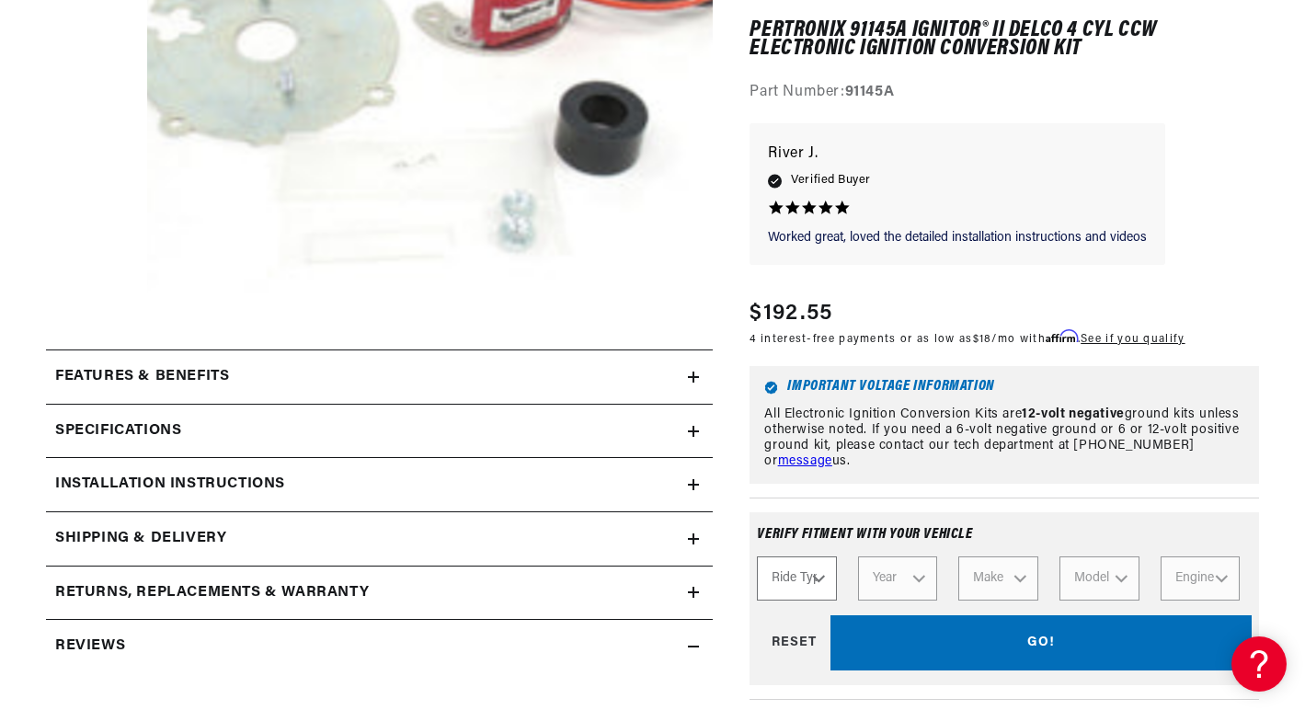
scroll to position [552, 0]
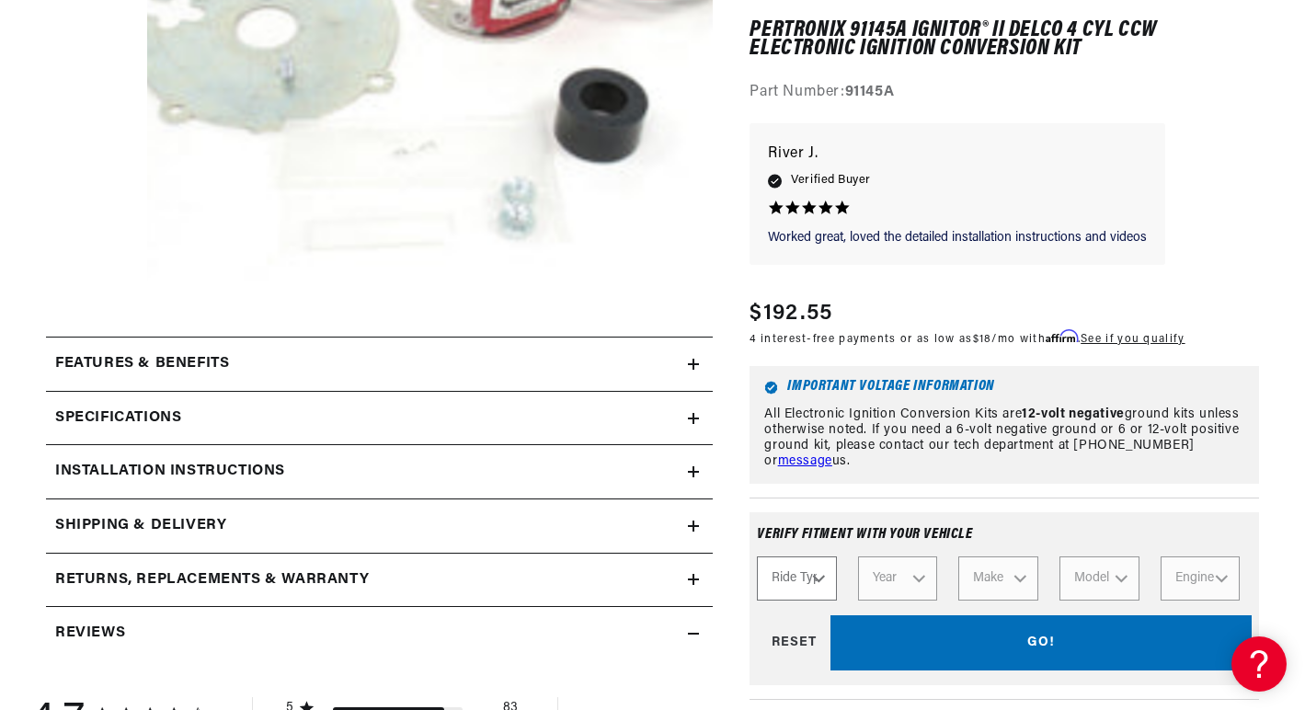
click at [804, 576] on select "Ride Type Automotive Agricultural Industrial Marine Motorcycle" at bounding box center [797, 579] width 80 height 44
select select "Agricultural"
click at [757, 557] on select "Ride Type Automotive Agricultural Industrial Marine Motorcycle" at bounding box center [797, 579] width 80 height 44
select select "Agricultural"
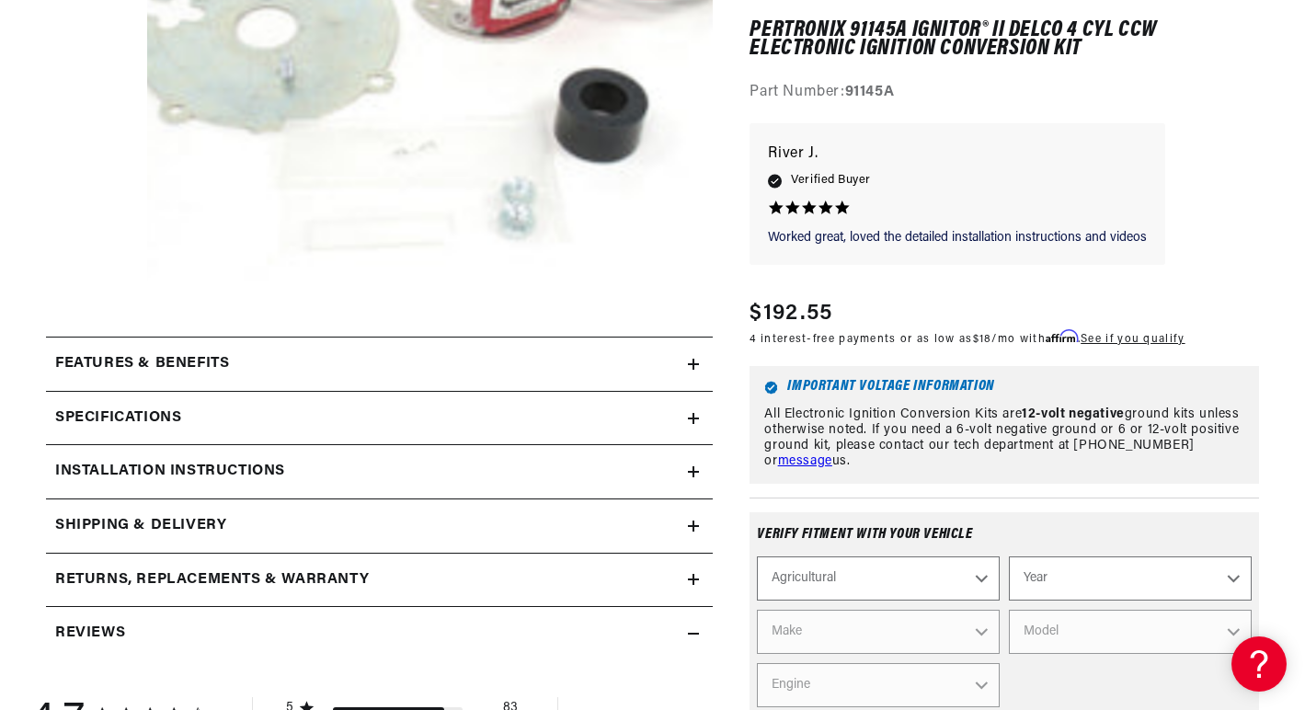
click at [1114, 576] on select "Year 1970 1965 1964 1960 1959 1958 1957 1939 1938 1937" at bounding box center [1130, 579] width 243 height 44
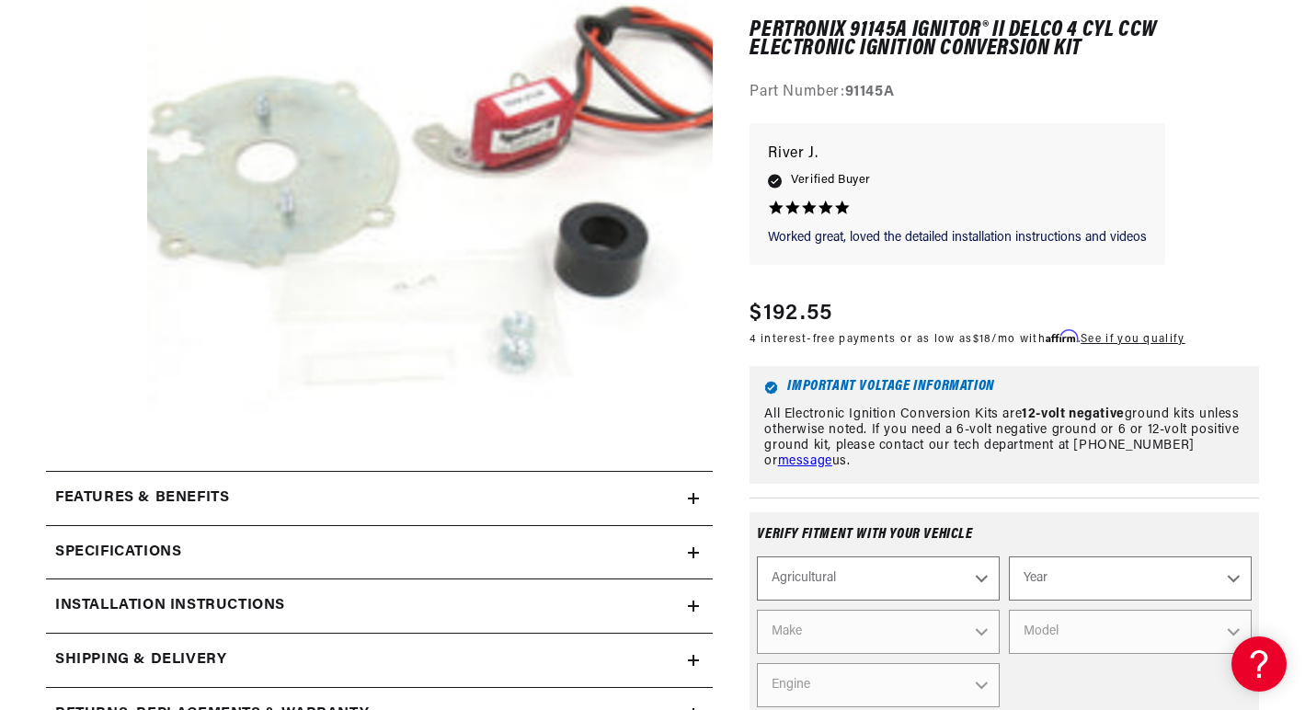
scroll to position [460, 0]
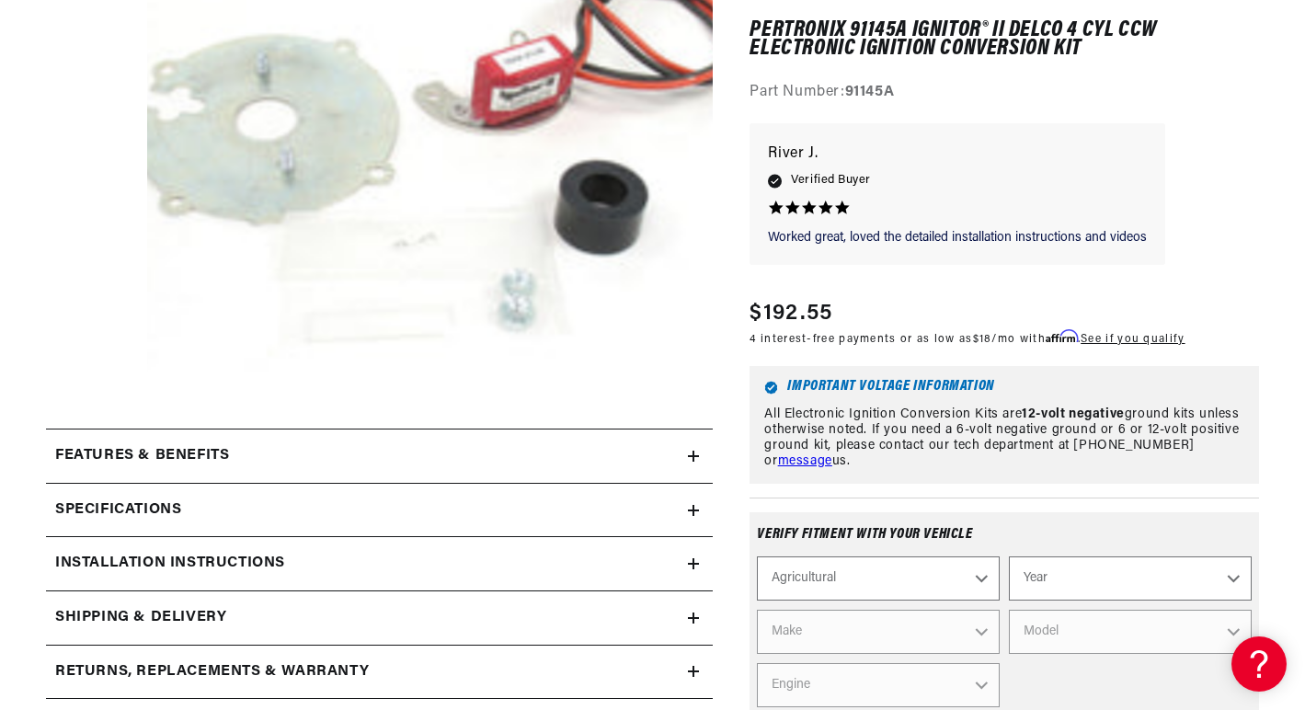
click at [698, 567] on icon at bounding box center [693, 563] width 11 height 11
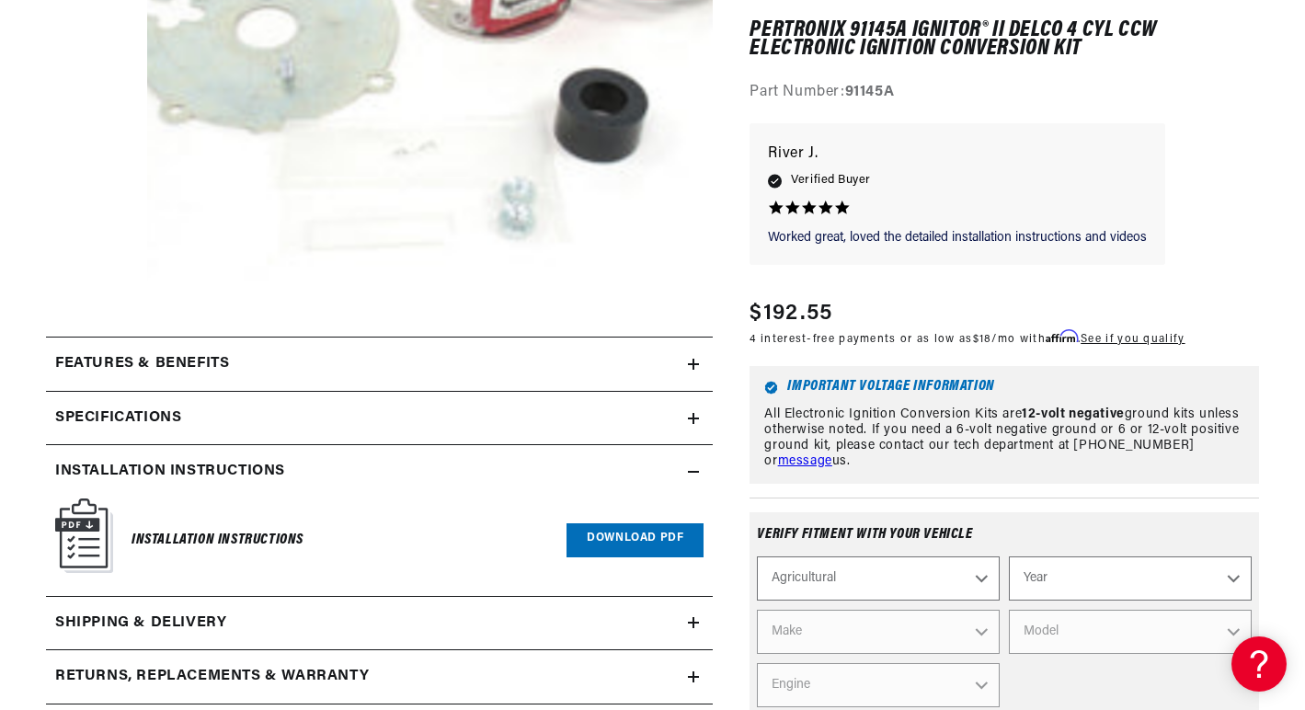
scroll to position [0, 2278]
click at [644, 536] on link "Download PDF" at bounding box center [634, 540] width 137 height 34
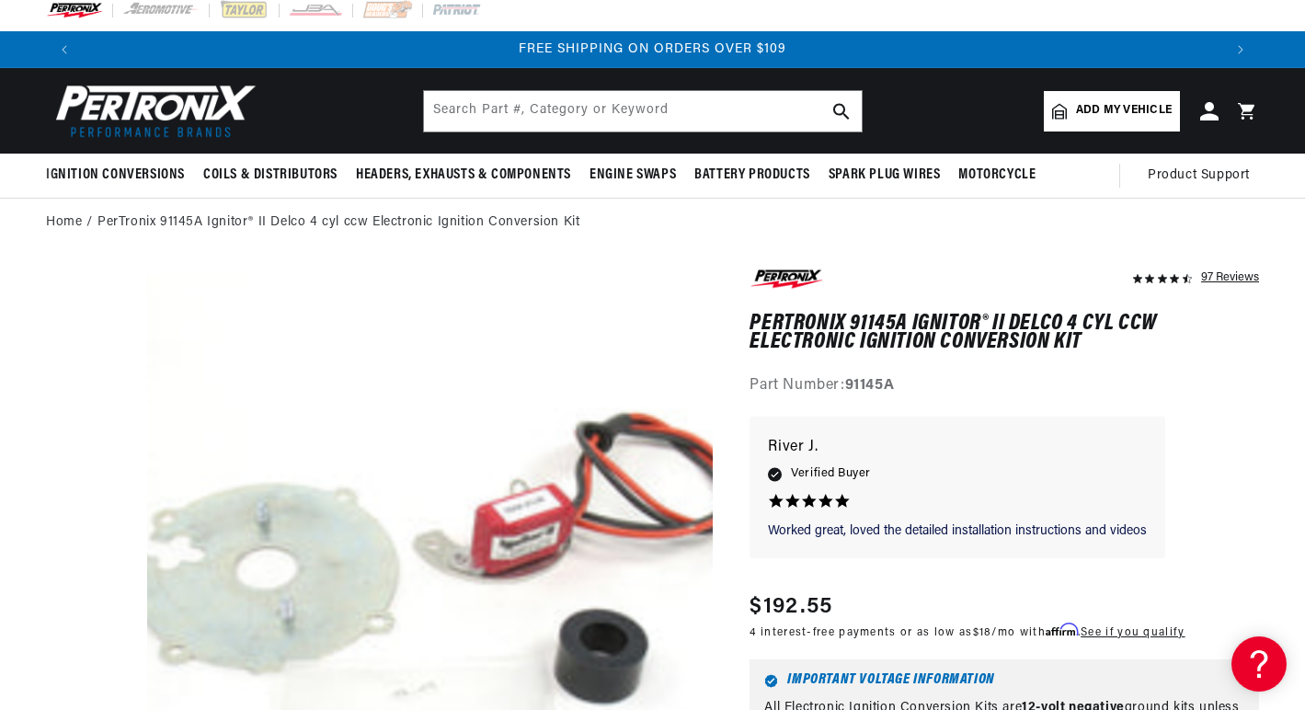
scroll to position [0, 0]
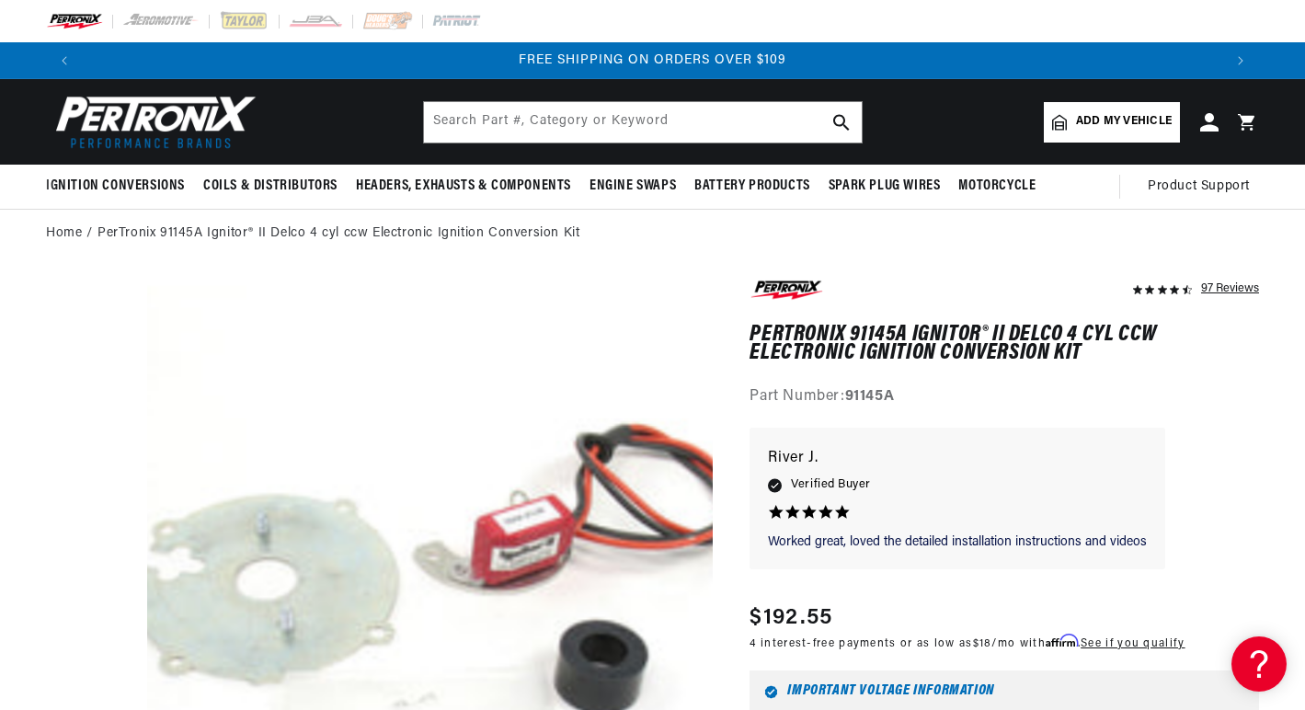
click at [211, 120] on img at bounding box center [151, 121] width 211 height 63
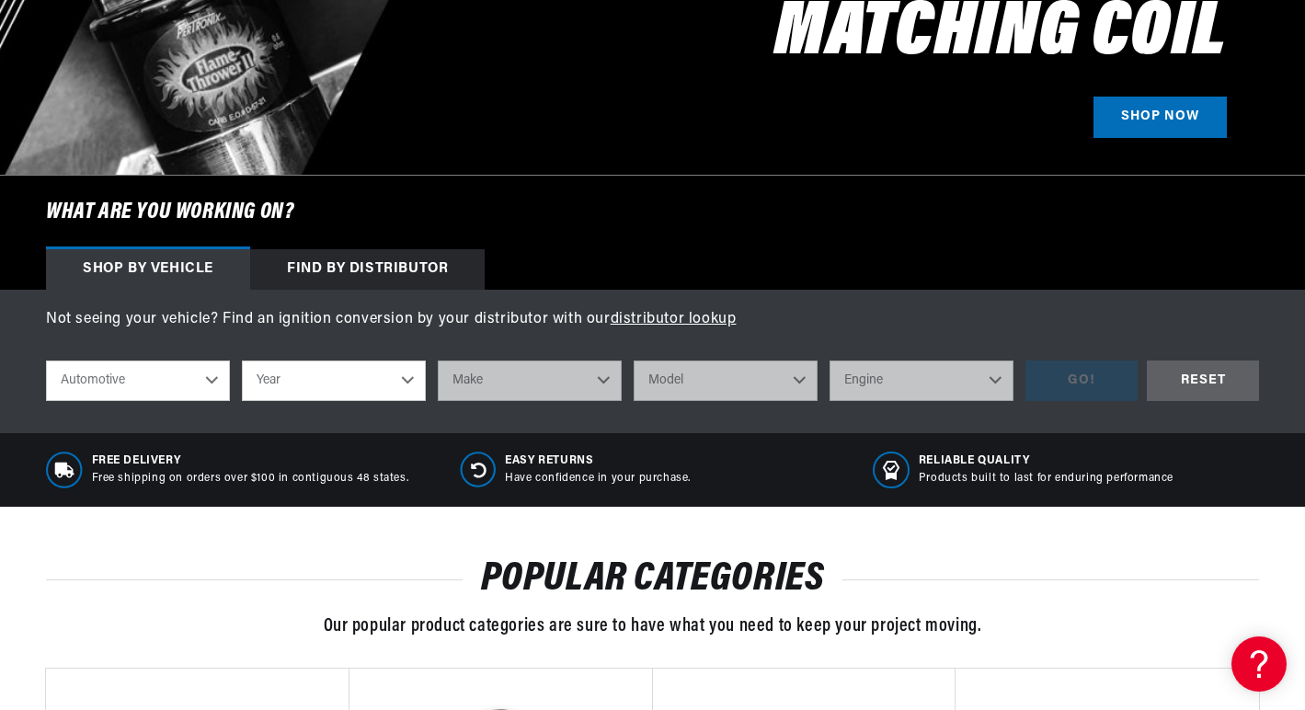
click at [380, 261] on div "Find by Distributor" at bounding box center [367, 269] width 234 height 40
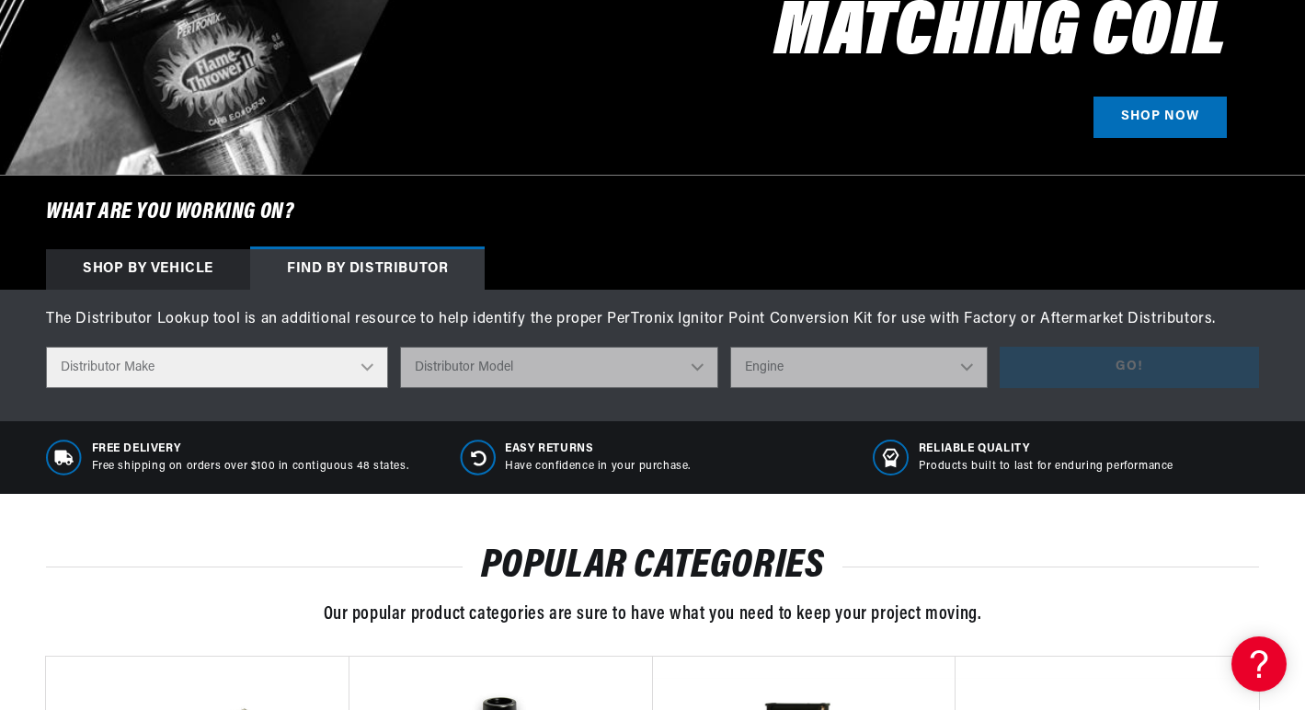
click at [372, 363] on select "Distributor Make Accel [PERSON_NAME] Autolite Bosch Century Chrysler Clark Colt…" at bounding box center [217, 367] width 342 height 41
select select "Delco"
click at [46, 347] on select "Distributor Make Accel [PERSON_NAME] Autolite Bosch Century Chrysler Clark Colt…" at bounding box center [217, 367] width 342 height 41
click at [699, 368] on select "Distributor Model" at bounding box center [559, 367] width 318 height 41
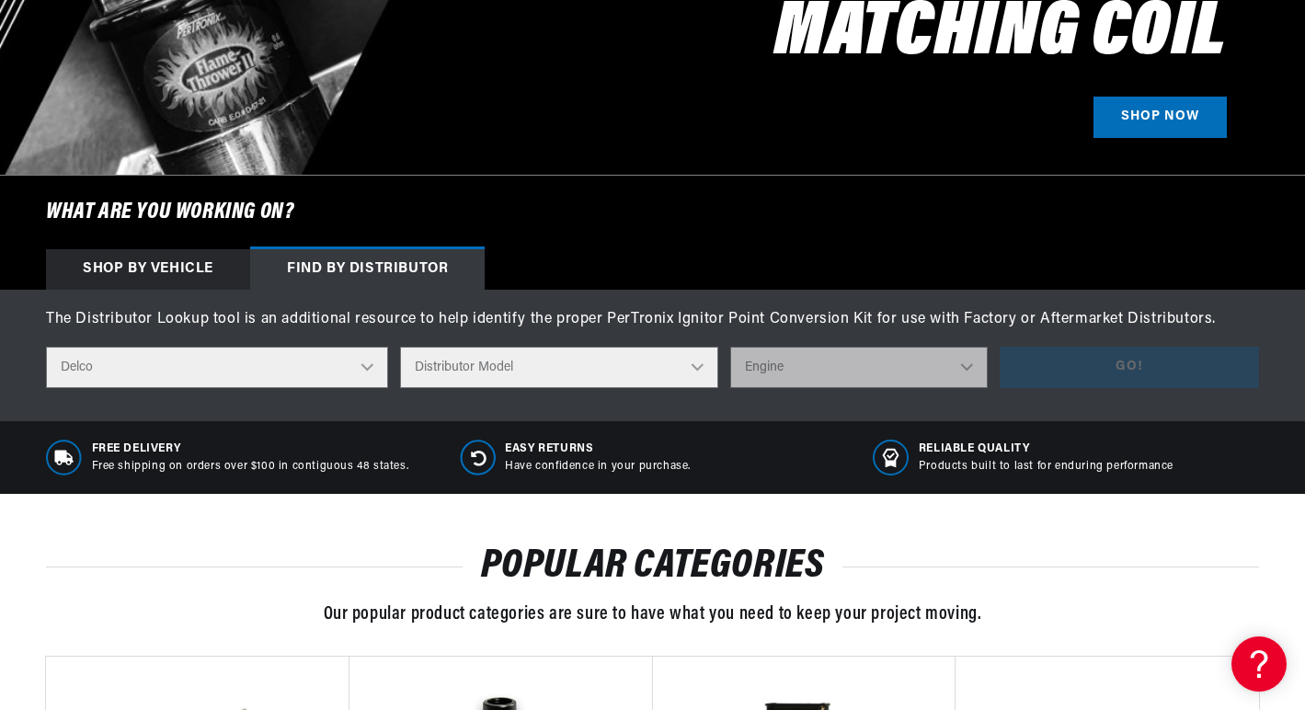
scroll to position [0, 1139]
select select "1112673"
click at [401, 347] on select "Distributor Model 660 661 663 4145 6490 30137 91415 383581 384258 795329 980156…" at bounding box center [559, 367] width 318 height 41
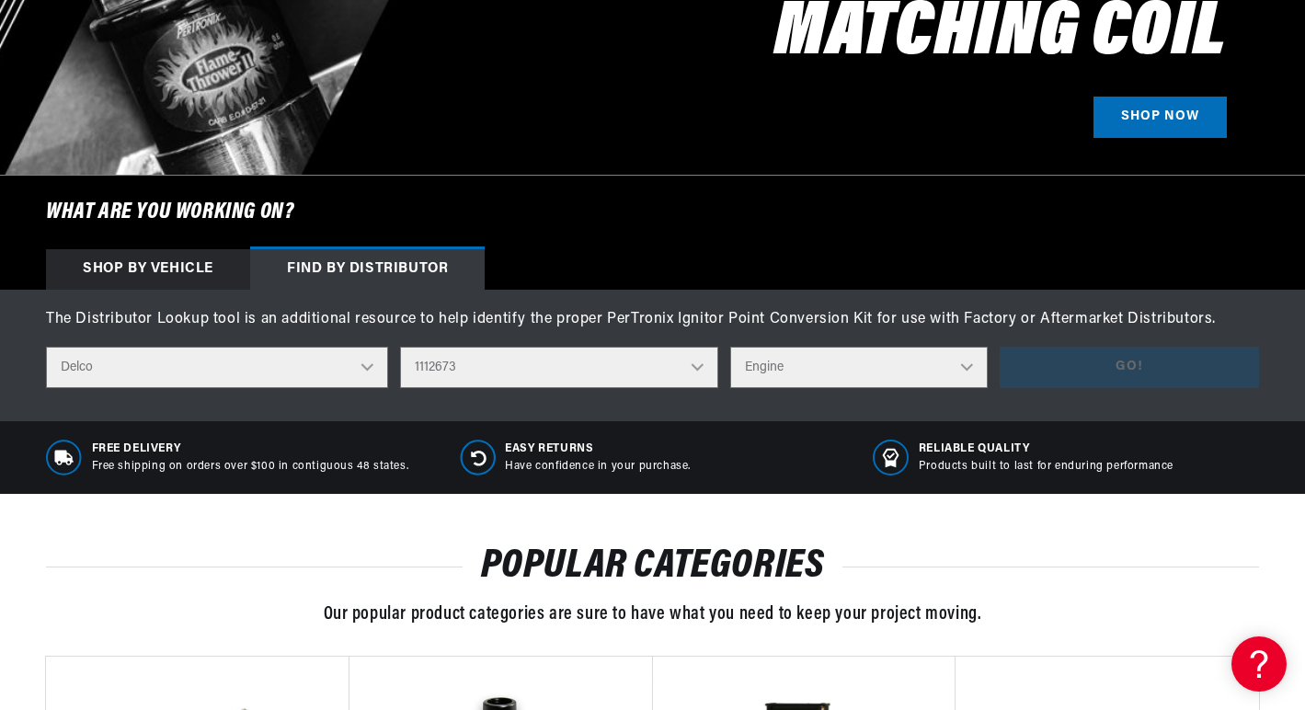
click at [976, 359] on select "Engine 4" at bounding box center [859, 367] width 258 height 41
select select "4"
click at [731, 347] on select "Engine 4" at bounding box center [859, 367] width 258 height 41
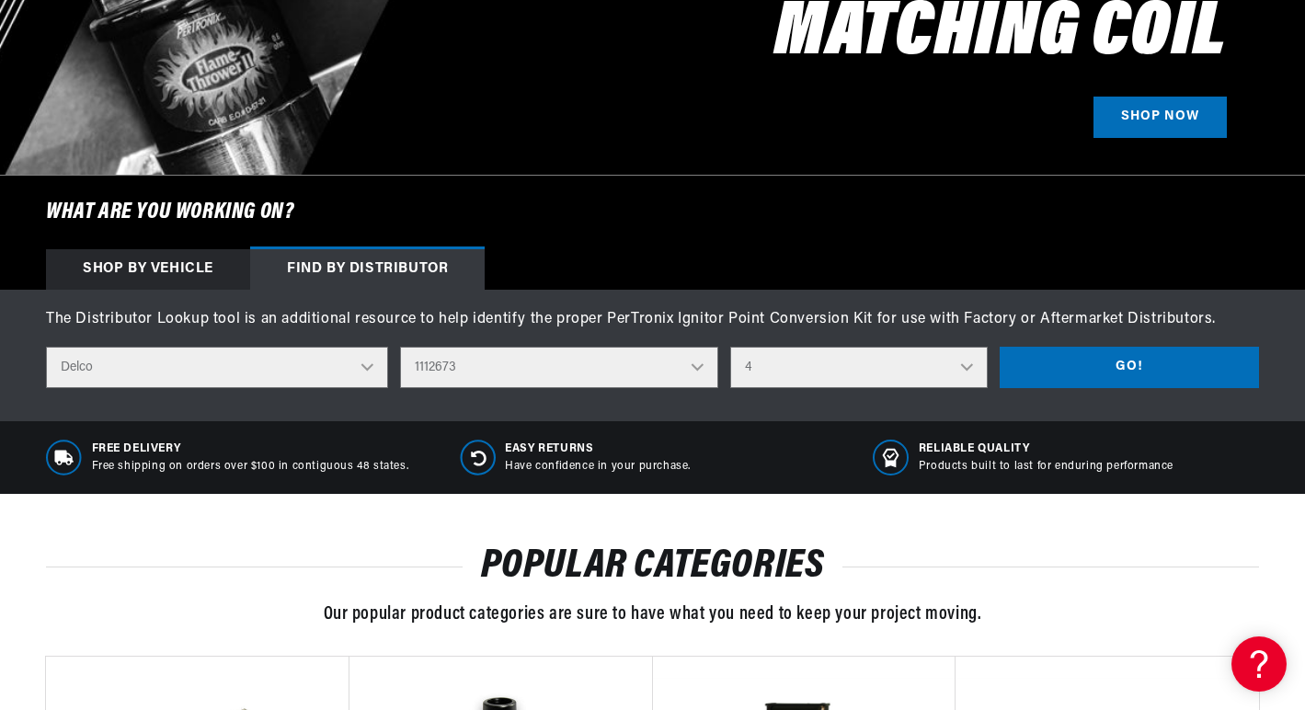
scroll to position [0, 2278]
click at [1069, 359] on button "Go!" at bounding box center [1128, 367] width 259 height 41
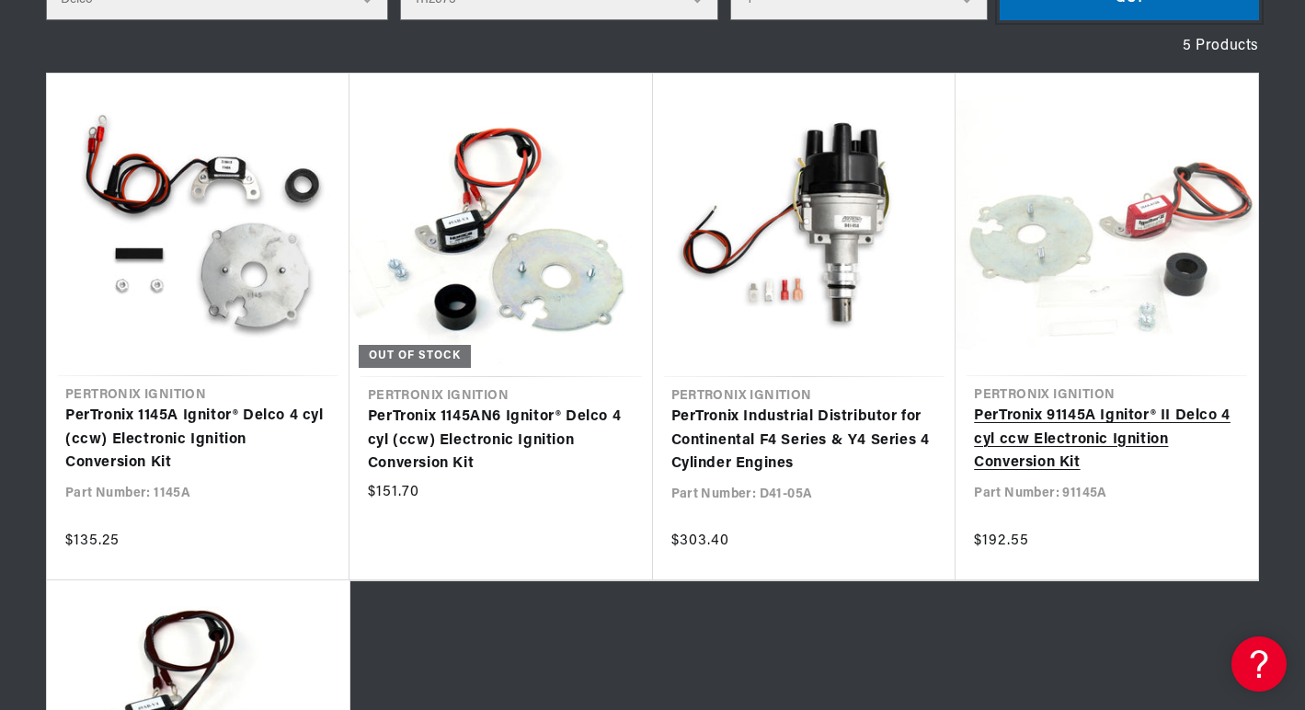
scroll to position [0, 1139]
click at [1055, 426] on link "PerTronix 91145A Ignitor® II Delco 4 cyl ccw Electronic Ignition Conversion Kit" at bounding box center [1107, 440] width 266 height 71
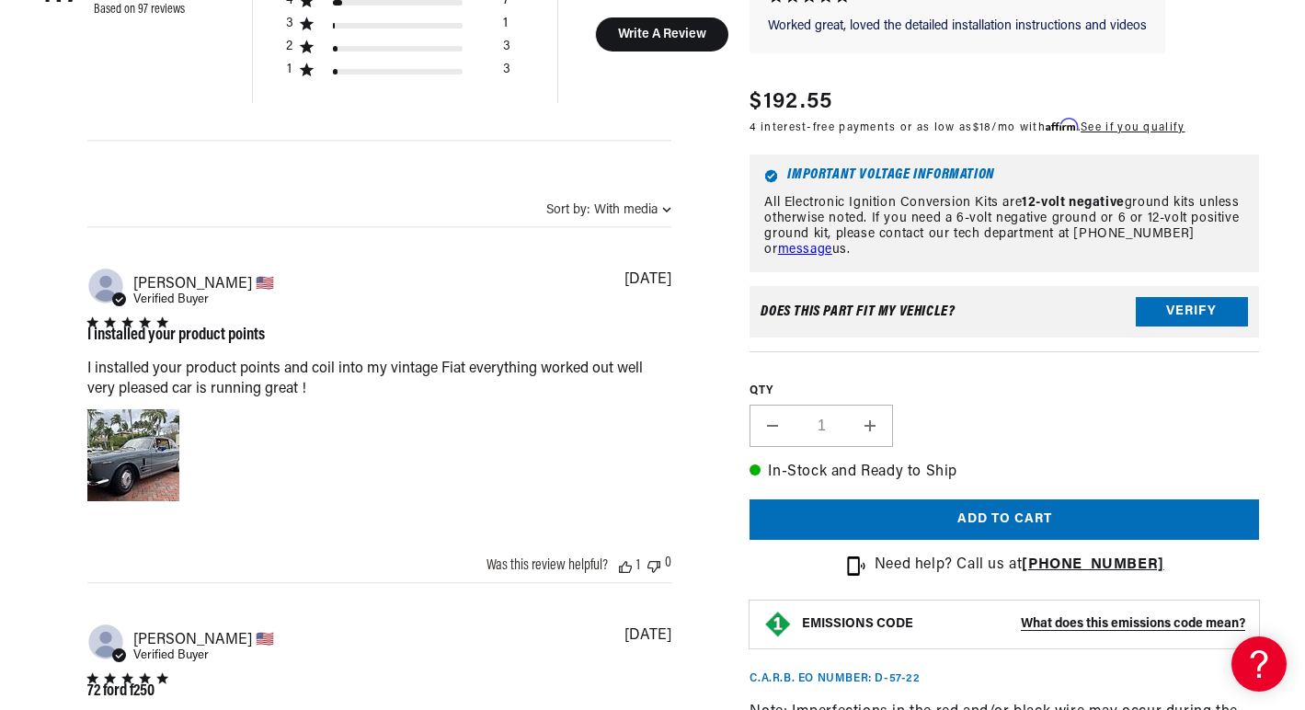
scroll to position [1287, 0]
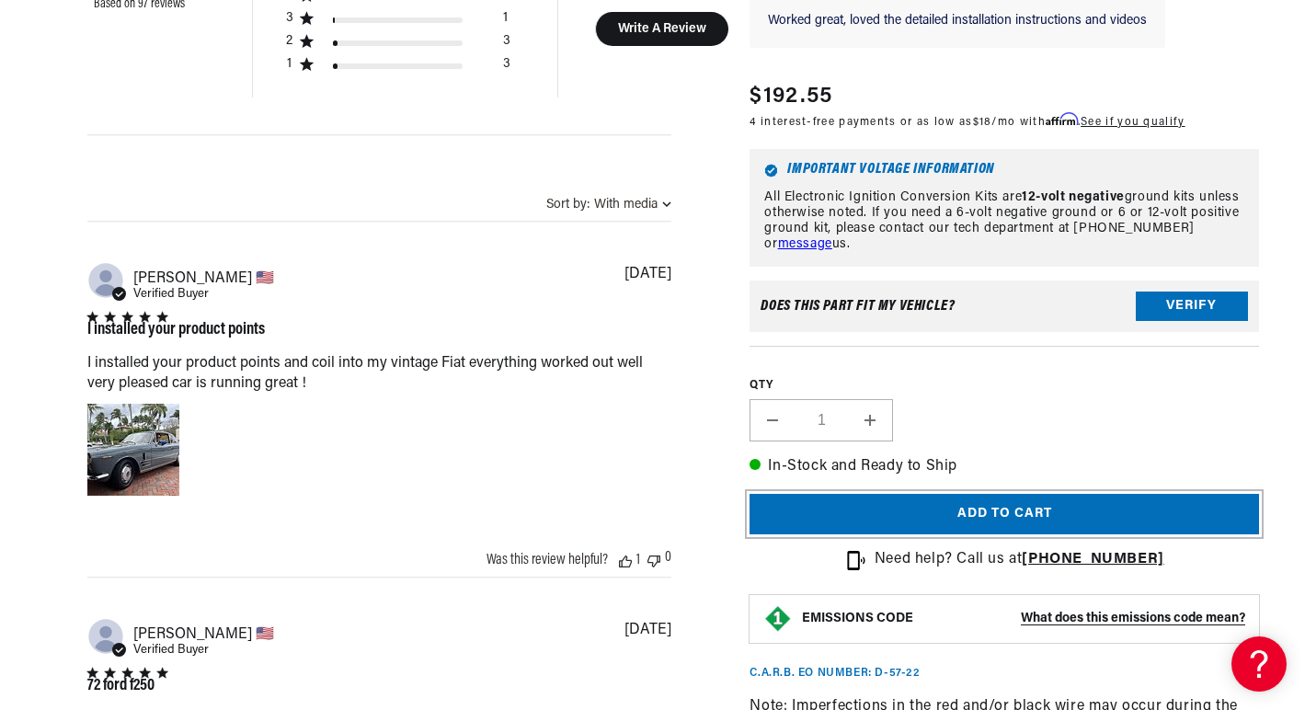
click at [1002, 519] on button "Add to cart" at bounding box center [1003, 514] width 509 height 41
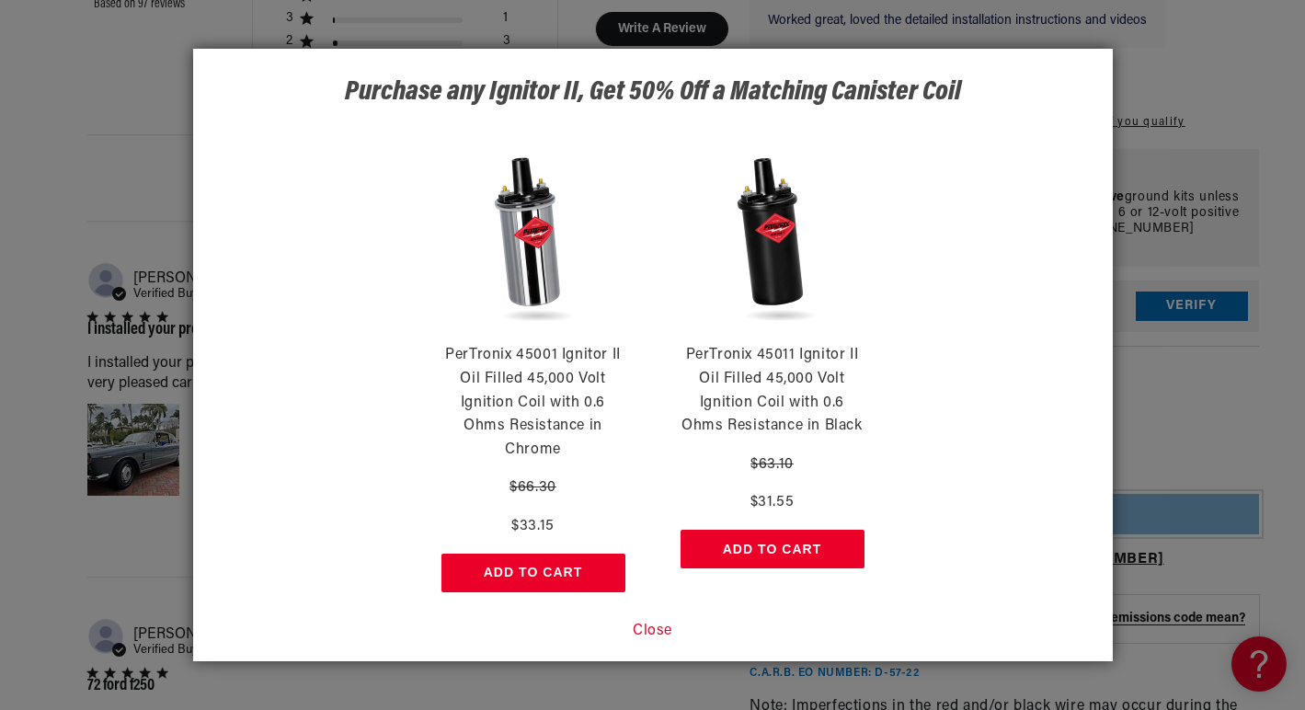
scroll to position [0, 0]
click at [786, 542] on button "Add to Cart" at bounding box center [772, 549] width 184 height 39
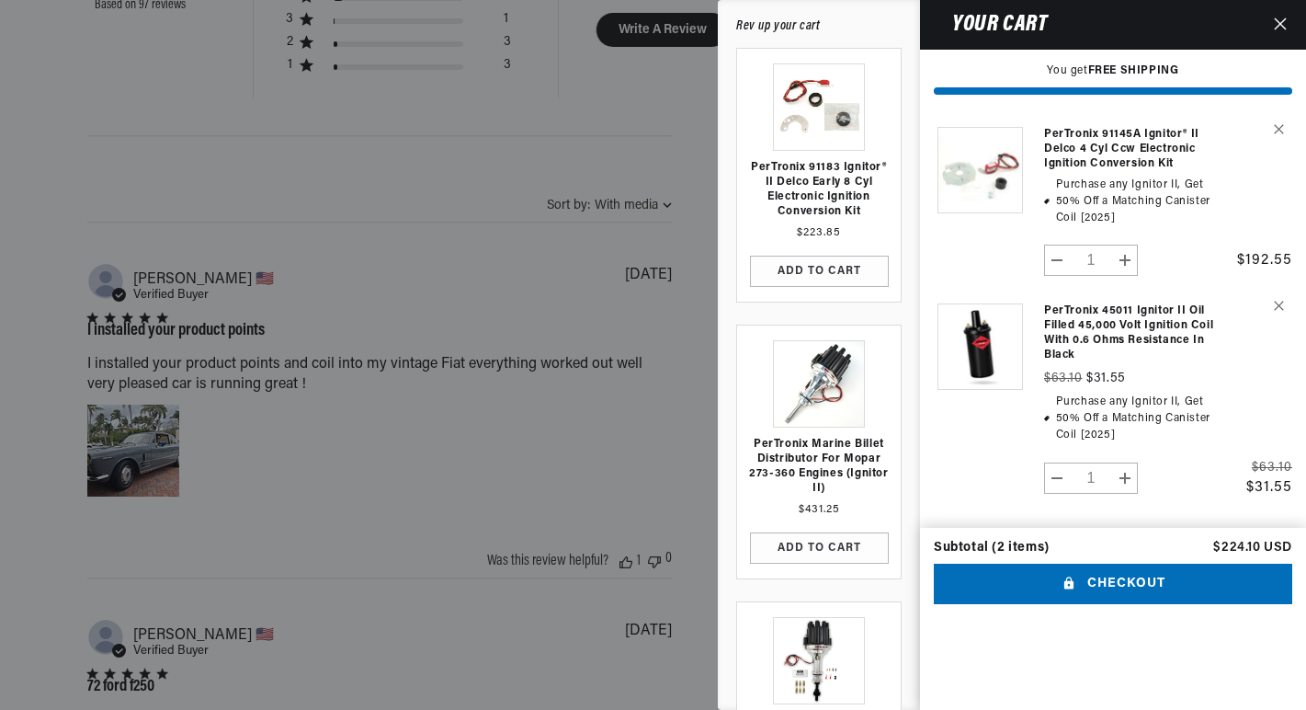
click at [1138, 39] on div "Your cart" at bounding box center [1119, 25] width 399 height 50
click at [1140, 605] on button "Checkout" at bounding box center [1113, 584] width 359 height 41
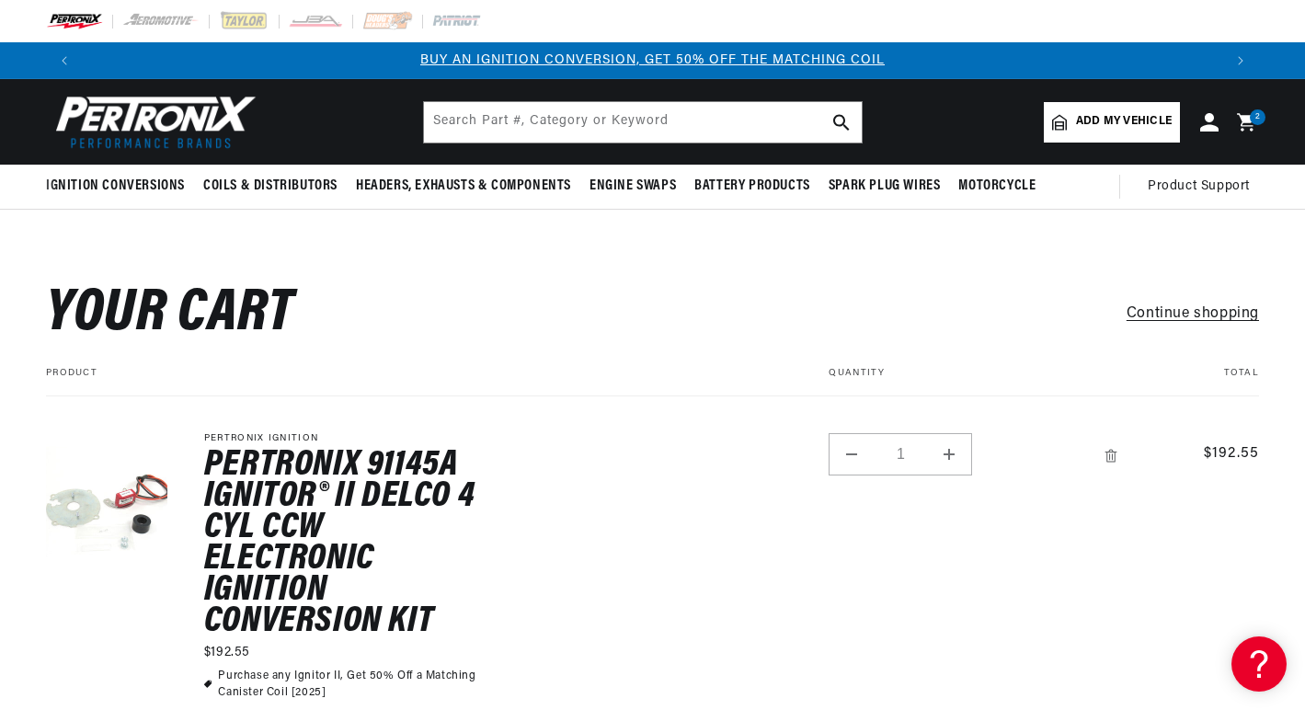
click at [1246, 117] on icon at bounding box center [1245, 121] width 17 height 17
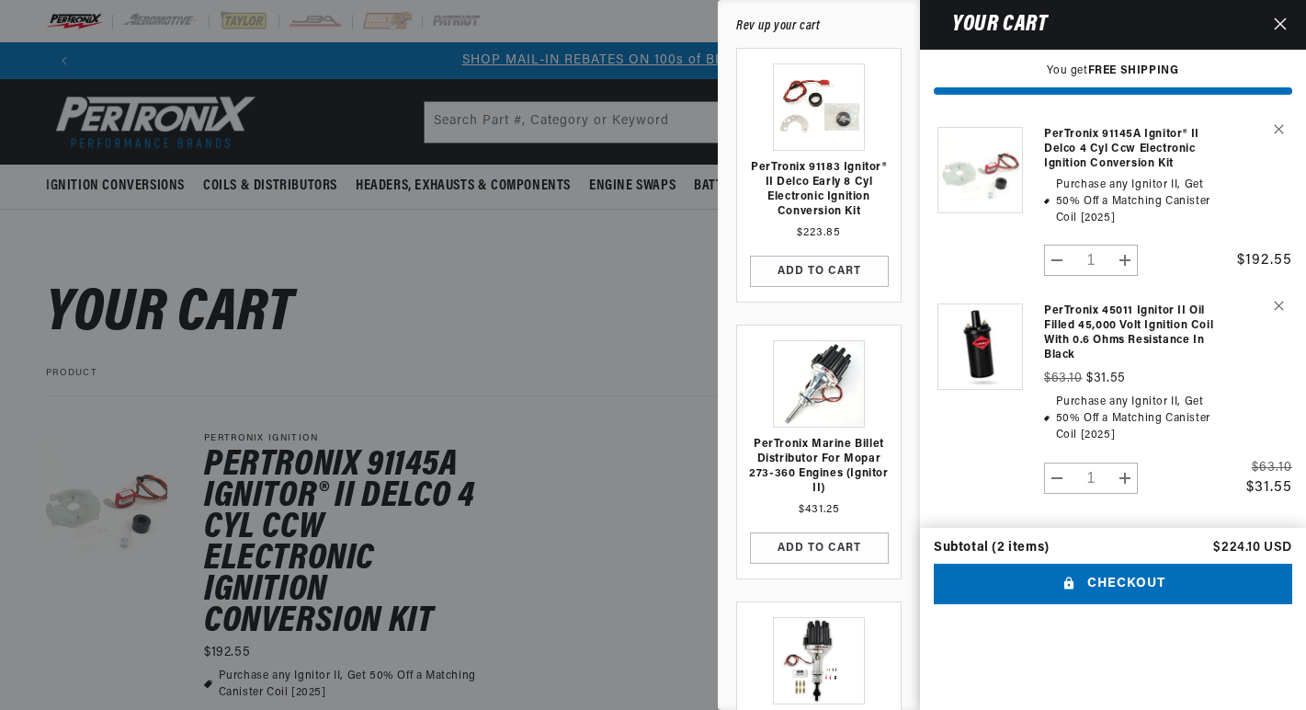
scroll to position [0, 1141]
click at [1080, 605] on button "Checkout" at bounding box center [1113, 584] width 359 height 41
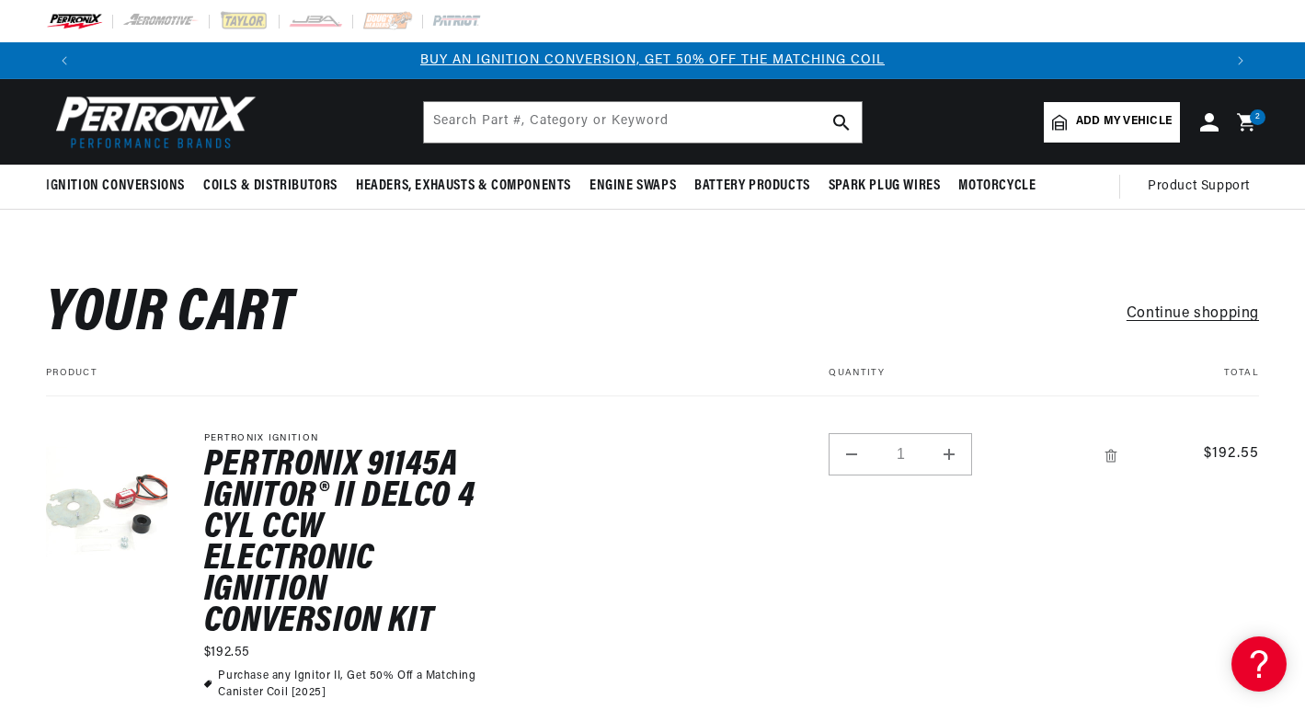
click at [1249, 123] on icon at bounding box center [1248, 122] width 43 height 22
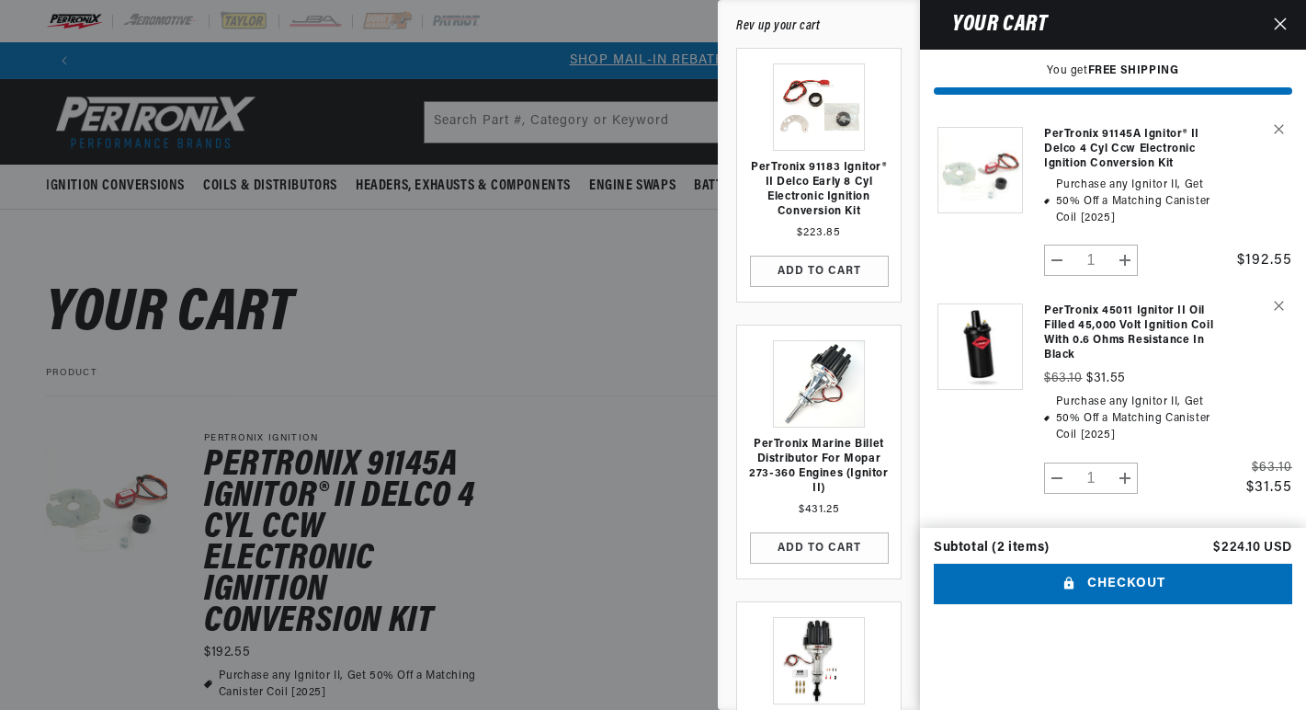
click at [1057, 254] on button "Decrease quantity for PerTronix 91145A Ignitor® II Delco 4 cyl ccw Electronic I…" at bounding box center [1057, 260] width 25 height 31
type input "0"
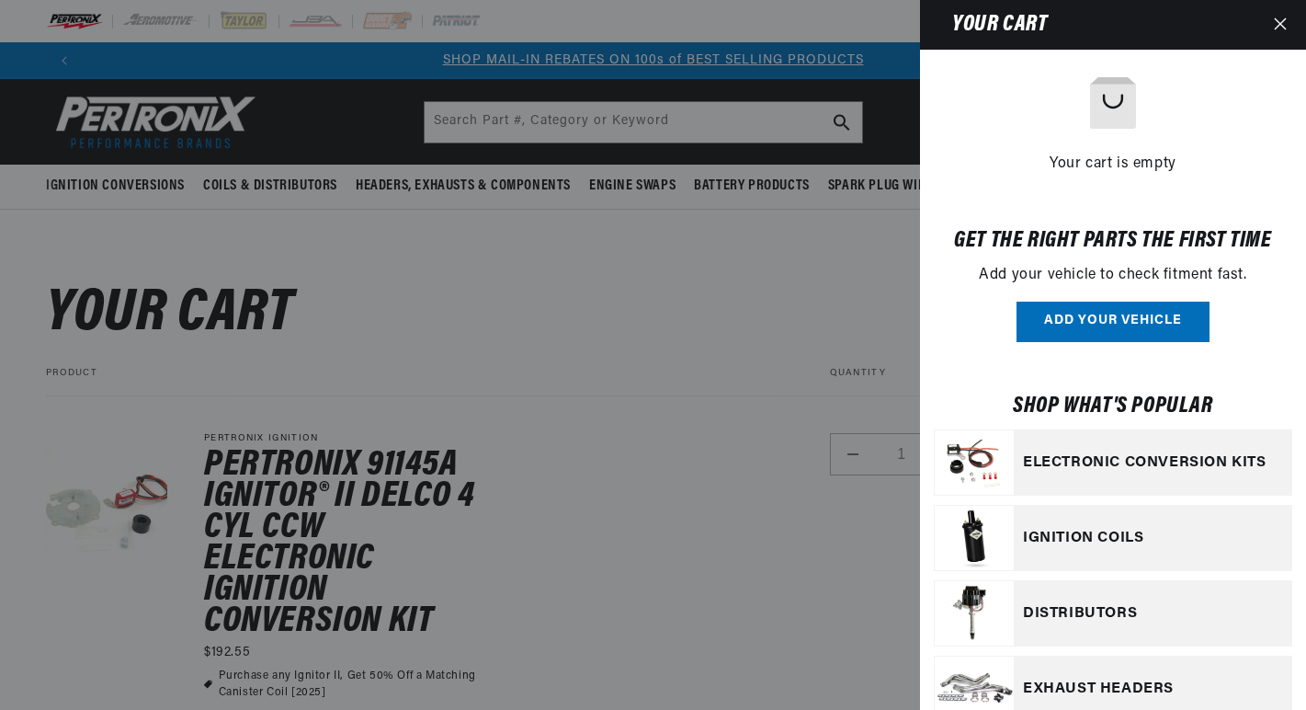
click at [1267, 462] on link "Your cart" at bounding box center [1267, 462] width 0 height 0
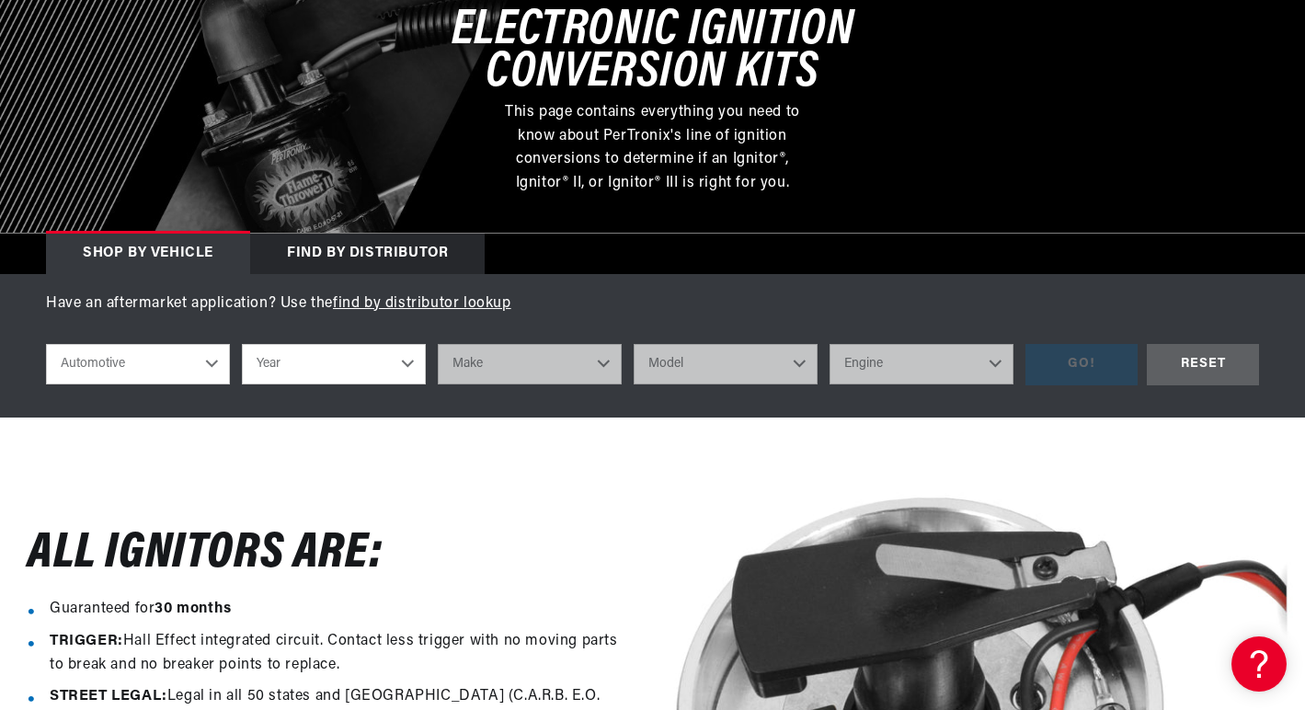
scroll to position [368, 0]
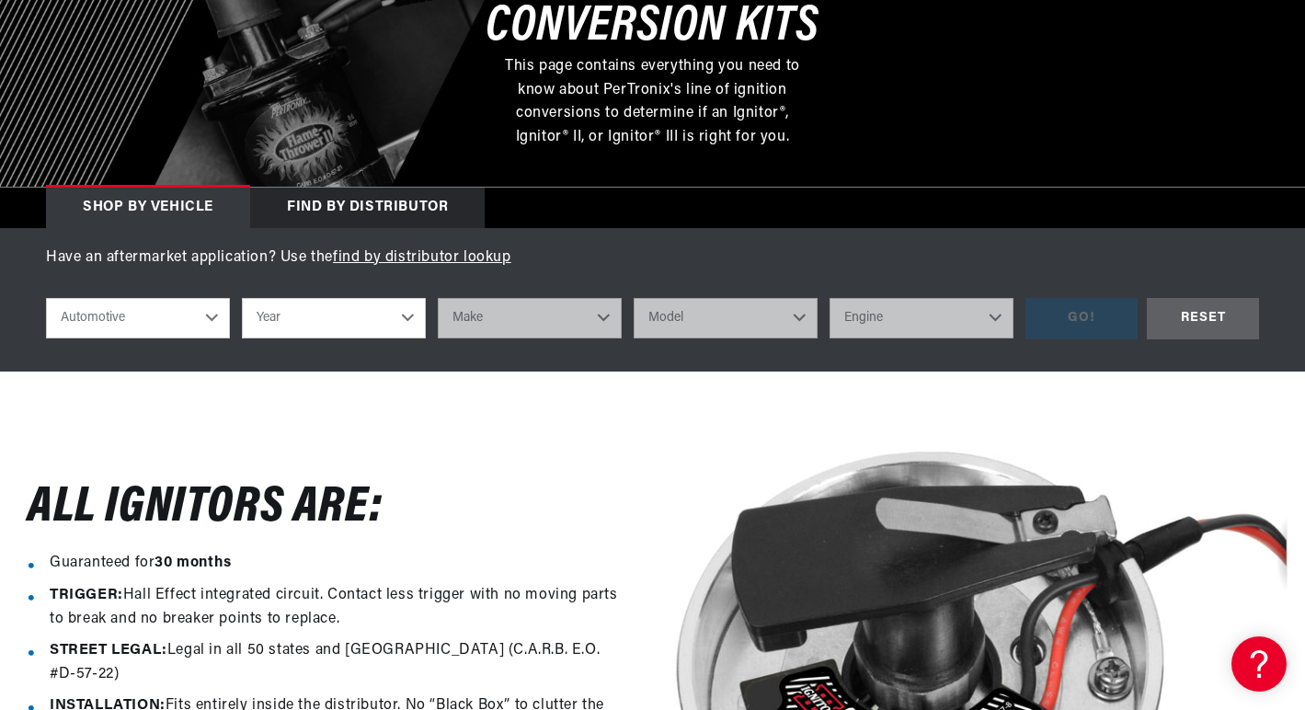
click at [357, 207] on div "Find by Distributor" at bounding box center [367, 208] width 234 height 40
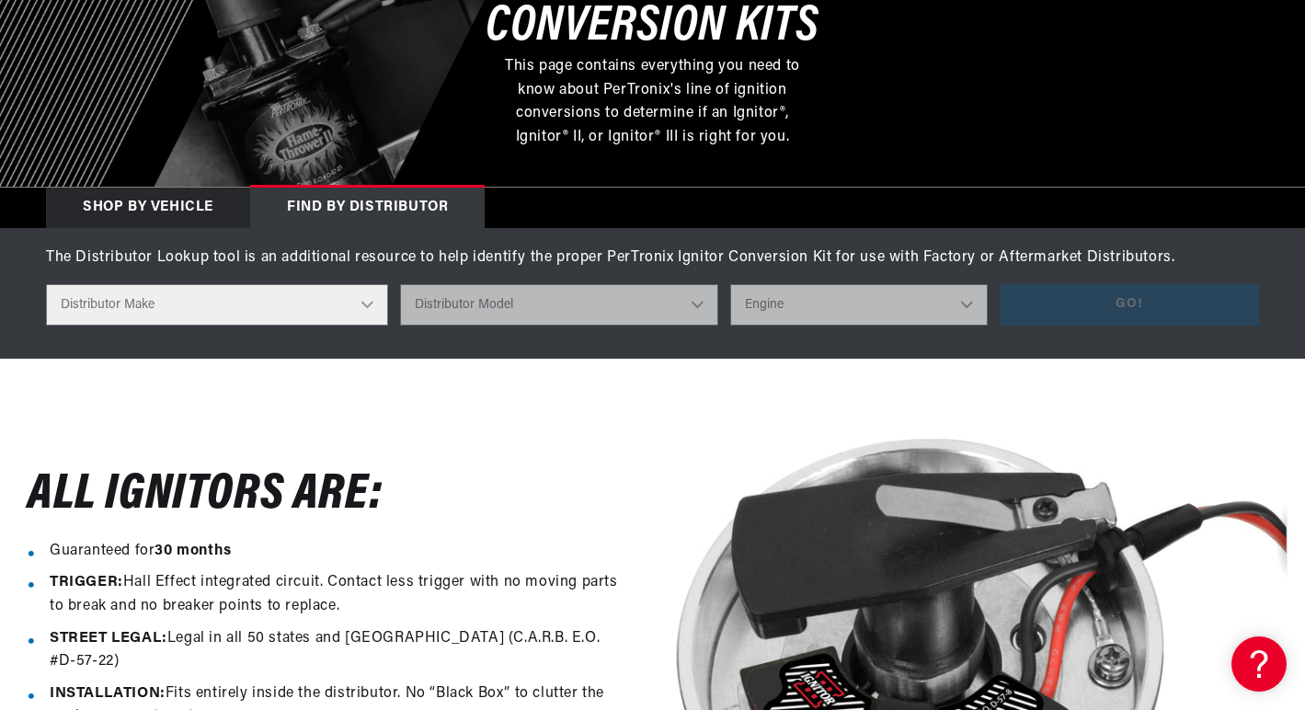
scroll to position [0, 2278]
click at [371, 302] on select "Distributor Make Accel [PERSON_NAME] Autolite Bosch Century Chrysler Clark Colt…" at bounding box center [217, 304] width 342 height 41
select select "Delco"
click at [46, 284] on select "Distributor Make Accel [PERSON_NAME] Autolite Bosch Century Chrysler Clark Colt…" at bounding box center [217, 304] width 342 height 41
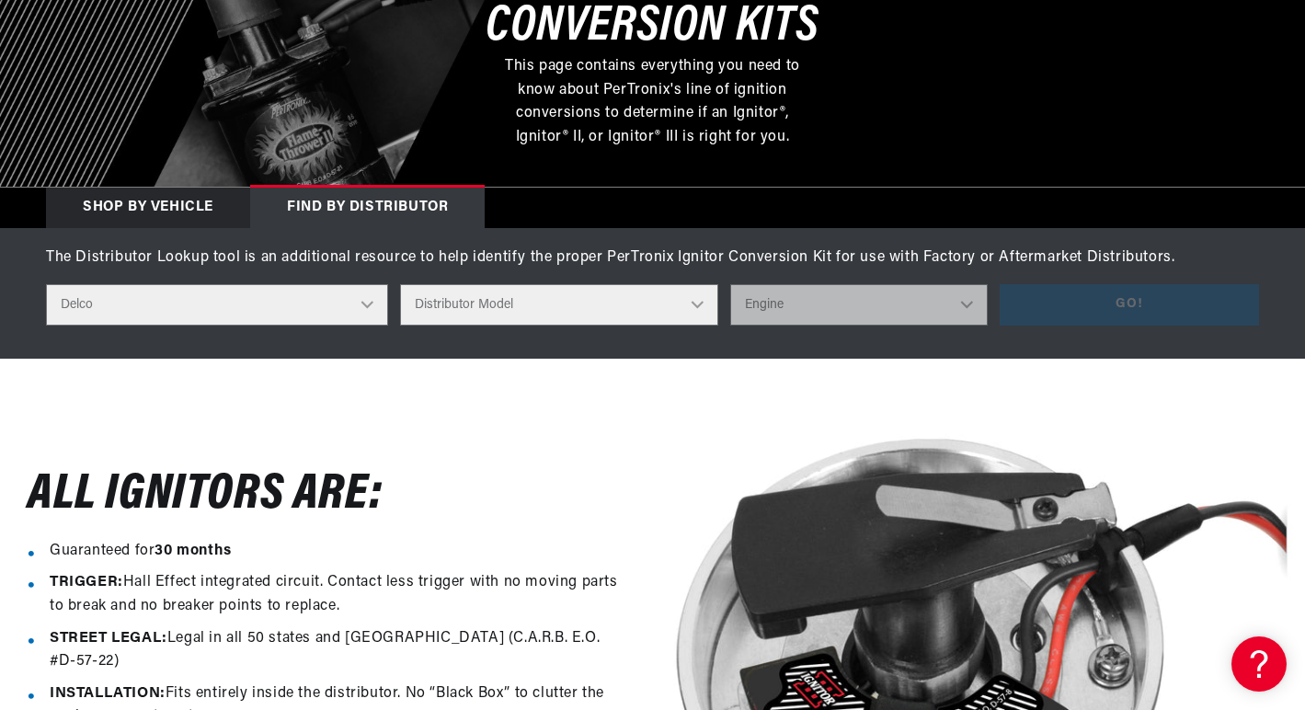
click at [697, 312] on select "Distributor Model 660 661 663 4145 6490 30137 91415 383581 384258 795329 980156…" at bounding box center [559, 304] width 318 height 41
select select "1112623"
click at [401, 284] on select "Distributor Model 660 661 663 4145 6490 30137 91415 383581 384258 795329 980156…" at bounding box center [559, 304] width 318 height 41
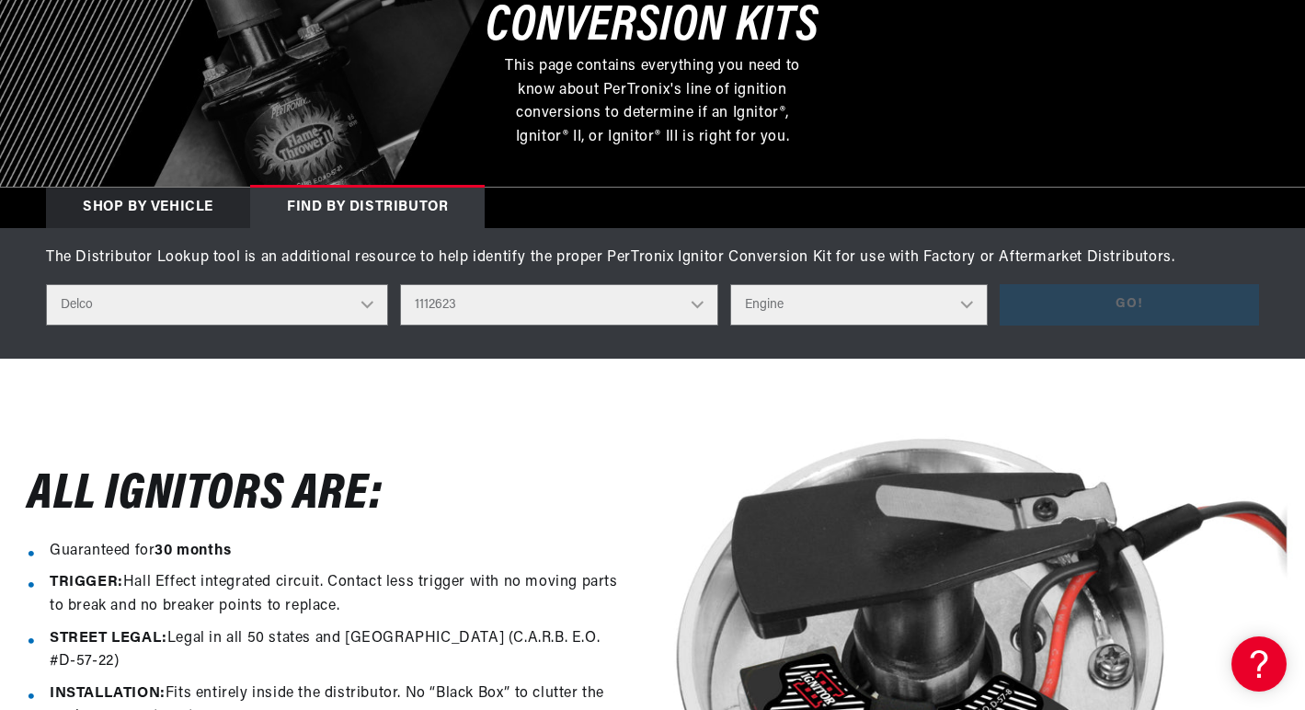
click at [967, 302] on select "Engine 4" at bounding box center [859, 304] width 258 height 41
select select "4"
click at [731, 284] on select "Engine 4" at bounding box center [859, 304] width 258 height 41
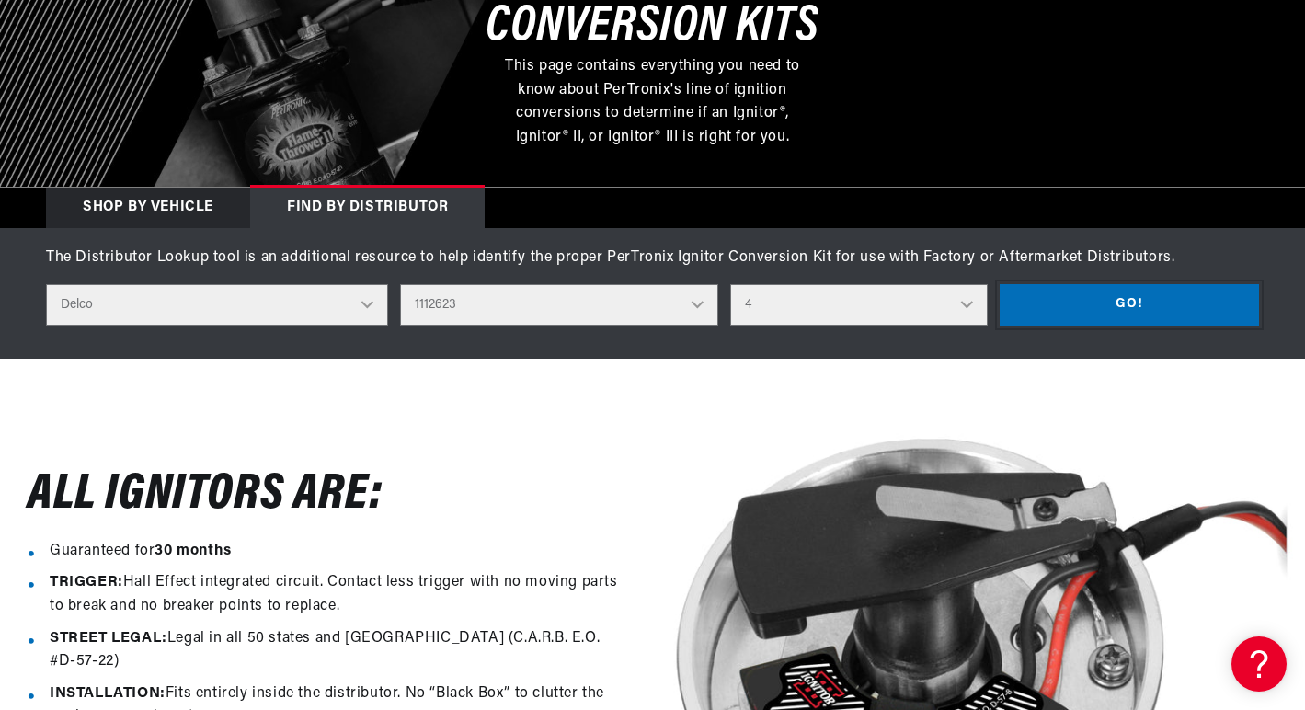
click at [1051, 309] on button "Go!" at bounding box center [1128, 304] width 259 height 41
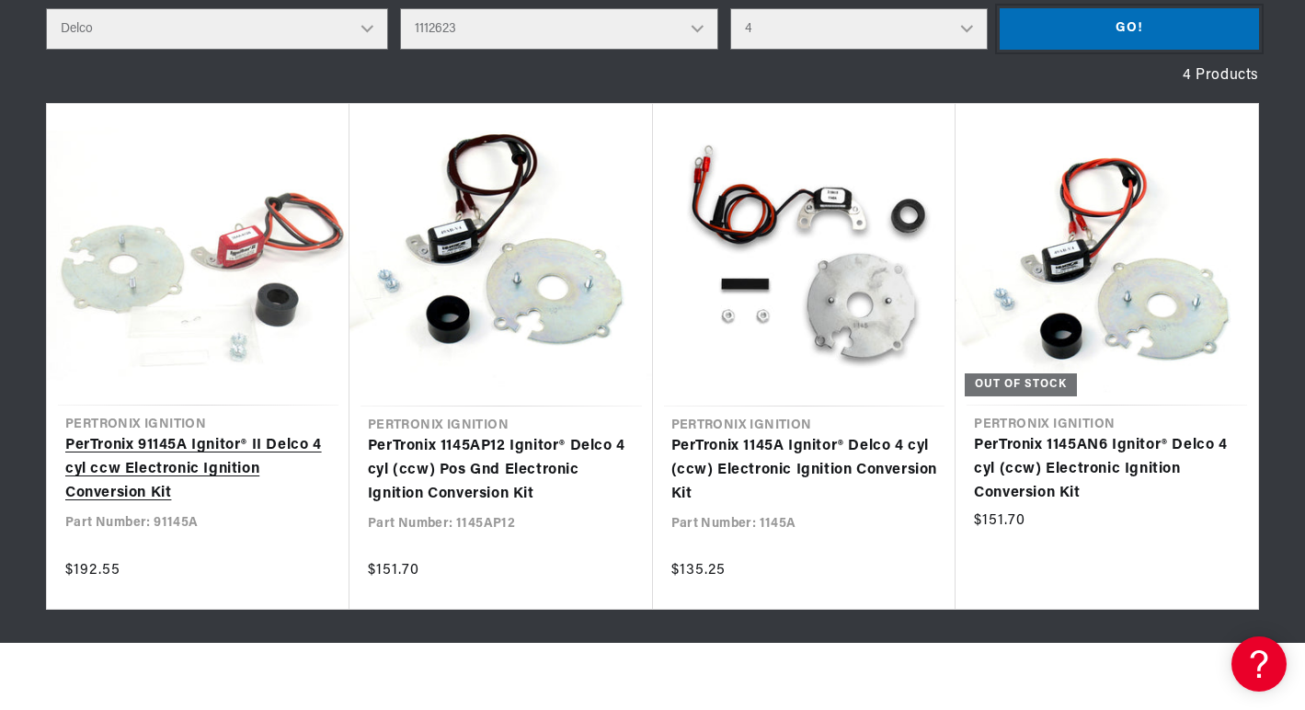
scroll to position [0, 1139]
click at [181, 445] on link "PerTronix 91145A Ignitor® II Delco 4 cyl ccw Electronic Ignition Conversion Kit" at bounding box center [198, 469] width 266 height 71
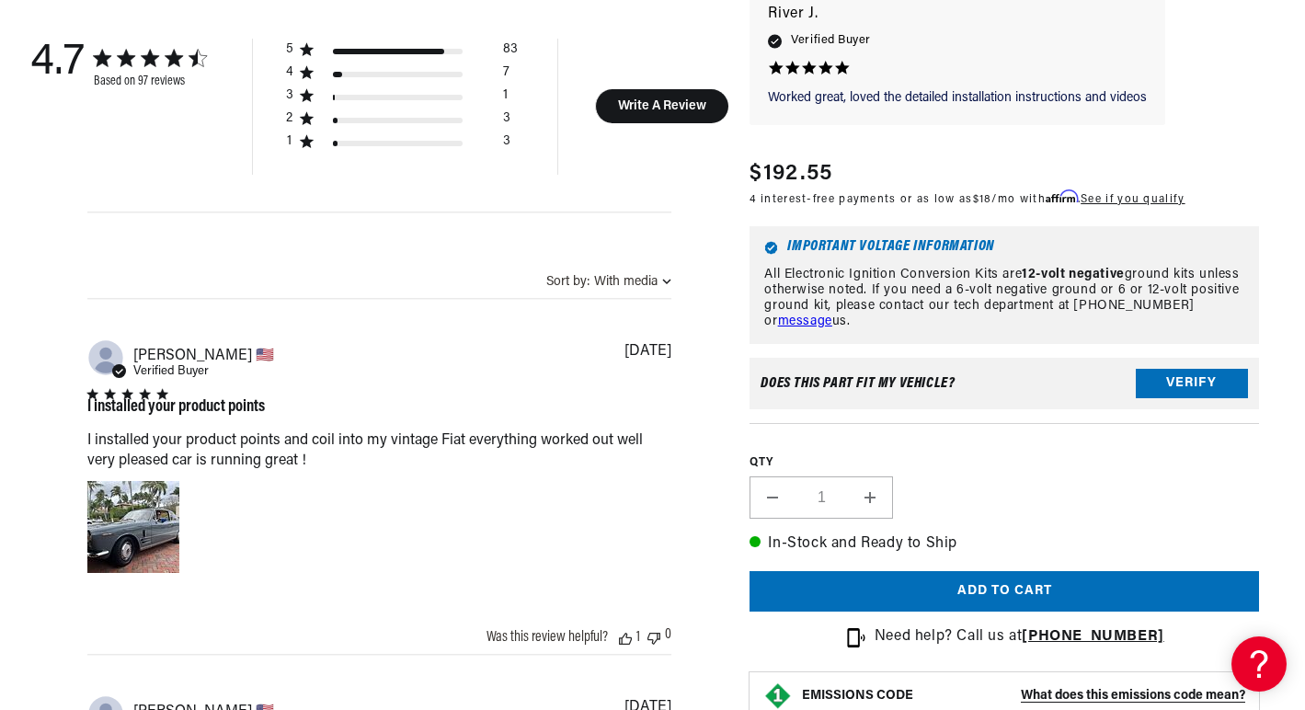
scroll to position [1287, 0]
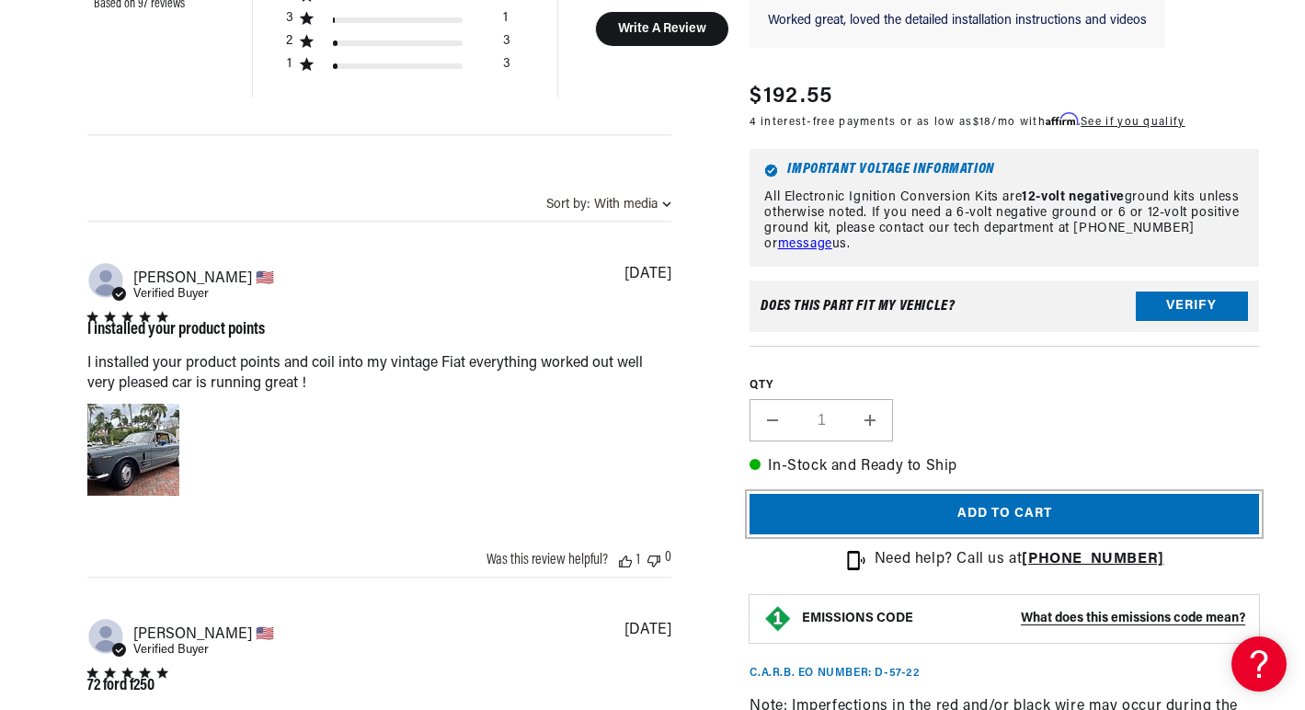
click at [956, 508] on button "Add to cart" at bounding box center [1003, 514] width 509 height 41
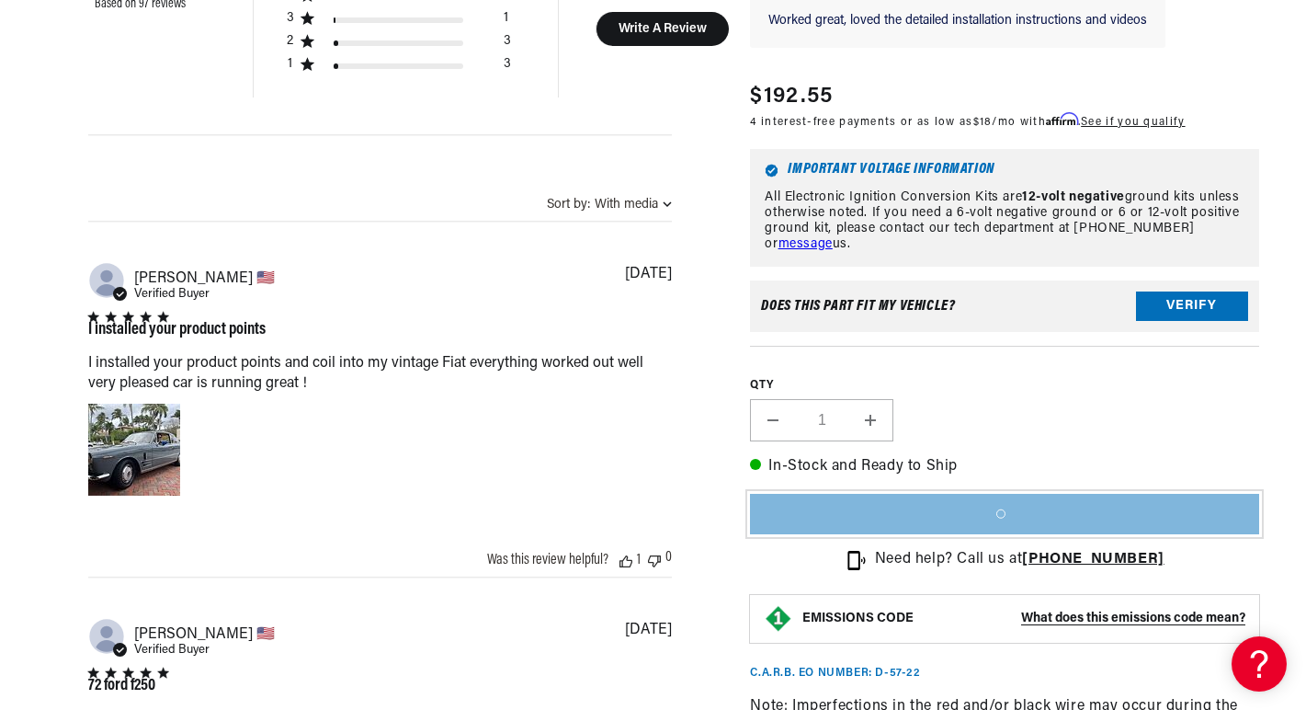
scroll to position [0, 2278]
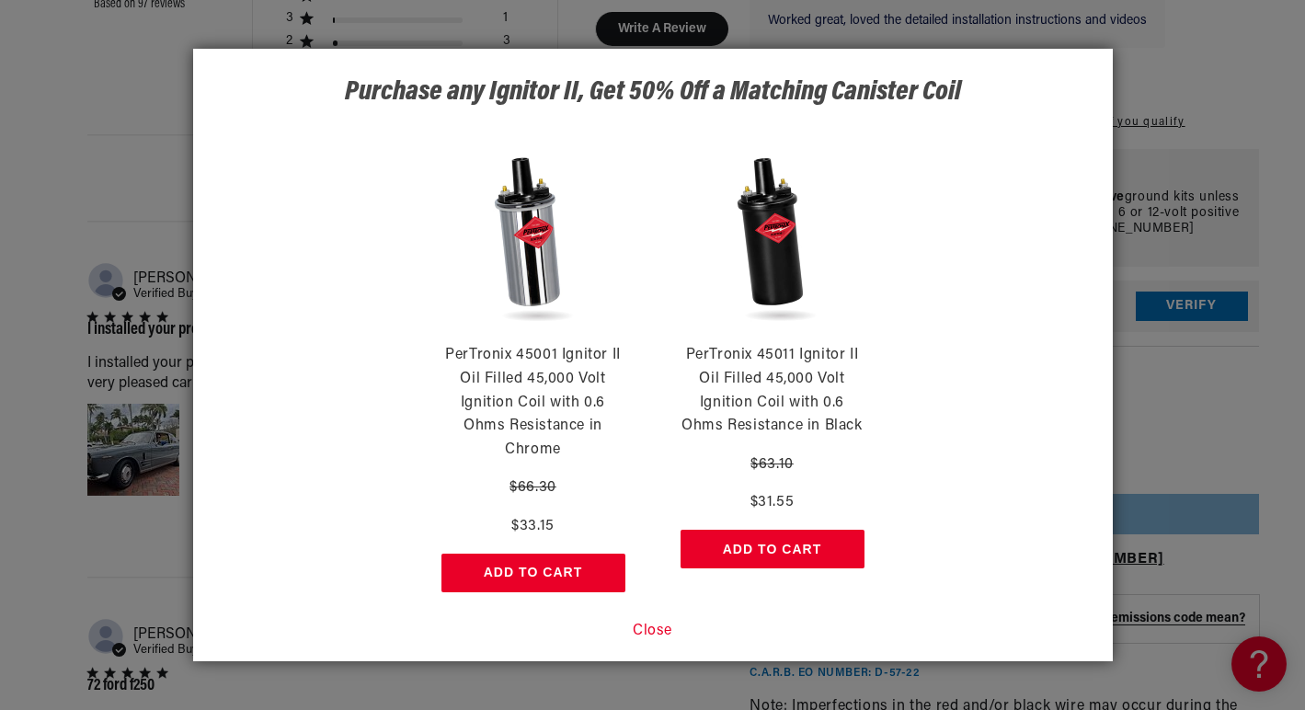
click at [786, 540] on button "Add to Cart" at bounding box center [772, 549] width 184 height 39
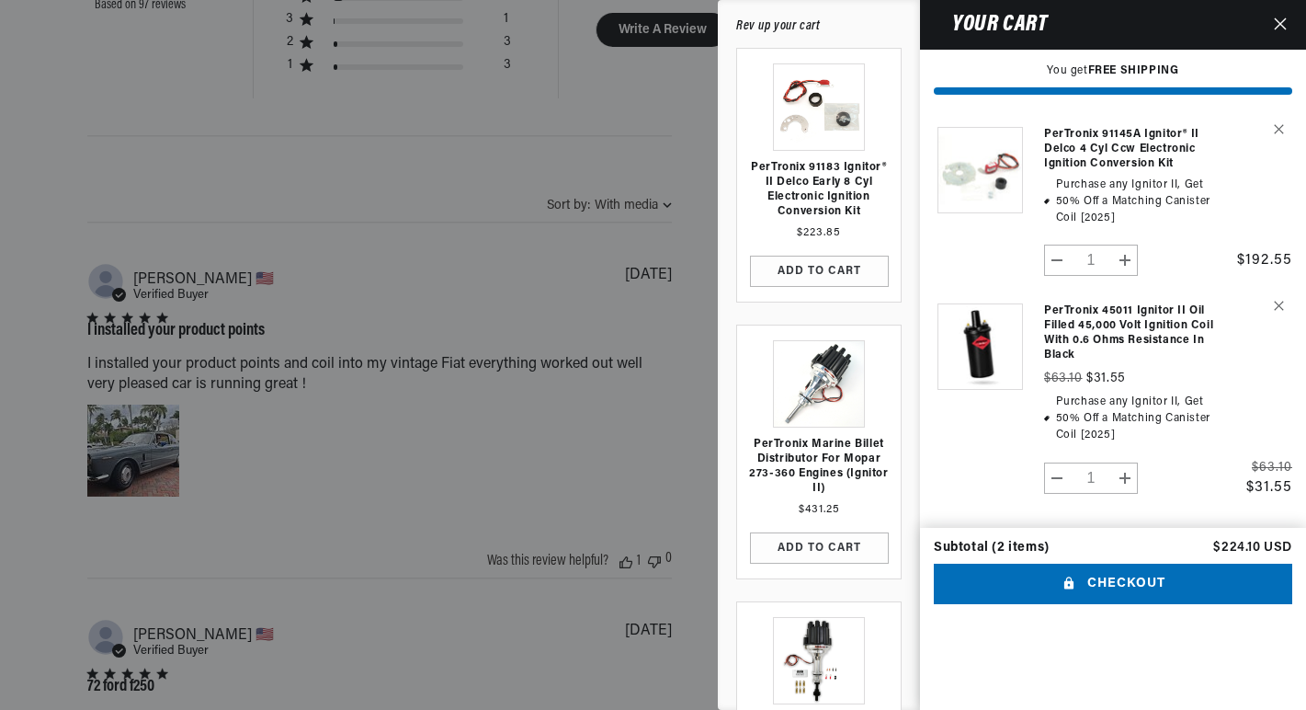
scroll to position [0, 0]
click at [1129, 605] on button "Checkout" at bounding box center [1113, 584] width 359 height 41
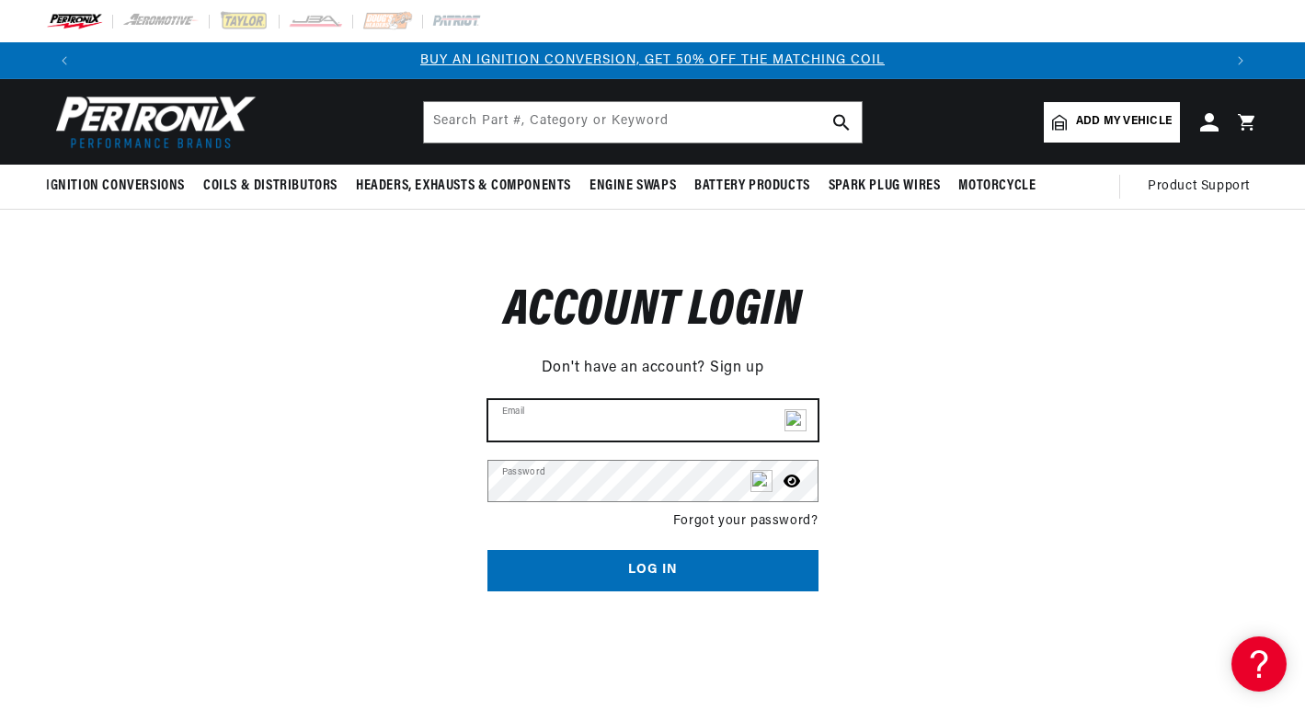
click at [611, 419] on input "Email" at bounding box center [652, 420] width 329 height 40
